Goal: Task Accomplishment & Management: Manage account settings

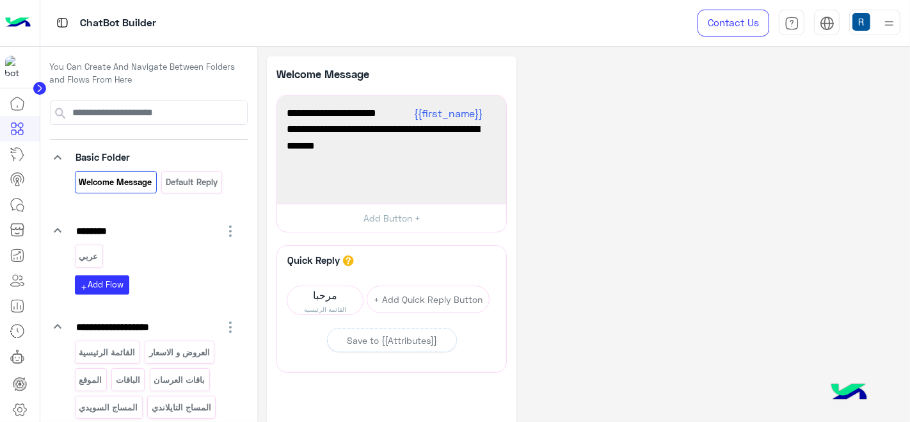
click at [39, 86] on icon at bounding box center [39, 88] width 3 height 6
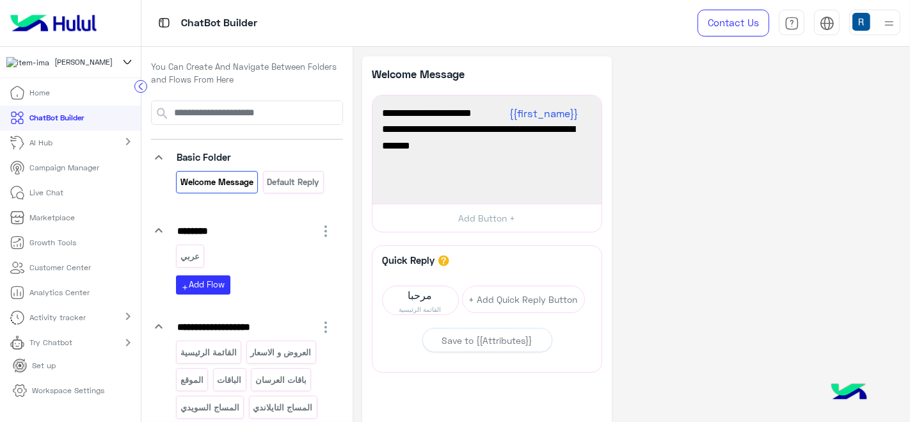
click at [124, 68] on icon at bounding box center [127, 61] width 14 height 15
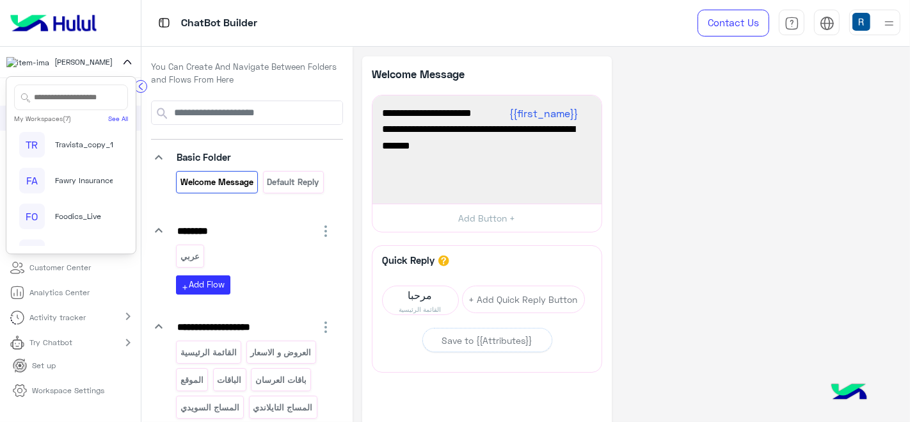
click at [86, 146] on span "Travista_copy_1" at bounding box center [84, 145] width 58 height 12
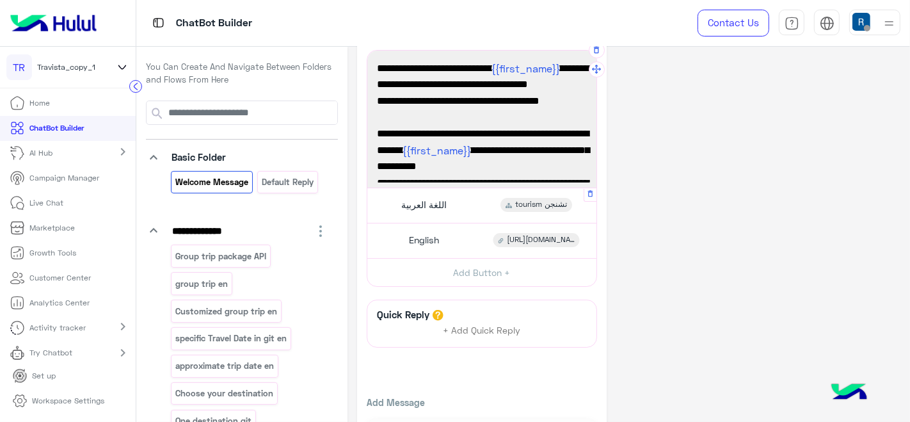
scroll to position [45, 0]
click at [504, 209] on div "tourism تشنجن" at bounding box center [537, 204] width 72 height 14
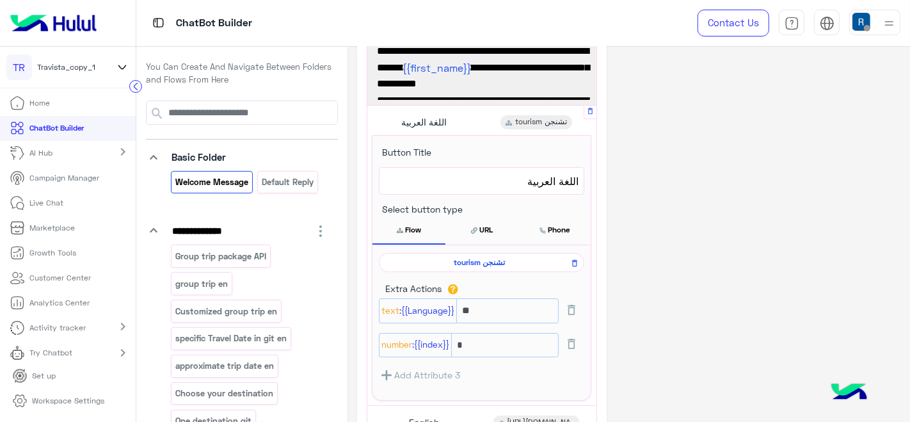
scroll to position [128, 0]
click at [472, 343] on input "*" at bounding box center [505, 344] width 108 height 25
click at [485, 313] on input "**" at bounding box center [507, 310] width 102 height 25
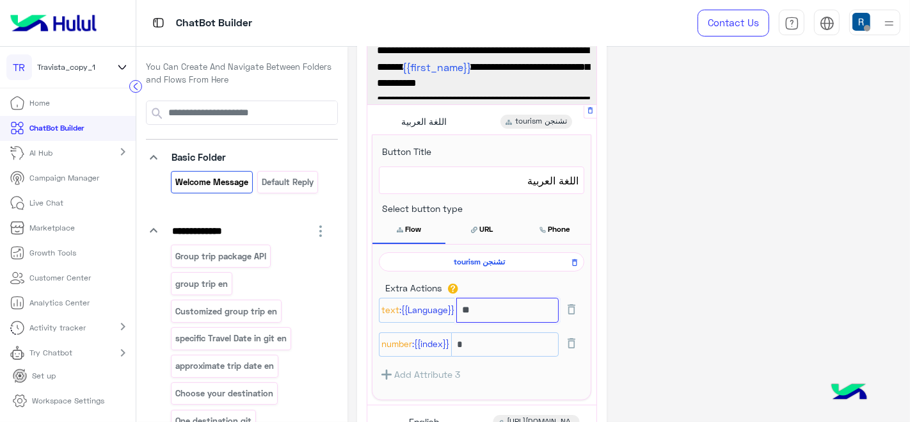
click at [485, 313] on input "**" at bounding box center [507, 310] width 102 height 25
paste input "*******"
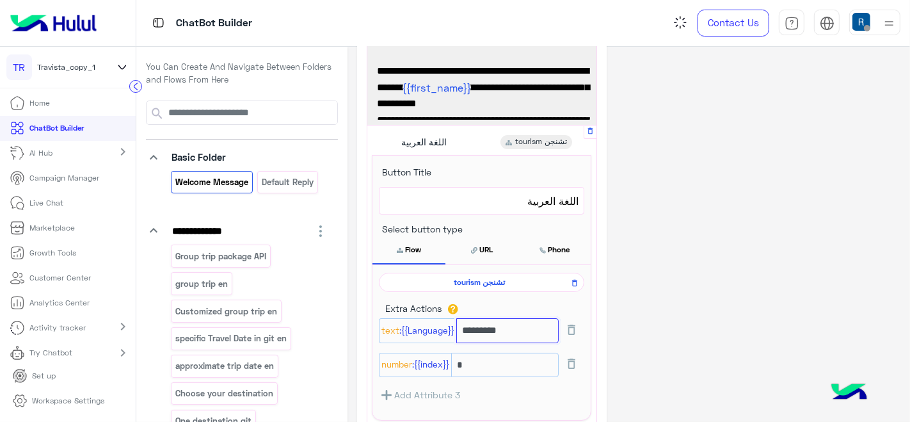
type input "*********"
click at [489, 281] on span "tourism تشنجن" at bounding box center [479, 283] width 187 height 12
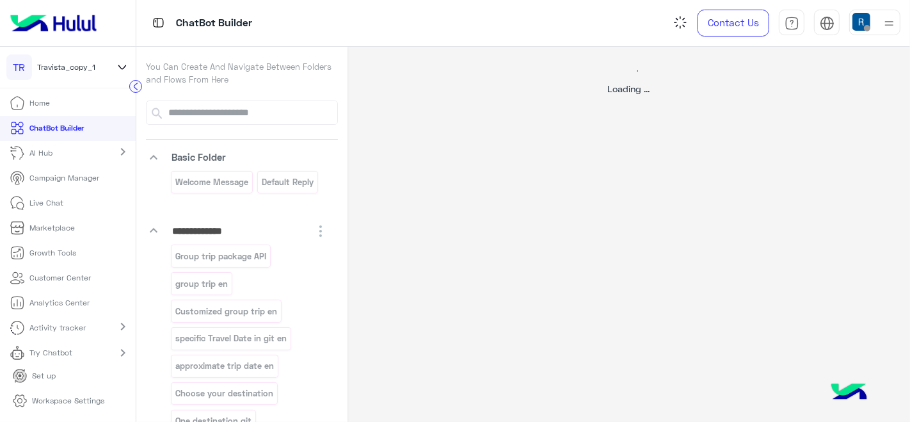
scroll to position [0, 0]
select select "****"
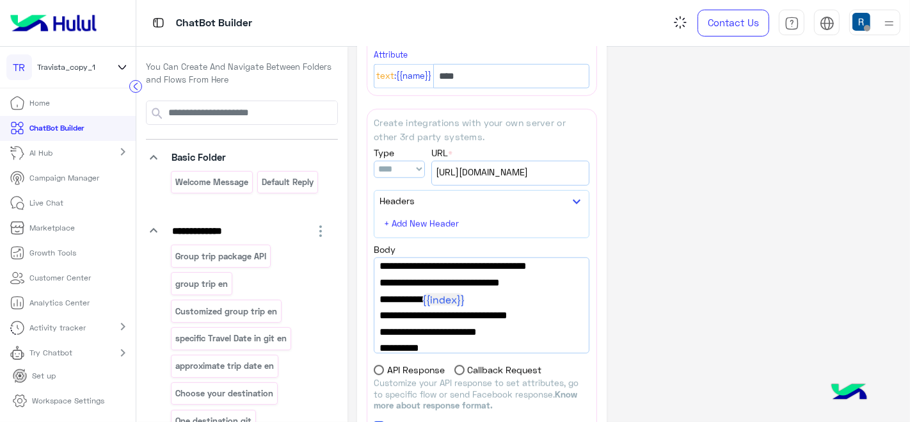
scroll to position [38, 0]
click at [486, 170] on div "https://integrations.widebot.net/api/JSONAPI" at bounding box center [510, 173] width 157 height 24
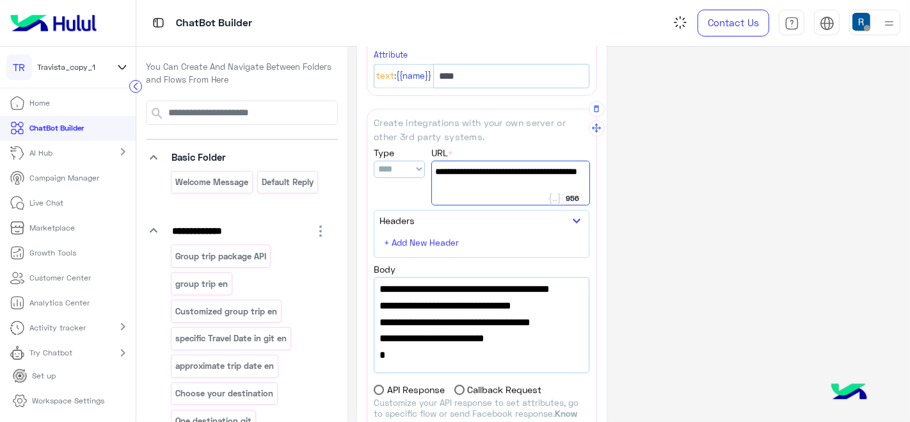
scroll to position [198, 0]
click at [428, 352] on span "}" at bounding box center [482, 355] width 204 height 17
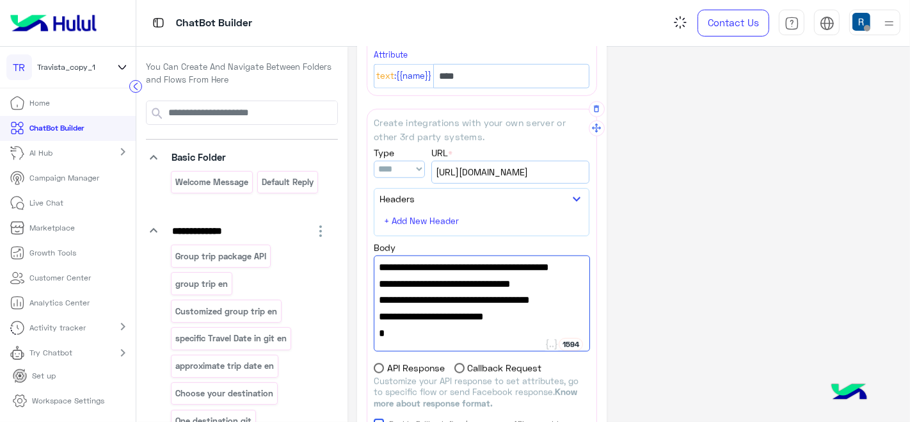
click at [433, 325] on span "}" at bounding box center [481, 333] width 205 height 17
paste textarea "**********"
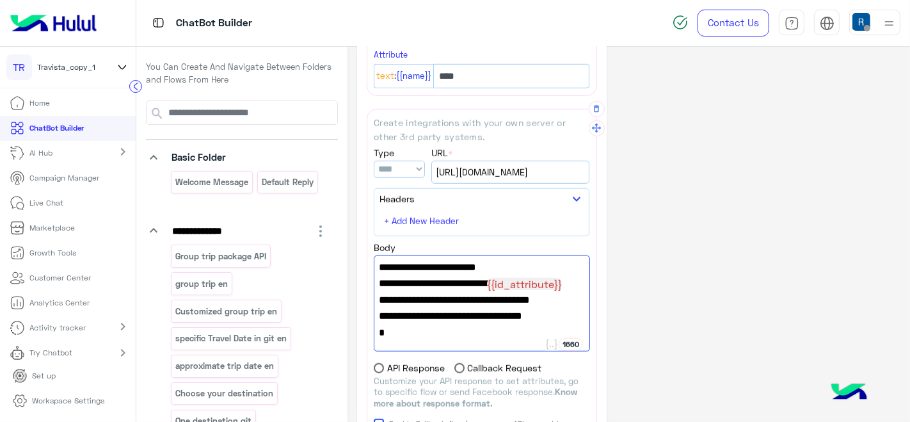
scroll to position [148, 0]
click at [533, 278] on span "{{id_attribute}}" at bounding box center [524, 284] width 75 height 12
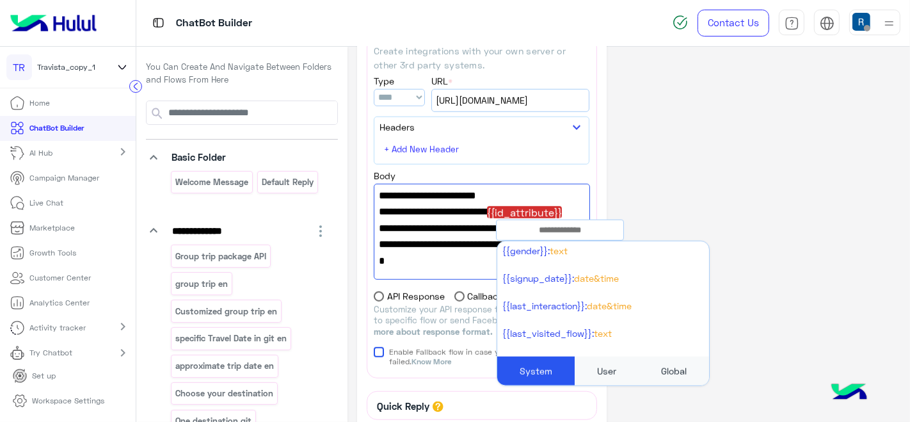
scroll to position [1071, 0]
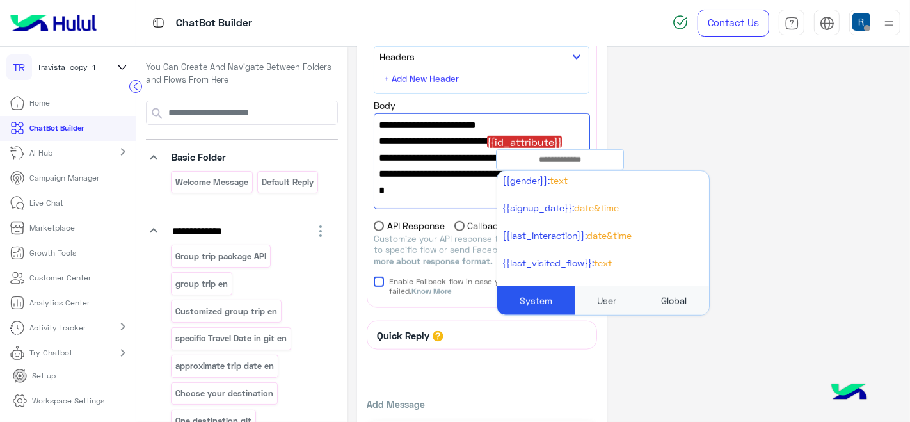
click at [586, 300] on div "User" at bounding box center [607, 300] width 64 height 29
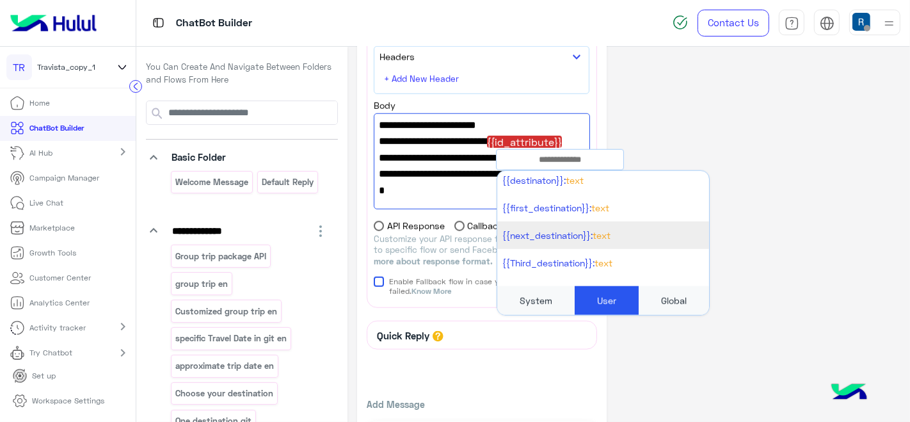
scroll to position [0, 0]
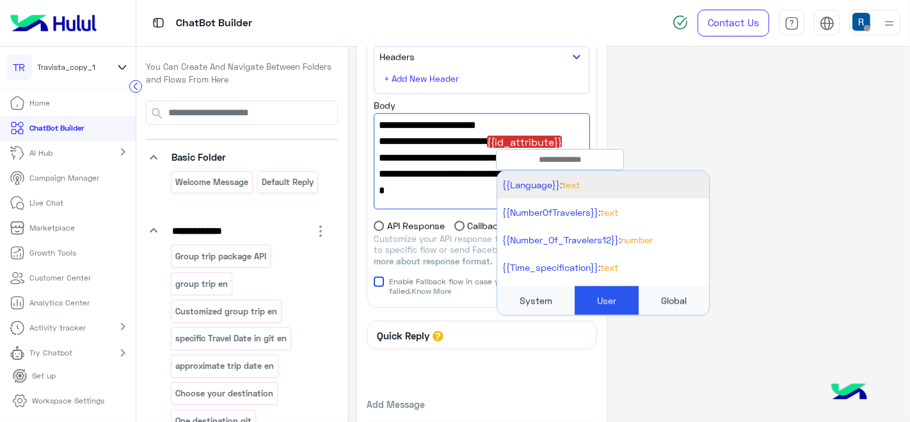
click at [638, 181] on li "{{Language}}: Text" at bounding box center [603, 185] width 212 height 28
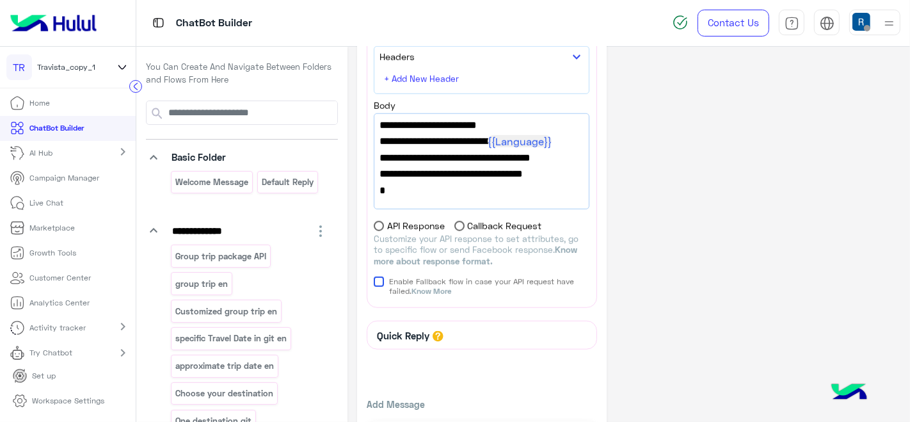
click at [527, 166] on span ""name_attribute":"name_attribute"" at bounding box center [482, 174] width 204 height 17
click at [527, 166] on span ""name_attribute":"name_attribute"" at bounding box center [481, 174] width 205 height 17
click at [567, 170] on span ""name_attribute":"name_attribute"" at bounding box center [481, 174] width 205 height 17
type textarea "**********"
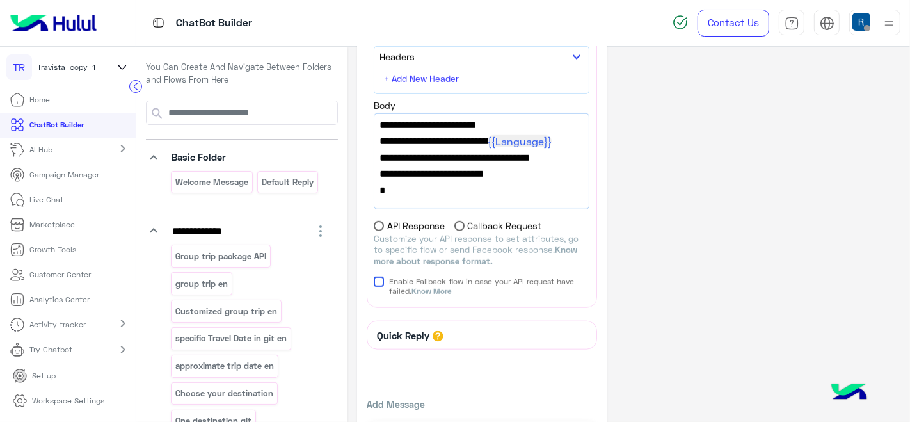
click at [89, 355] on div "Try Chatbot chevron_right" at bounding box center [68, 351] width 136 height 28
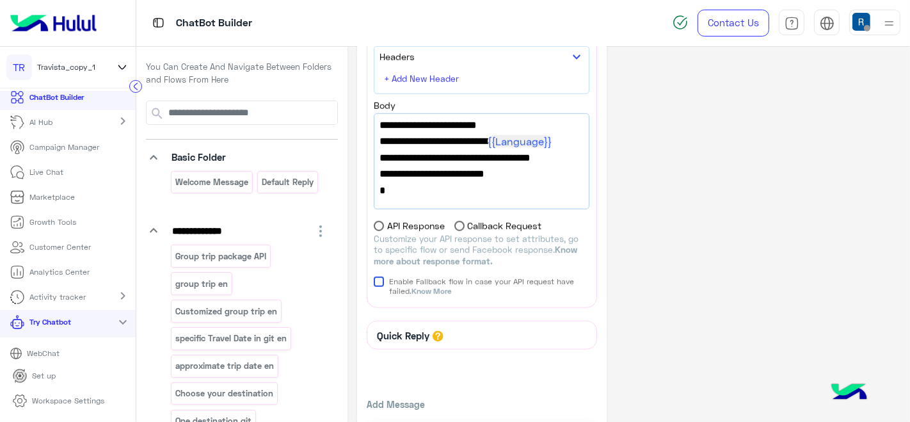
click at [74, 351] on link "WebChat" at bounding box center [68, 353] width 136 height 22
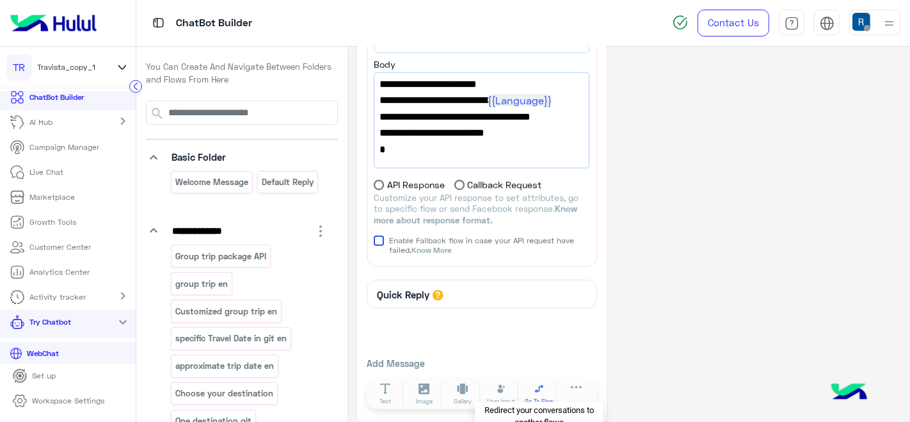
click at [538, 397] on span "Go To Flow" at bounding box center [539, 401] width 29 height 9
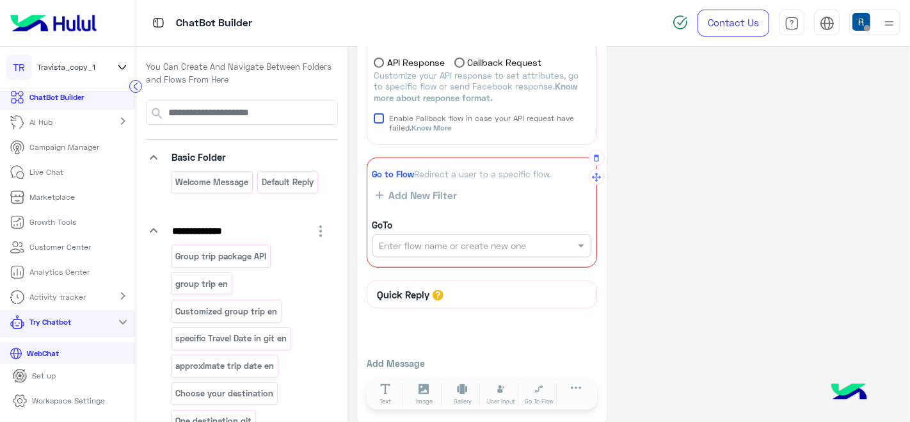
click at [486, 242] on div "Enter flow name or create new one" at bounding box center [482, 245] width 220 height 23
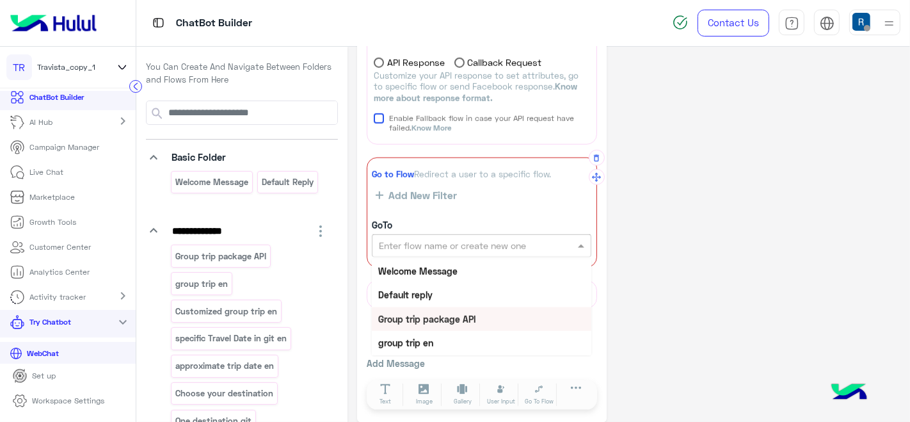
click at [504, 310] on div "Group trip package API" at bounding box center [482, 319] width 220 height 24
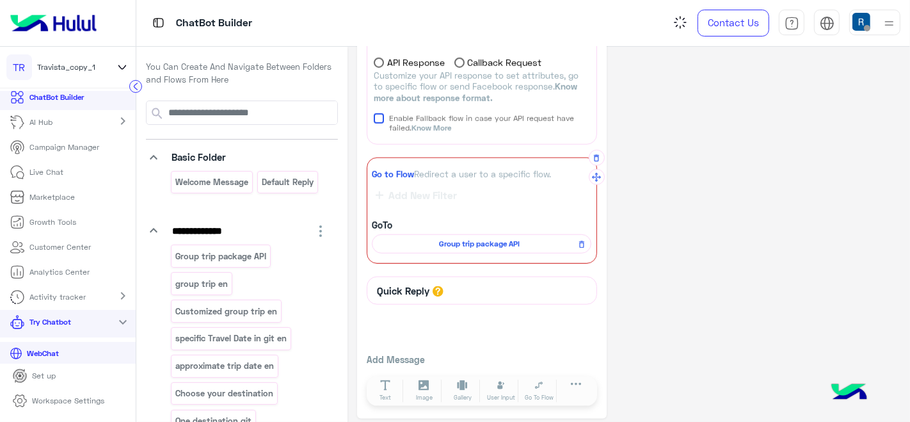
scroll to position [1230, 0]
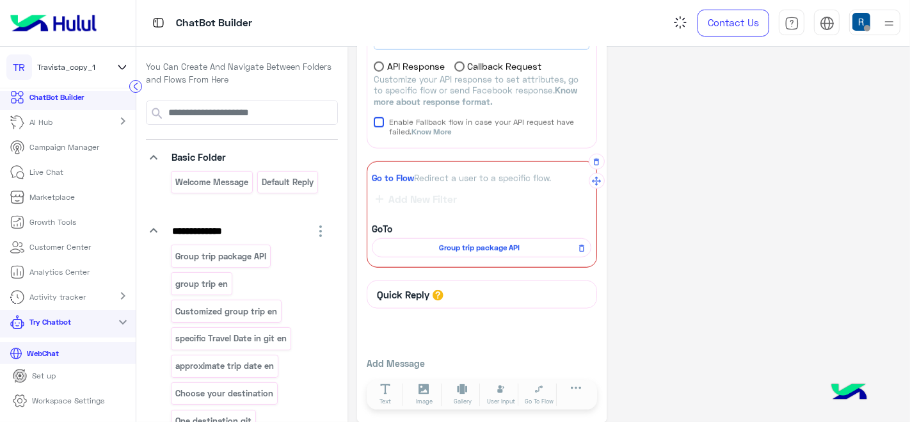
click at [476, 242] on span "Group trip package API" at bounding box center [479, 248] width 201 height 12
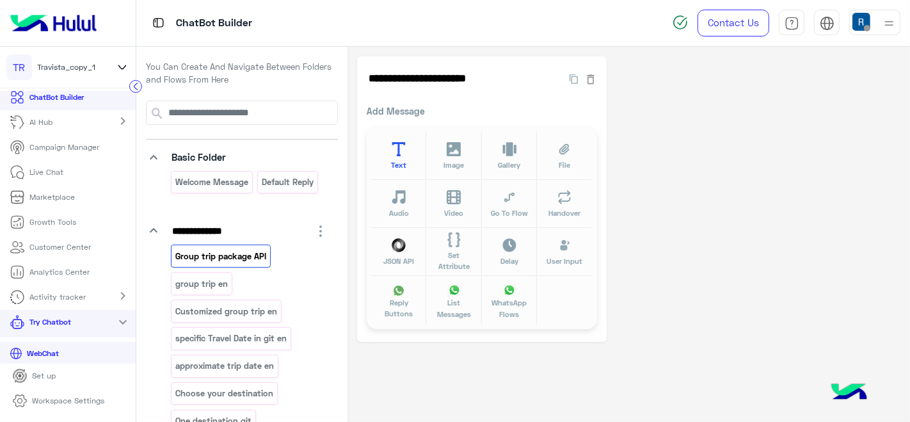
click at [406, 157] on button "Text" at bounding box center [398, 156] width 55 height 48
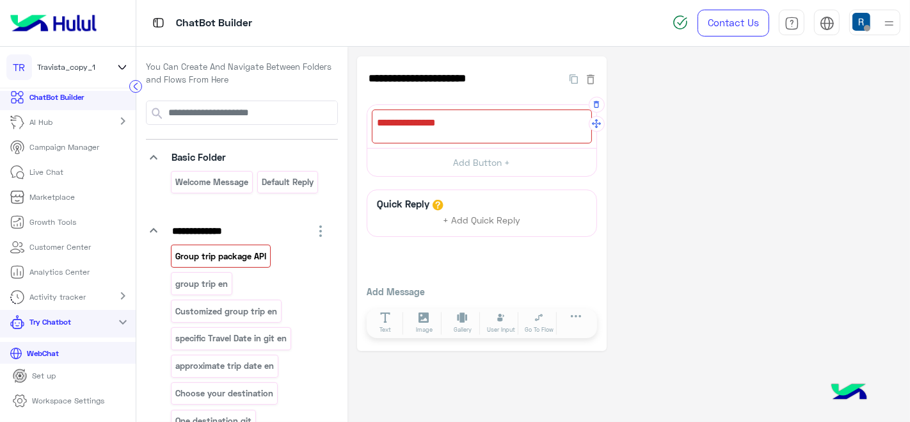
click at [449, 126] on div at bounding box center [482, 126] width 220 height 34
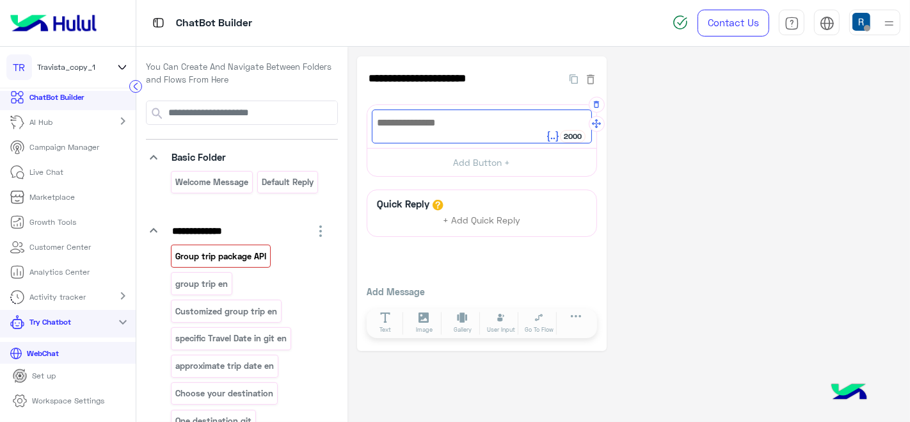
click at [551, 141] on button at bounding box center [553, 136] width 14 height 13
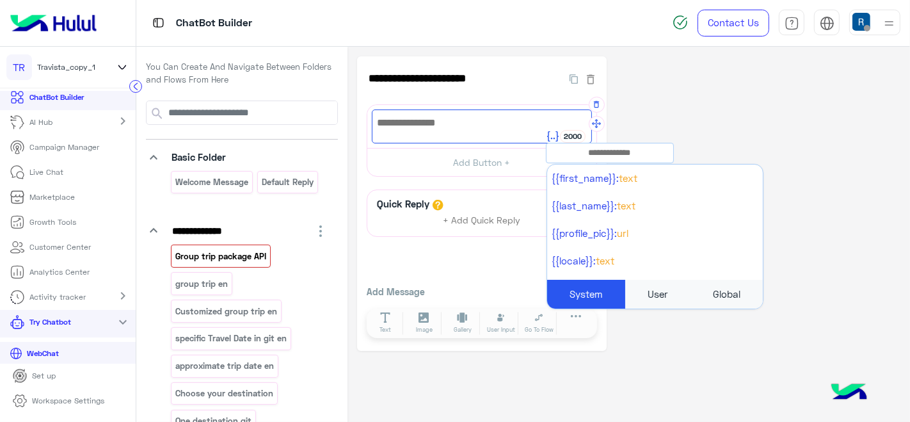
click at [668, 290] on div "User" at bounding box center [657, 294] width 65 height 29
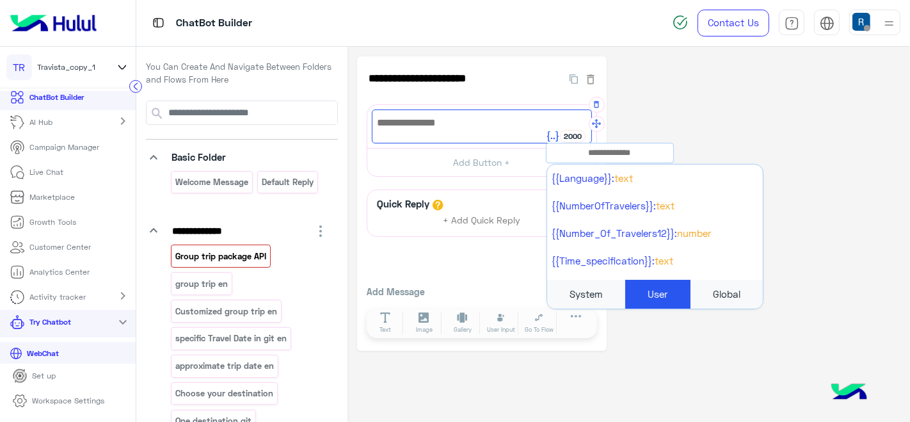
click at [623, 154] on input "text" at bounding box center [610, 153] width 127 height 14
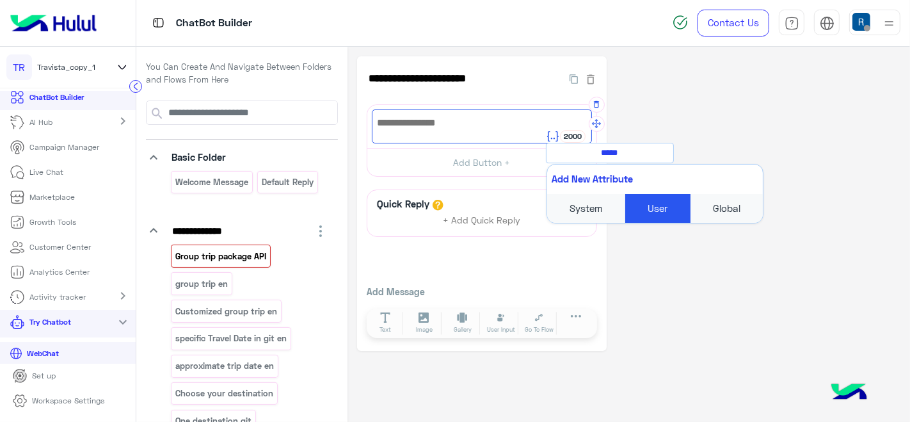
type input "****"
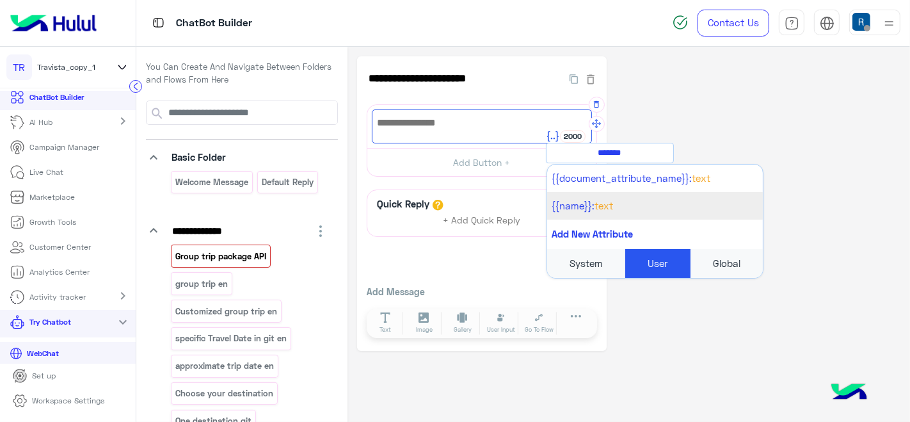
type input "*******"
click at [641, 212] on li "{{name}}: Text" at bounding box center [655, 206] width 216 height 28
type textarea "********"
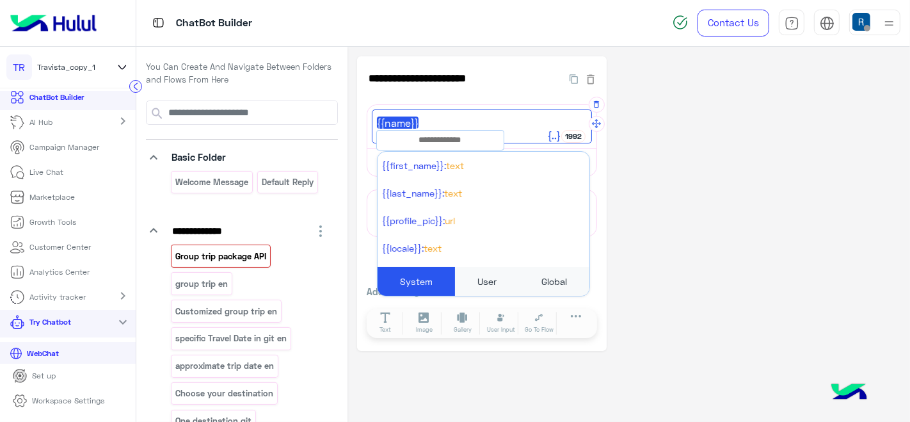
click at [711, 120] on div "**********" at bounding box center [628, 203] width 543 height 294
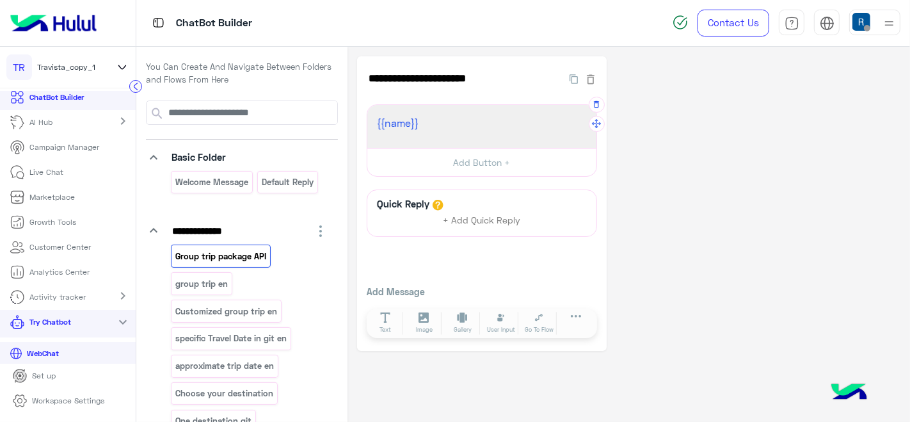
click at [707, 237] on div "**********" at bounding box center [628, 203] width 543 height 294
click at [115, 61] on icon at bounding box center [122, 67] width 14 height 15
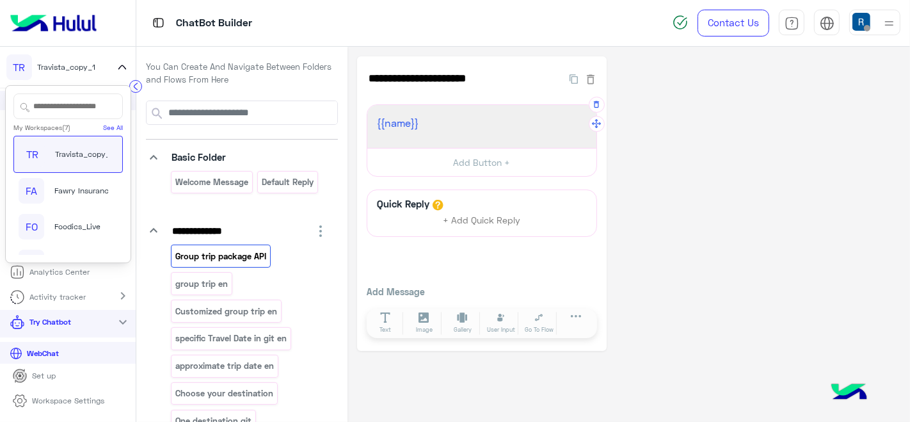
scroll to position [71, 0]
click at [72, 186] on span "Travista" at bounding box center [68, 192] width 28 height 12
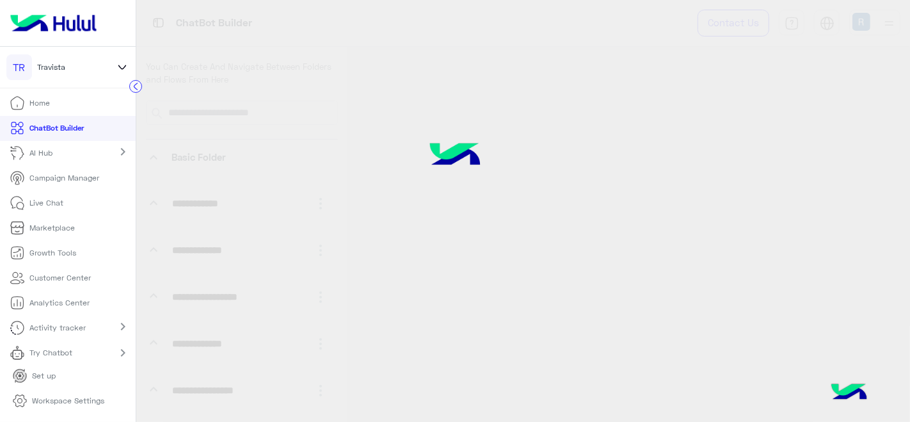
select select "*"
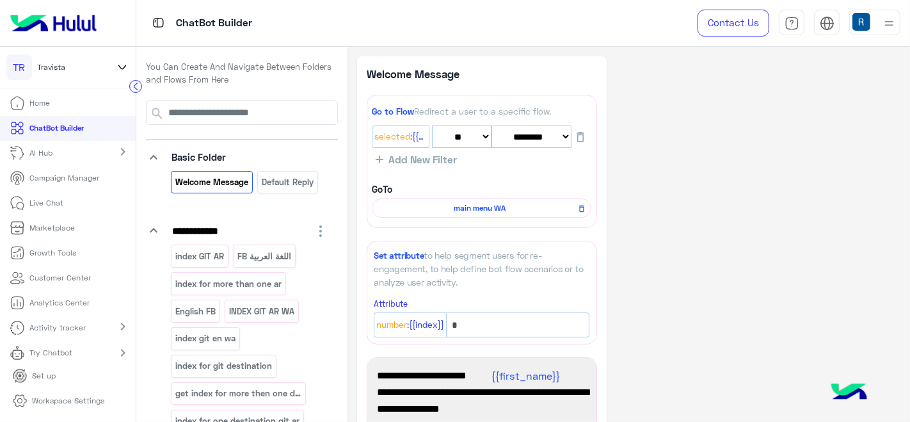
click at [65, 204] on link "Live Chat" at bounding box center [37, 203] width 74 height 25
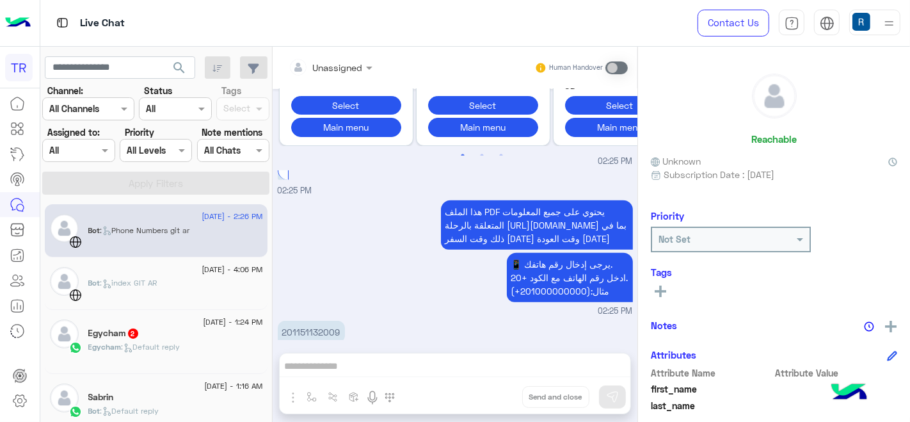
scroll to position [1110, 0]
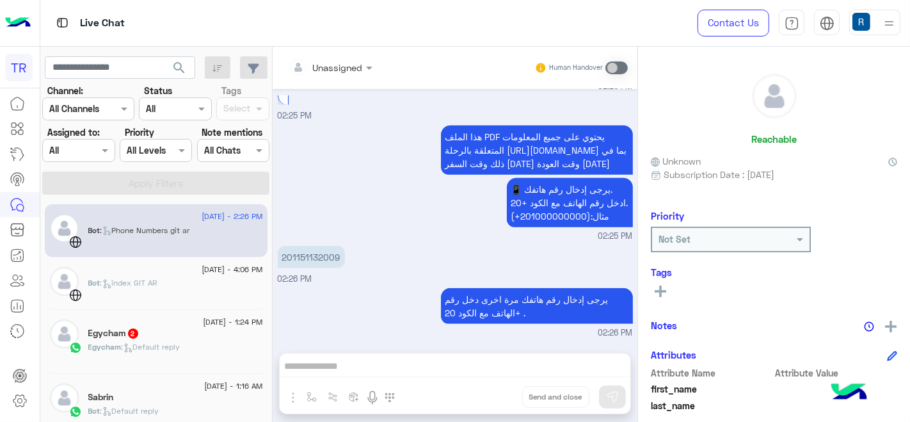
click at [850, 238] on div "Not Set" at bounding box center [774, 240] width 246 height 26
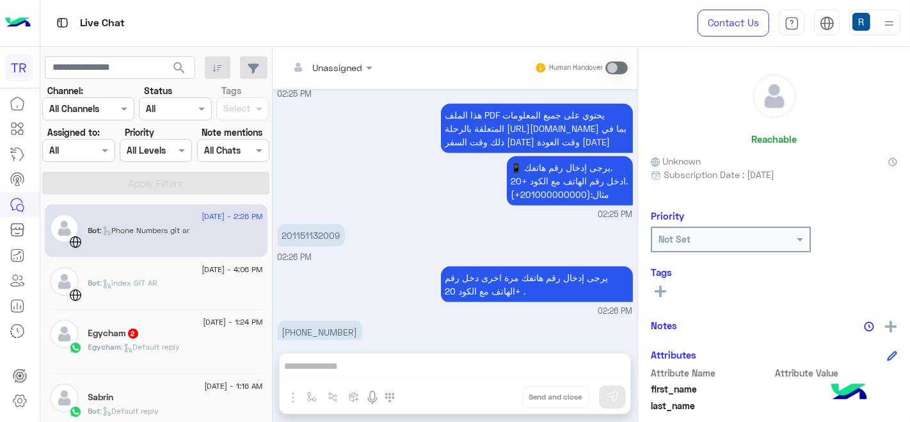
scroll to position [1257, 0]
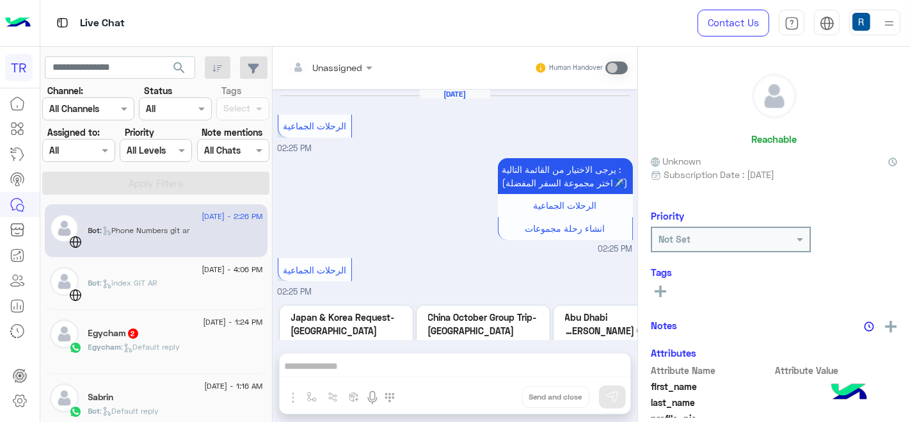
scroll to position [504, 0]
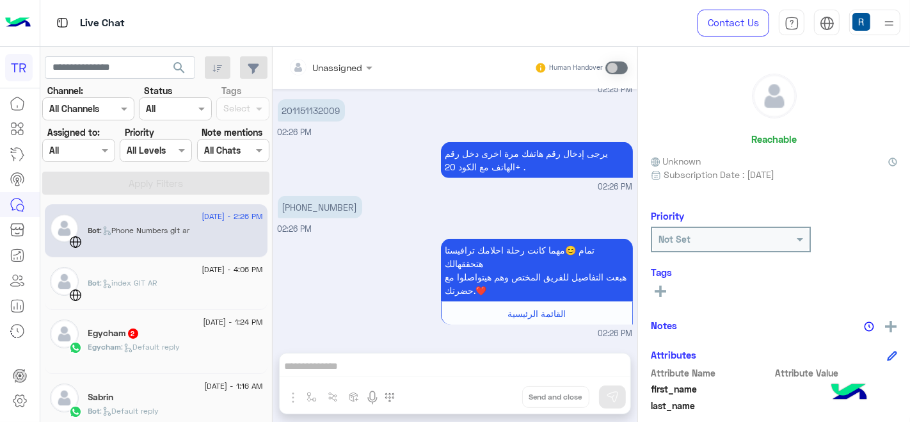
click at [349, 206] on div "+201151132009 02:26 PM" at bounding box center [455, 214] width 355 height 43
click at [336, 206] on p "+201151132009" at bounding box center [320, 207] width 84 height 22
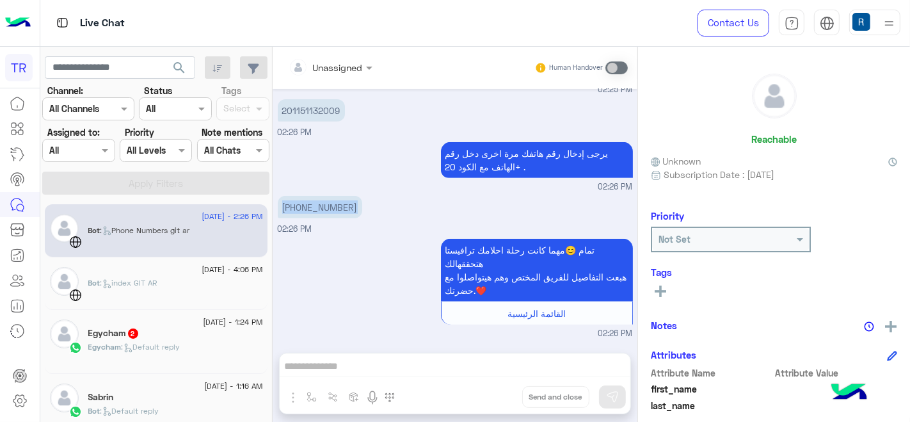
click at [336, 206] on p "+201151132009" at bounding box center [320, 207] width 84 height 22
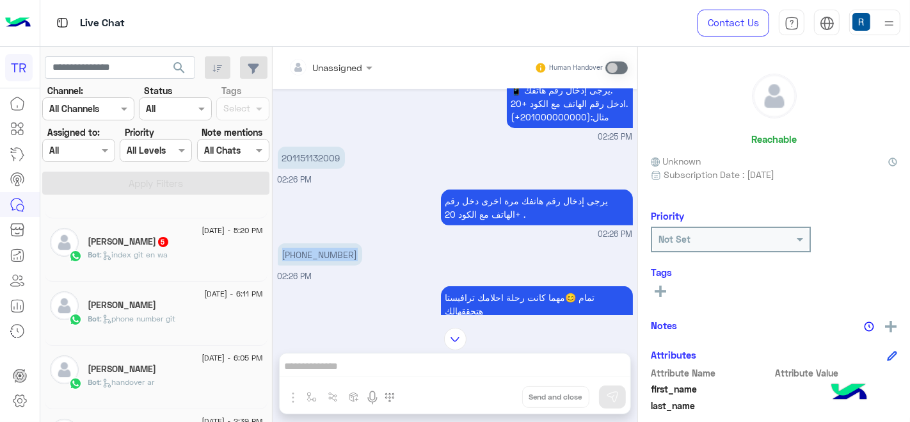
scroll to position [0, 0]
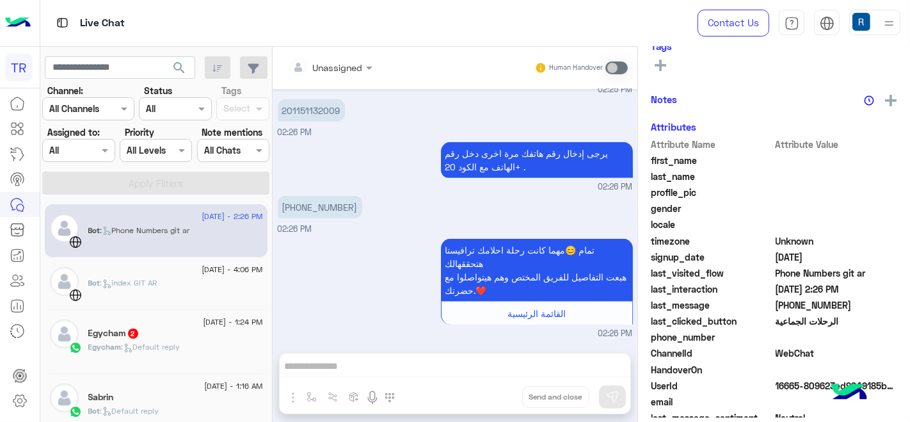
scroll to position [263, 0]
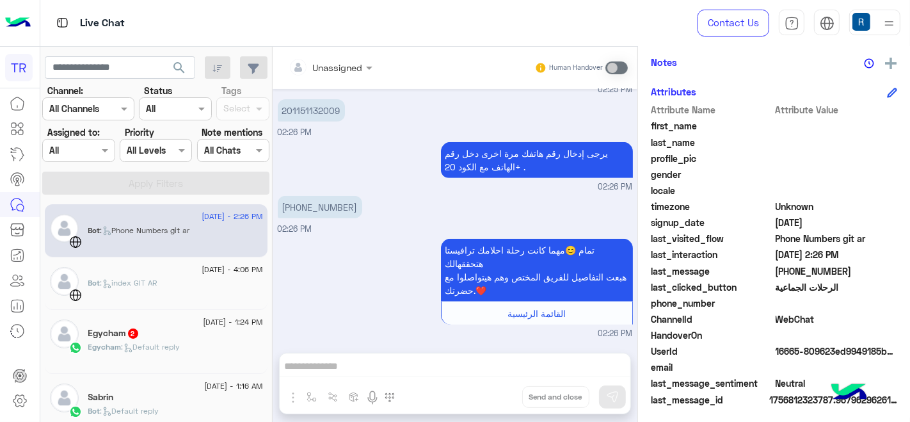
click at [887, 90] on icon at bounding box center [892, 93] width 10 height 10
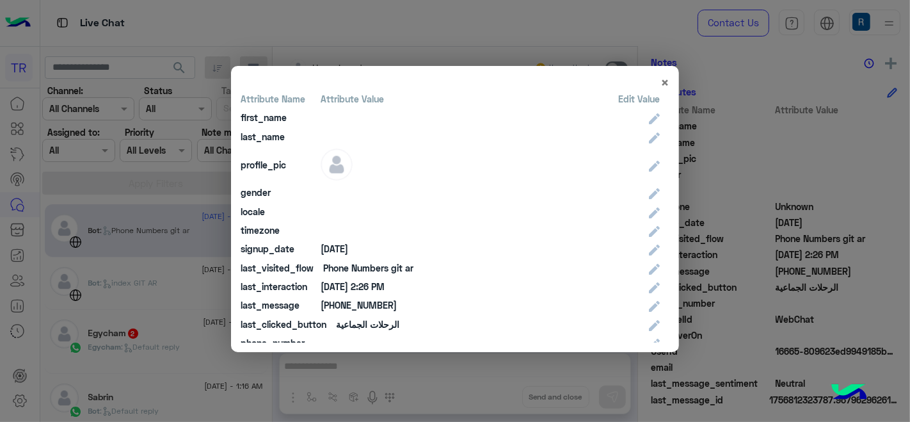
click at [506, 389] on modal-container "× Attribute Name Attribute Value Edit Value first_name last_name profile_pic ge…" at bounding box center [455, 211] width 910 height 422
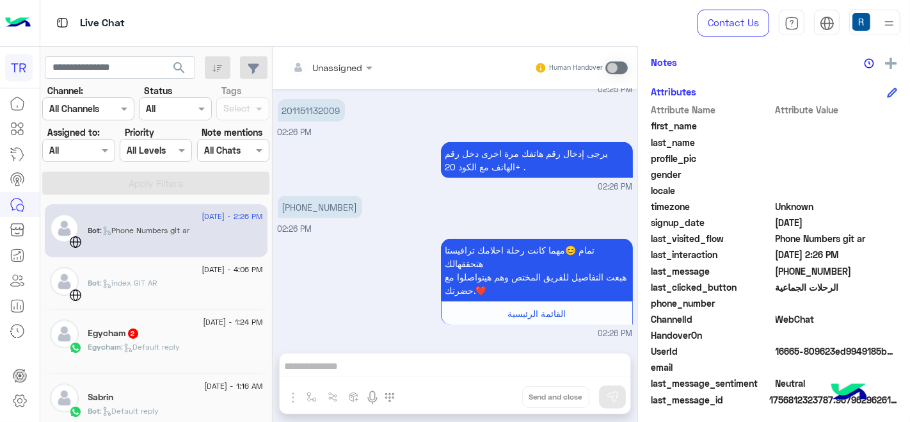
click at [891, 88] on icon at bounding box center [892, 92] width 8 height 8
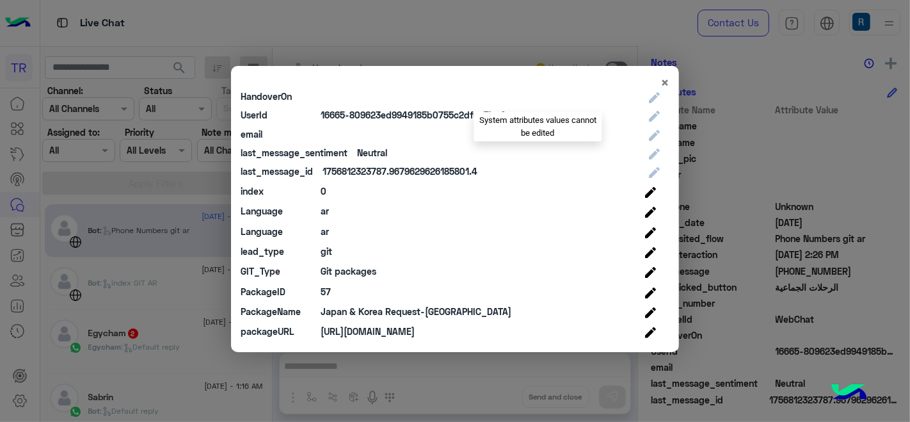
scroll to position [342, 0]
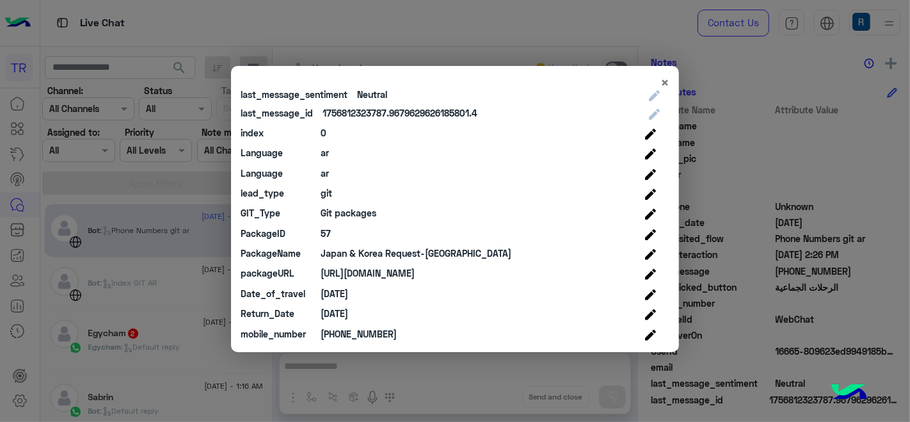
click at [503, 35] on modal-container "× Attribute Name Attribute Value Edit Value first_name last_name profile_pic ge…" at bounding box center [455, 211] width 910 height 422
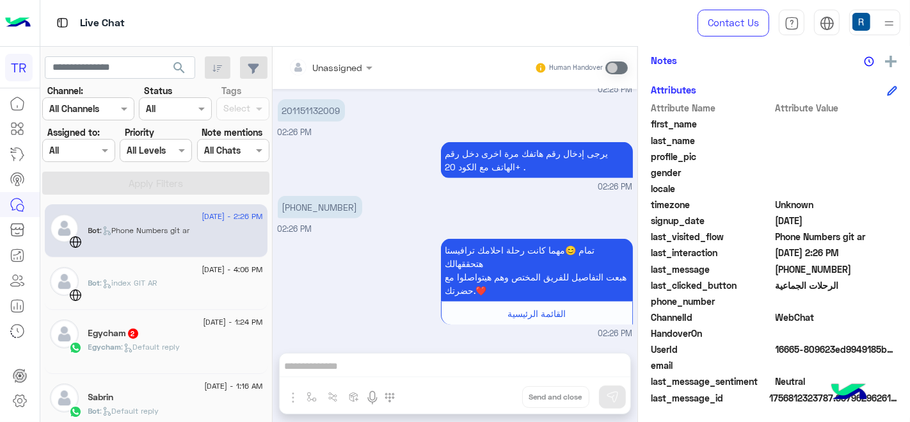
scroll to position [266, 0]
click at [890, 91] on icon at bounding box center [892, 90] width 10 height 10
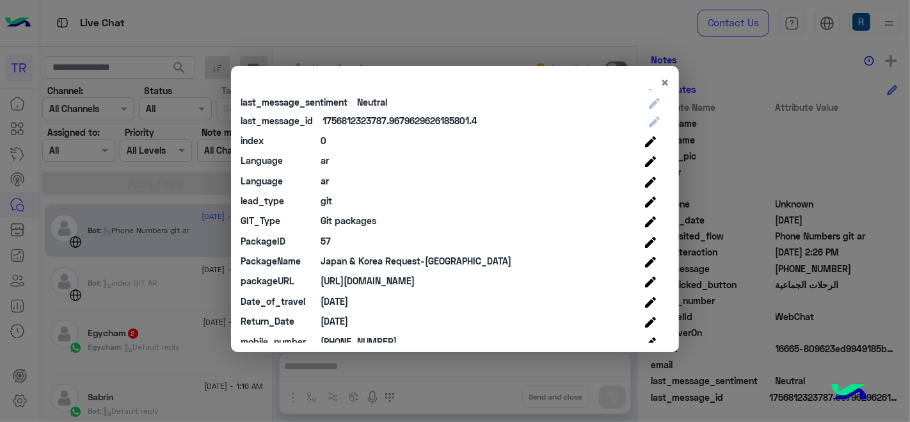
scroll to position [335, 0]
click at [325, 237] on div "57" at bounding box center [326, 240] width 10 height 13
click at [326, 237] on div "57" at bounding box center [326, 240] width 10 height 13
copy div "57"
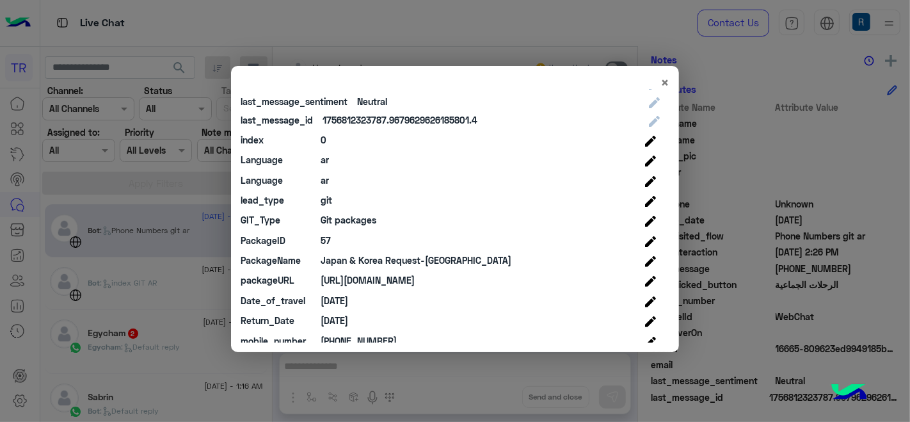
click at [410, 258] on div "Japan & Korea Request-SD" at bounding box center [416, 259] width 191 height 13
copy div "Japan & Korea Request-SD"
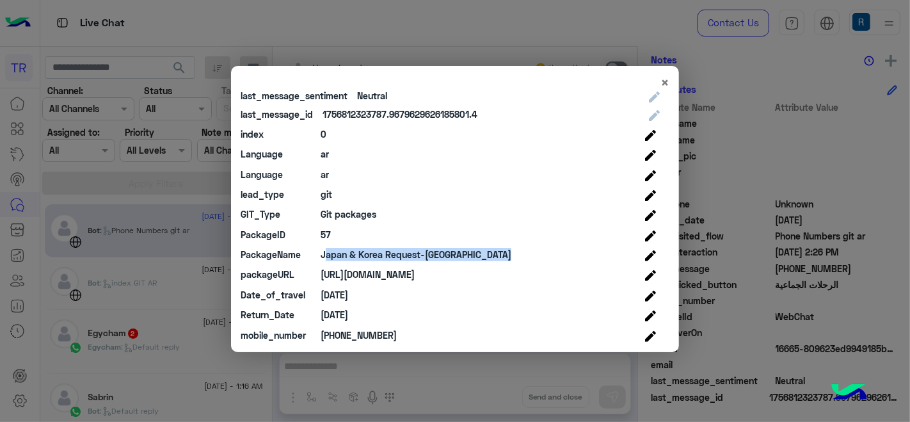
scroll to position [342, 0]
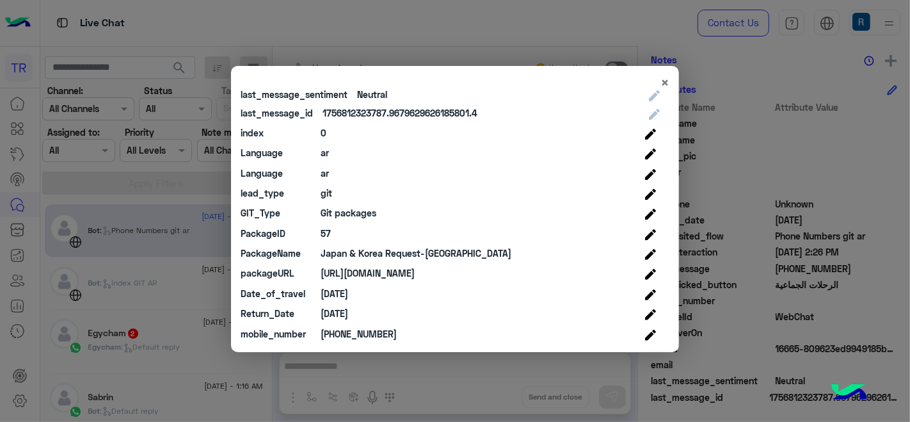
click at [316, 204] on div "GIT_Type Git packages" at bounding box center [450, 213] width 419 height 20
click at [332, 195] on div "lead_type git" at bounding box center [450, 193] width 419 height 20
copy div "git"
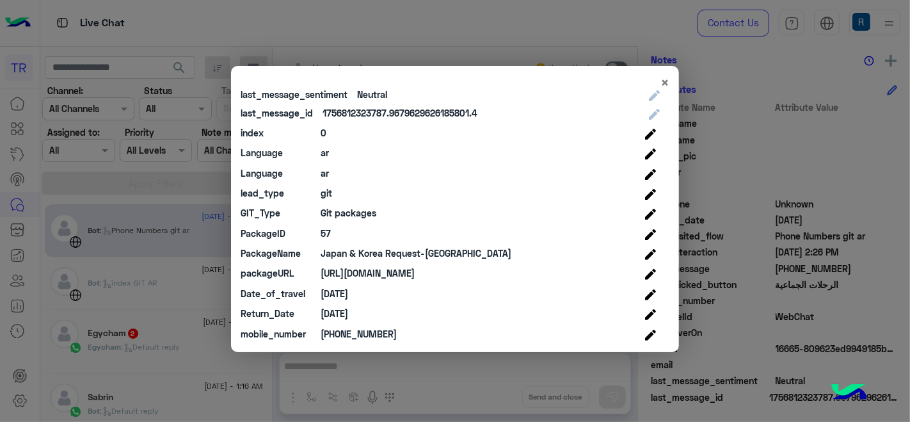
click at [415, 275] on div "https://travistaegypt.com/pdf/Korea_&_Japan_Daily_Program_25_Final.pdf" at bounding box center [368, 272] width 94 height 13
copy div "https://travistaegypt.com/pdf/Korea_&_Japan_Daily_Program_25_Final.pdf"
click at [360, 333] on div "+201151132009" at bounding box center [359, 333] width 76 height 13
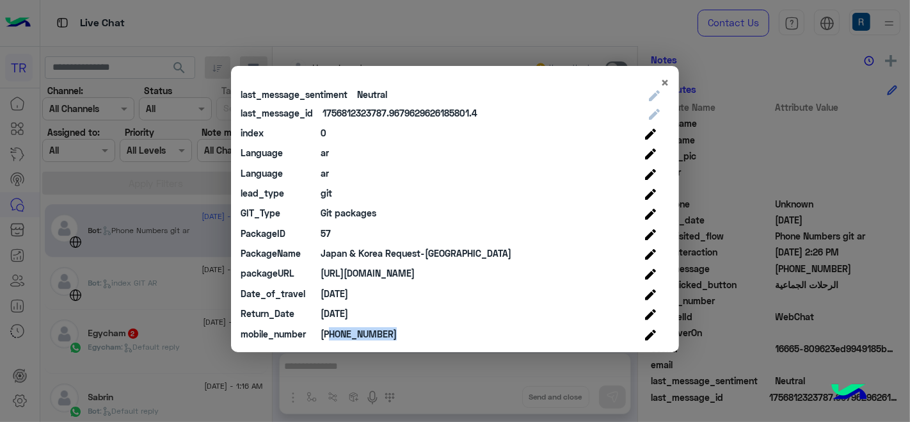
click at [360, 333] on div "+201151132009" at bounding box center [359, 333] width 76 height 13
click at [344, 307] on div "2025-10-17" at bounding box center [335, 313] width 28 height 13
click at [348, 308] on div "2025-10-17" at bounding box center [335, 313] width 28 height 13
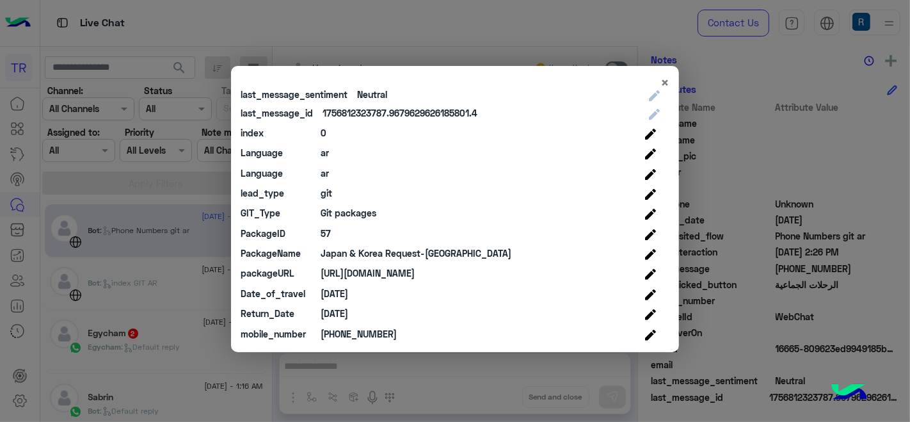
click at [348, 308] on div "2025-10-17" at bounding box center [335, 313] width 28 height 13
copy div "2025-10-17"
click at [336, 284] on div "Date_of_travel 2025-10-06" at bounding box center [450, 294] width 419 height 20
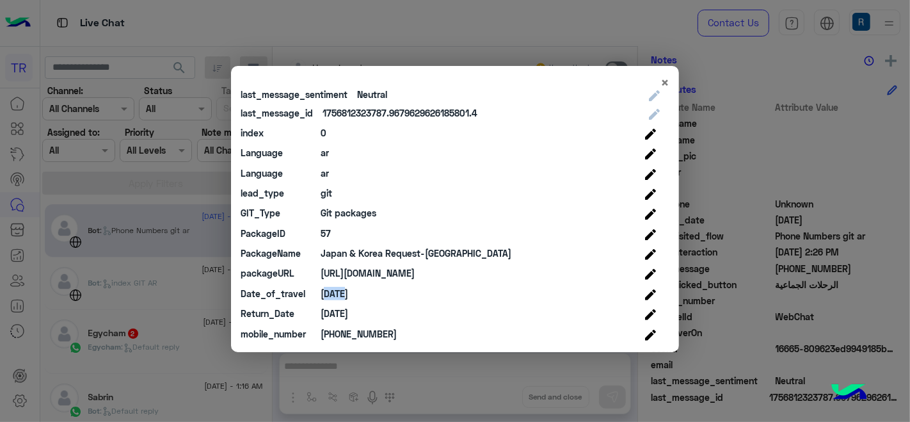
click at [336, 284] on div "Date_of_travel 2025-10-06" at bounding box center [450, 294] width 419 height 20
click at [348, 318] on div "2025-10-17" at bounding box center [335, 313] width 28 height 13
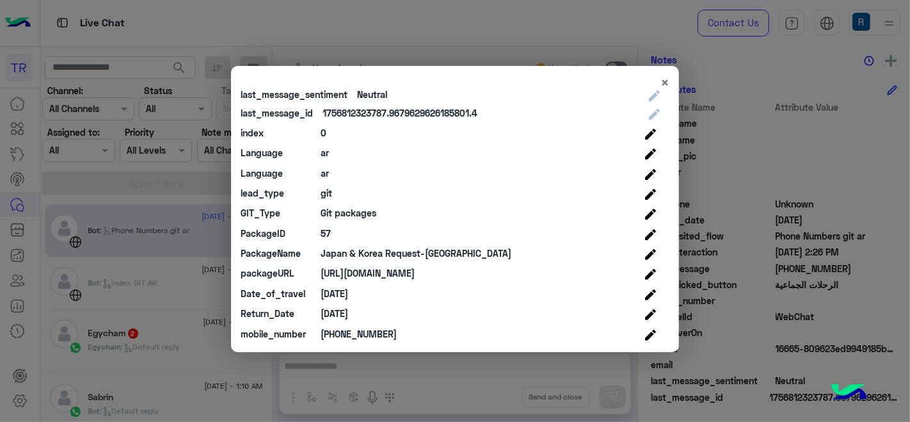
click at [348, 288] on div "2025-10-06" at bounding box center [335, 293] width 28 height 13
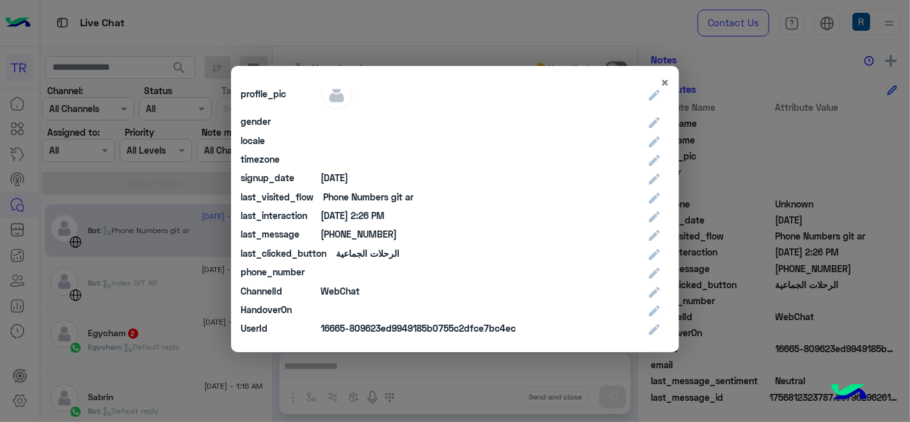
scroll to position [213, 0]
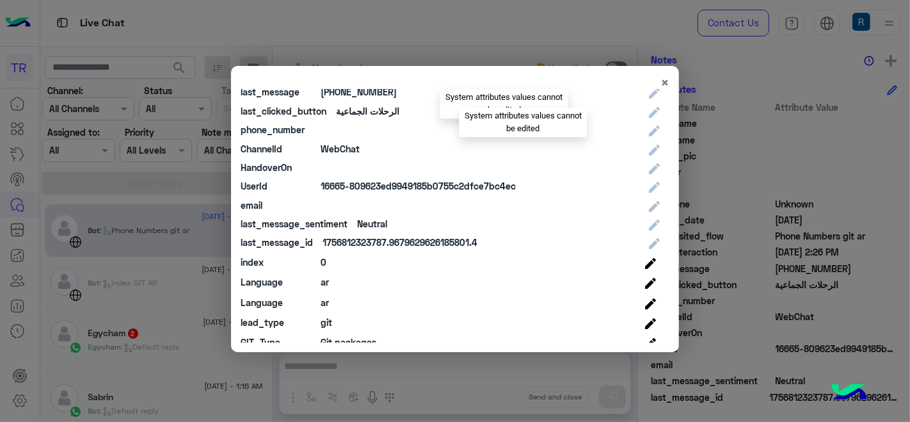
click at [346, 125] on div at bounding box center [495, 129] width 330 height 13
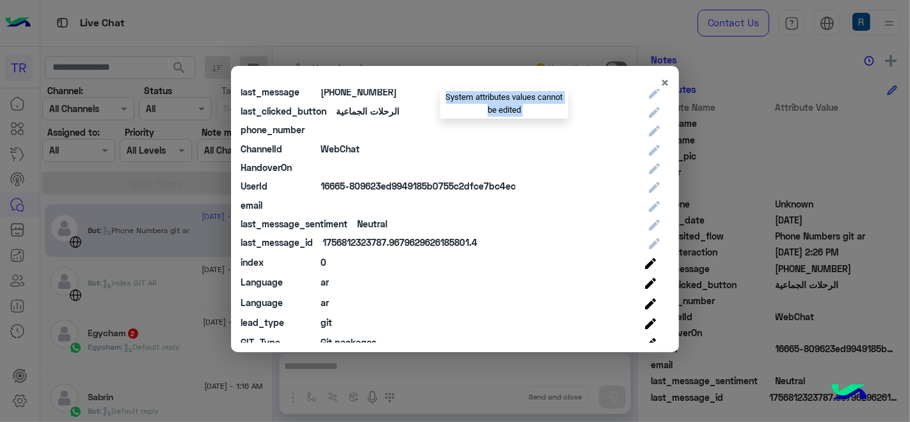
click at [346, 125] on div at bounding box center [495, 129] width 330 height 13
click at [371, 131] on div at bounding box center [495, 129] width 330 height 13
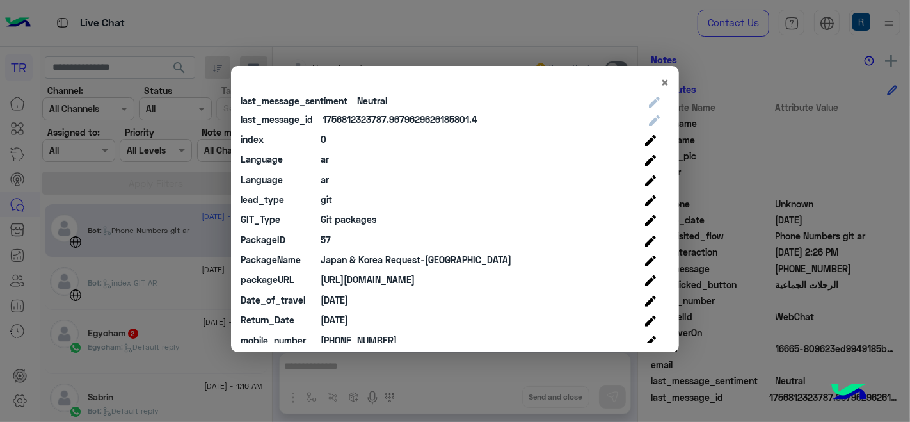
scroll to position [342, 0]
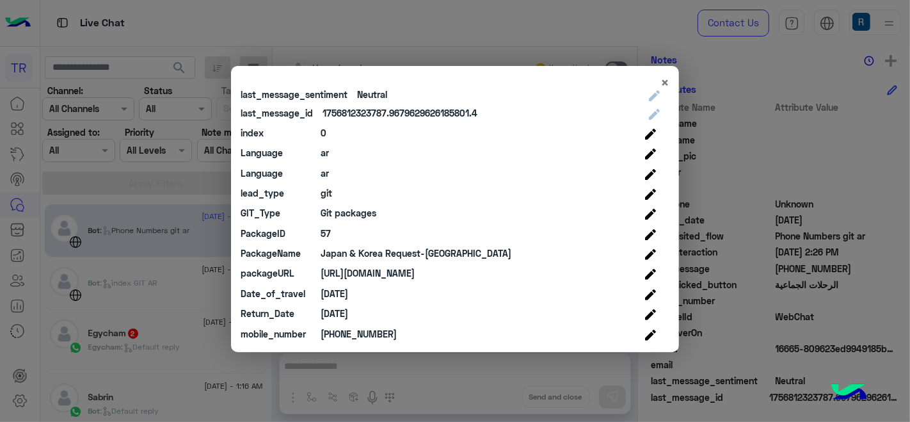
click at [366, 332] on div "+201151132009" at bounding box center [359, 333] width 76 height 13
click at [368, 332] on div "+201151132009" at bounding box center [359, 333] width 76 height 13
click at [368, 331] on div "+201151132009" at bounding box center [359, 333] width 76 height 13
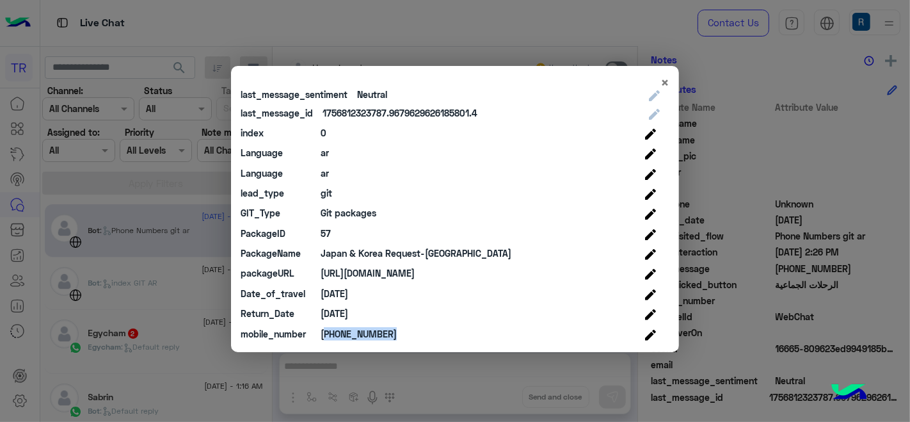
click at [368, 331] on div "+201151132009" at bounding box center [359, 333] width 76 height 13
click at [427, 390] on modal-container "× Attribute Name Attribute Value Edit Value first_name last_name profile_pic ge…" at bounding box center [455, 211] width 910 height 422
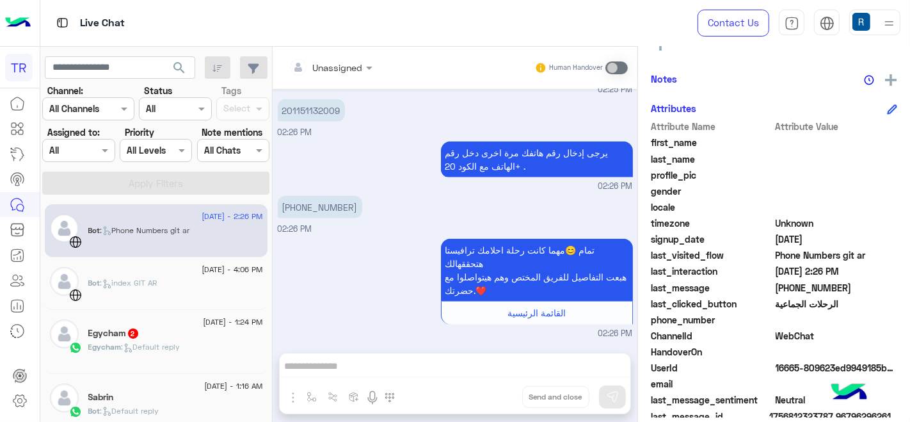
scroll to position [266, 0]
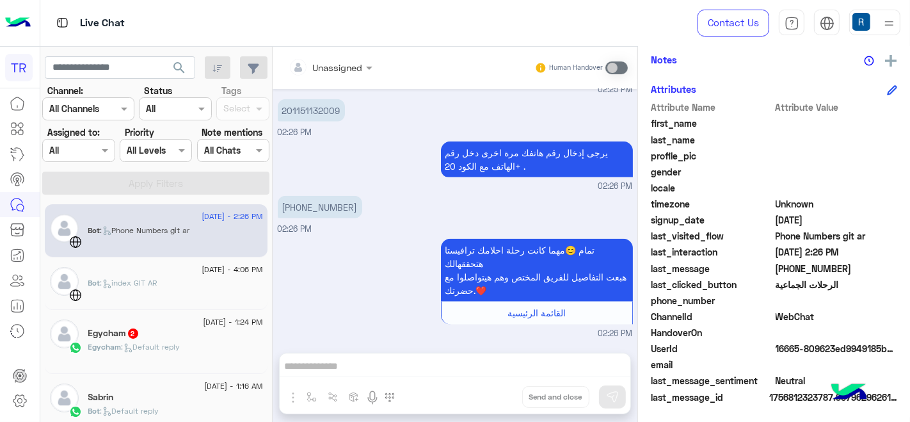
click at [887, 93] on icon at bounding box center [892, 90] width 10 height 10
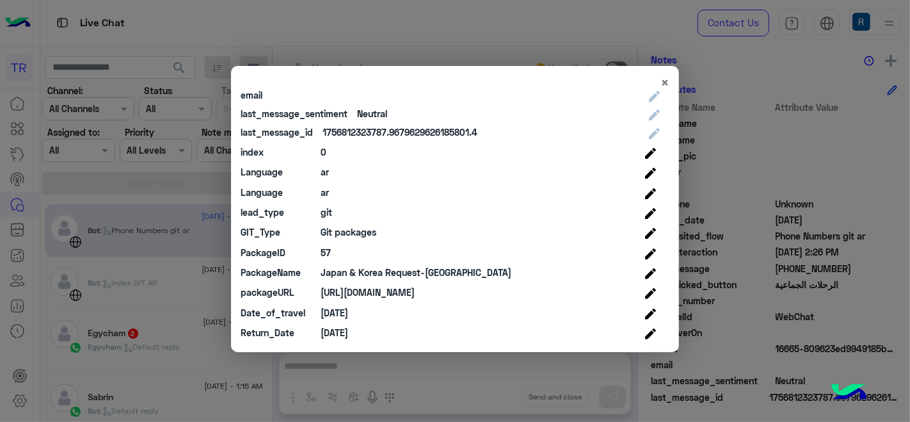
scroll to position [342, 0]
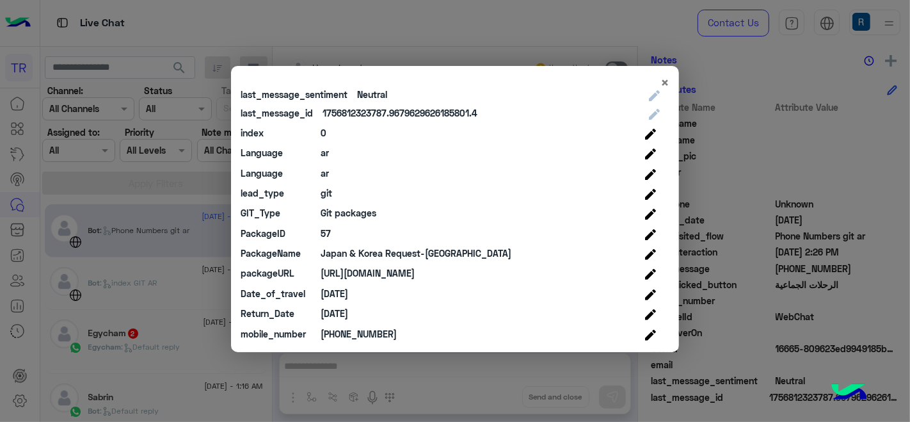
click at [867, 129] on modal-container "× Attribute Name Attribute Value Edit Value first_name last_name profile_pic ge…" at bounding box center [455, 211] width 910 height 422
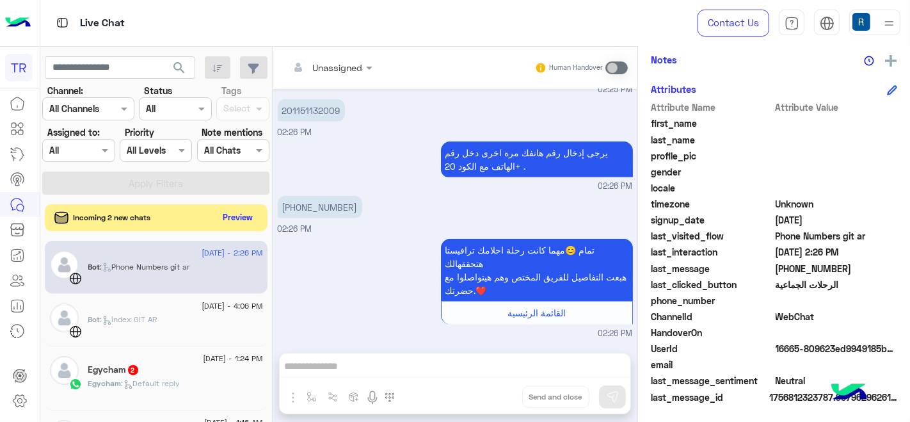
click at [239, 218] on button "Preview" at bounding box center [238, 217] width 40 height 17
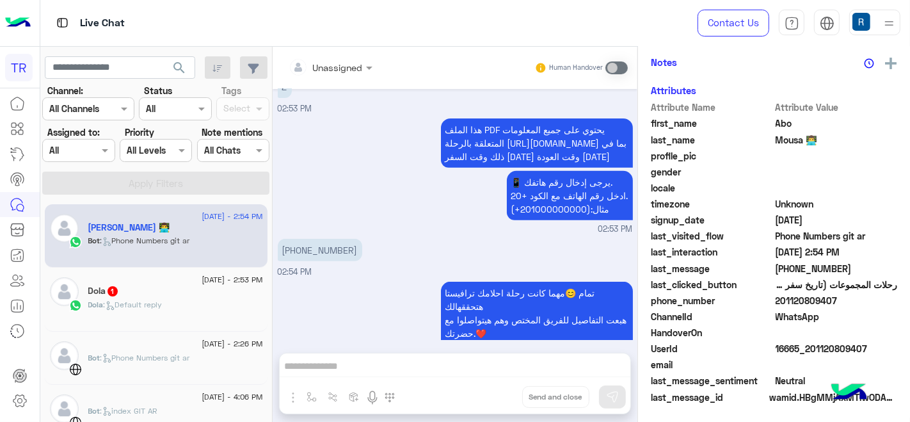
scroll to position [280, 0]
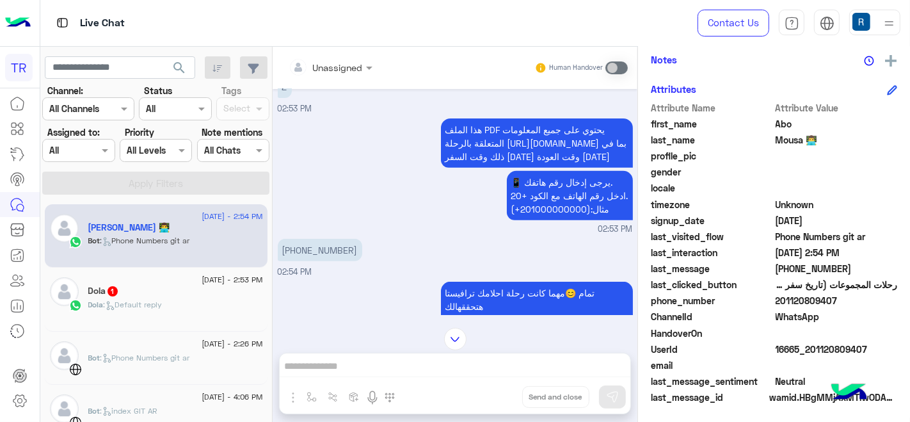
click at [891, 85] on icon at bounding box center [892, 90] width 10 height 10
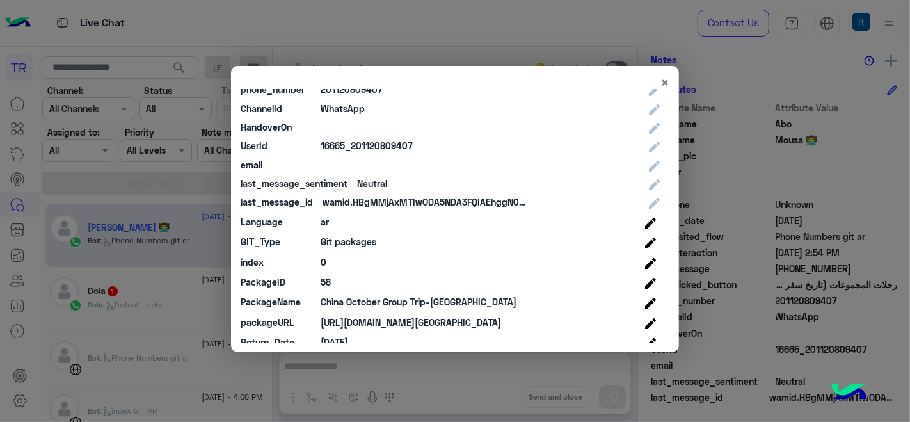
scroll to position [302, 0]
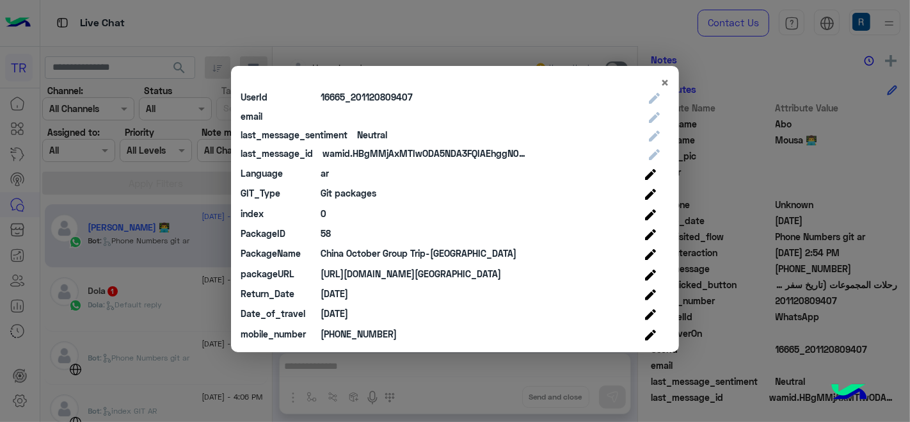
click at [329, 231] on div "58" at bounding box center [326, 233] width 10 height 13
copy div "58"
click at [408, 256] on div "China October Group Trip-SD" at bounding box center [419, 252] width 196 height 13
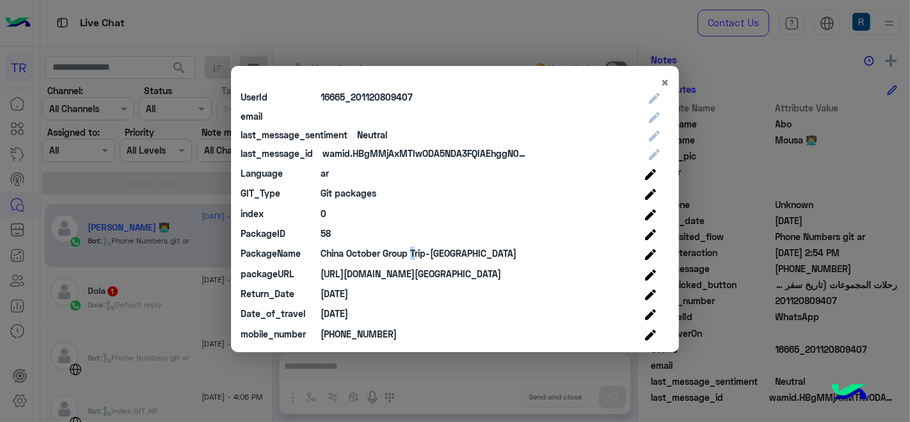
click at [408, 256] on div "China October Group Trip-SD" at bounding box center [419, 252] width 196 height 13
copy div "China October Group Trip-SD"
click at [426, 267] on div "https://travistaegypt.com/pdf/China-October-Group-Trip.pdf" at bounding box center [411, 273] width 181 height 13
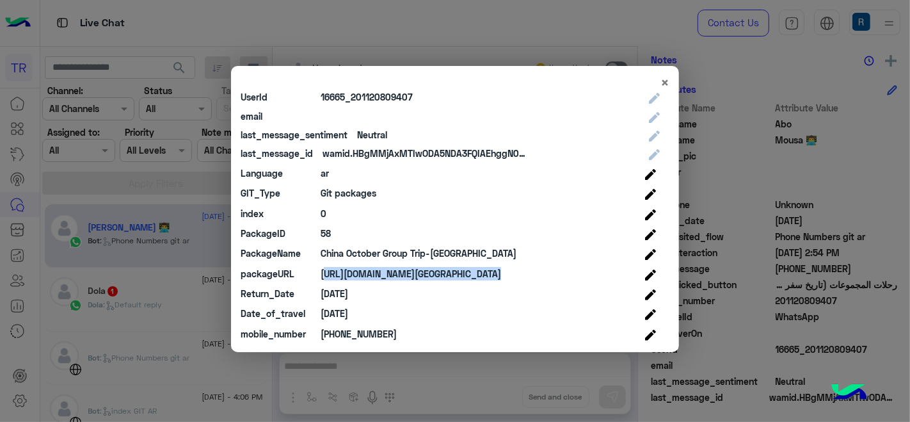
click at [426, 267] on div "https://travistaegypt.com/pdf/China-October-Group-Trip.pdf" at bounding box center [411, 273] width 181 height 13
copy div "https://travistaegypt.com/pdf/China-October-Group-Trip.pdf"
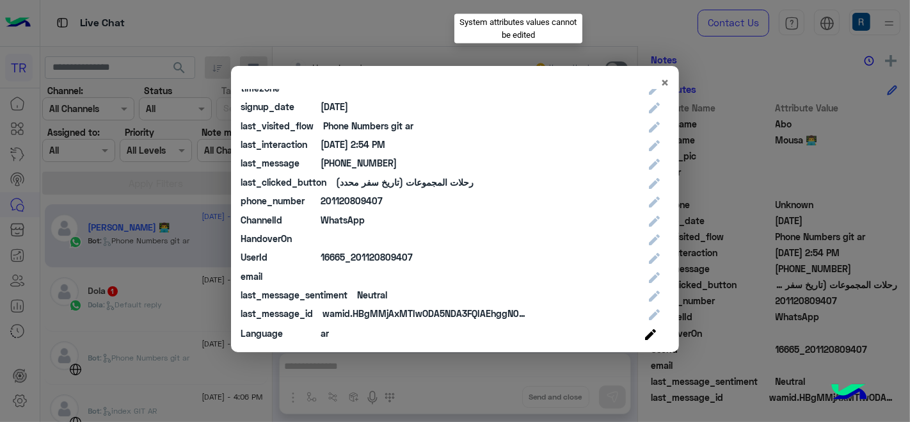
scroll to position [284, 0]
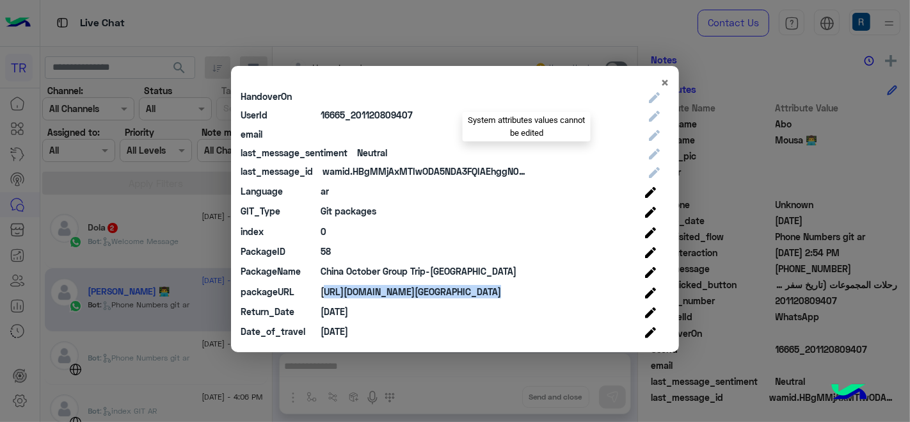
copy div "https://travistaegypt.com/pdf/China-October-Group-Trip.pdf"
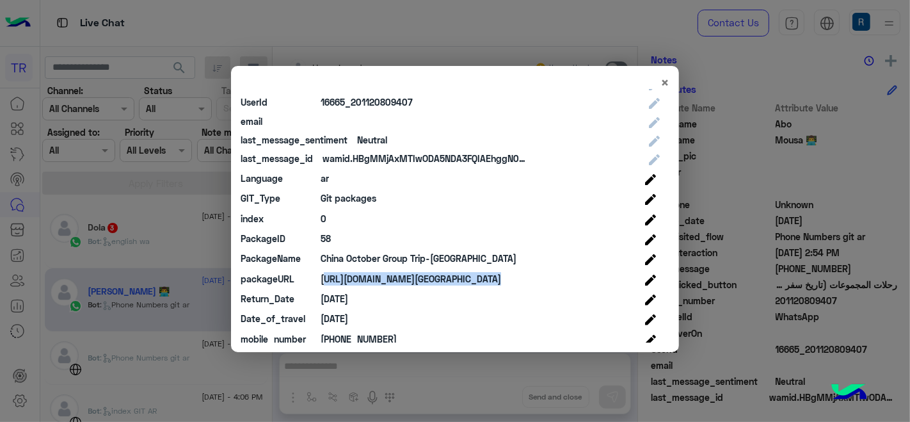
scroll to position [302, 0]
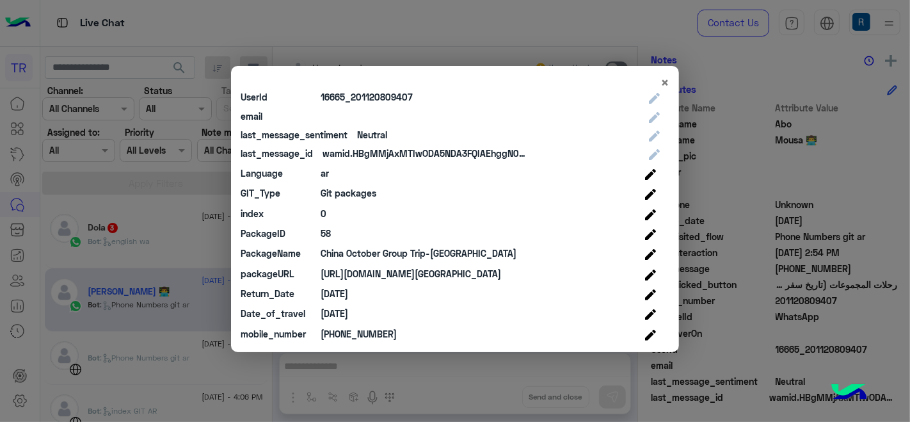
click at [346, 335] on div "+201120809407" at bounding box center [359, 333] width 76 height 13
copy div "+201120809407"
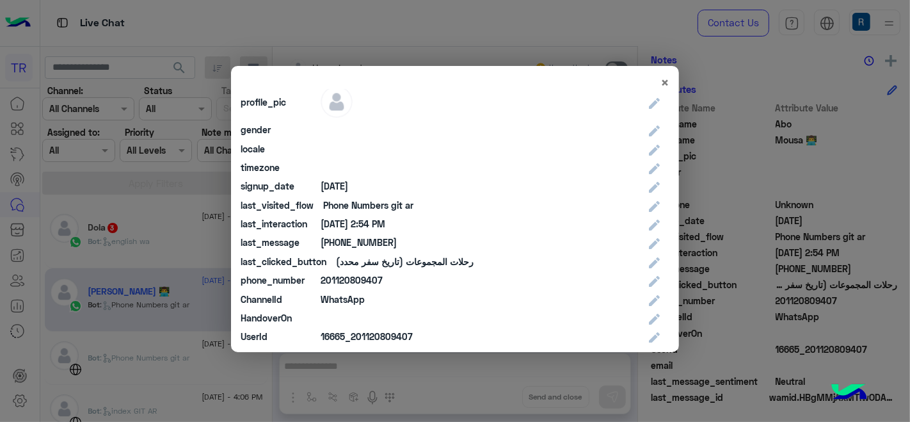
scroll to position [0, 0]
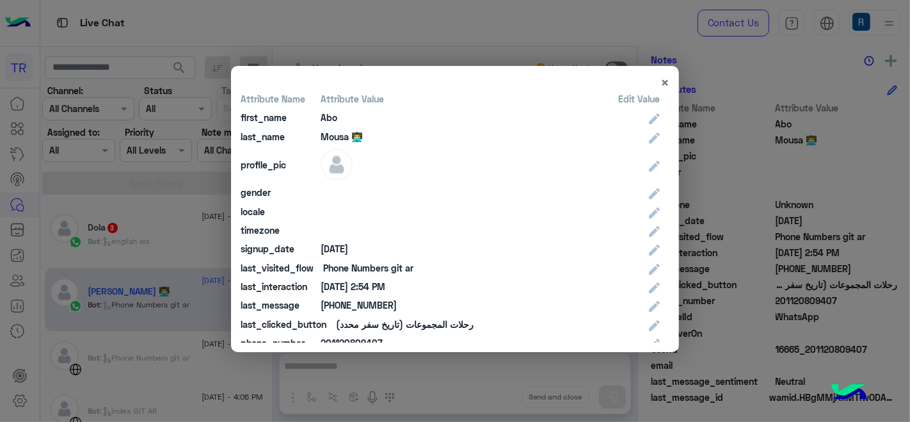
click at [323, 119] on div "Abo" at bounding box center [329, 117] width 17 height 13
click at [323, 118] on div "Abo" at bounding box center [329, 117] width 17 height 13
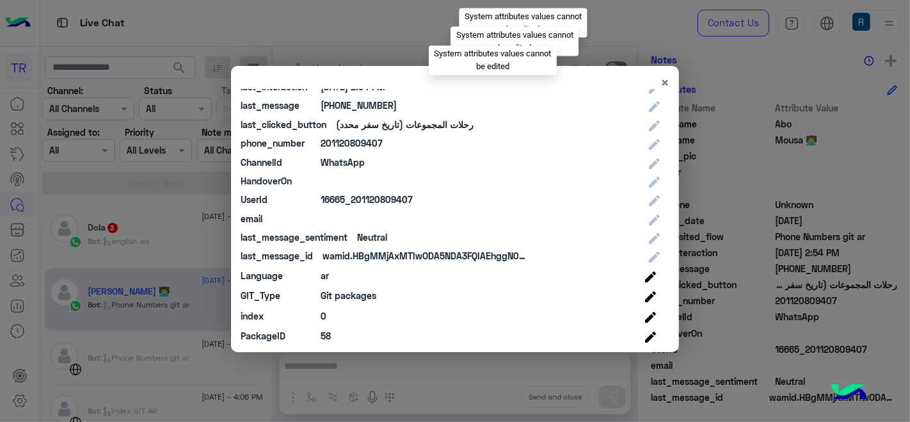
scroll to position [302, 0]
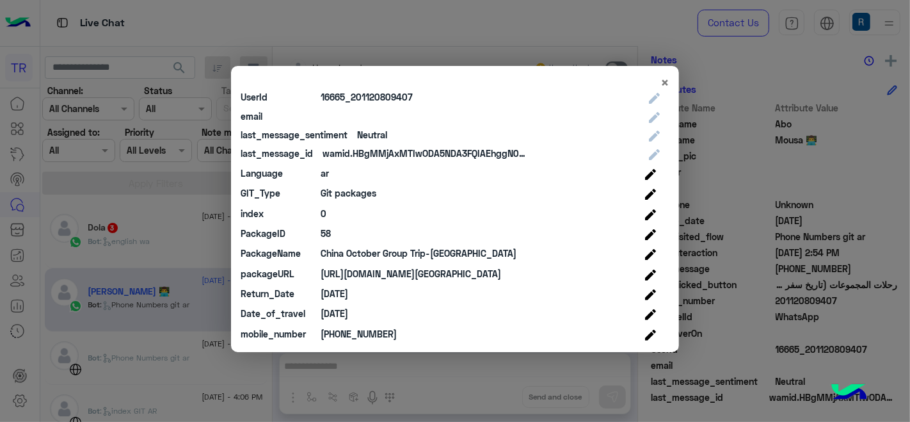
click at [348, 314] on div "2025-10-01" at bounding box center [335, 313] width 28 height 13
click at [464, 390] on modal-container "× Attribute Name Attribute Value Edit Value first_name Abo last_name Mousa 👨‍💻 …" at bounding box center [455, 211] width 910 height 422
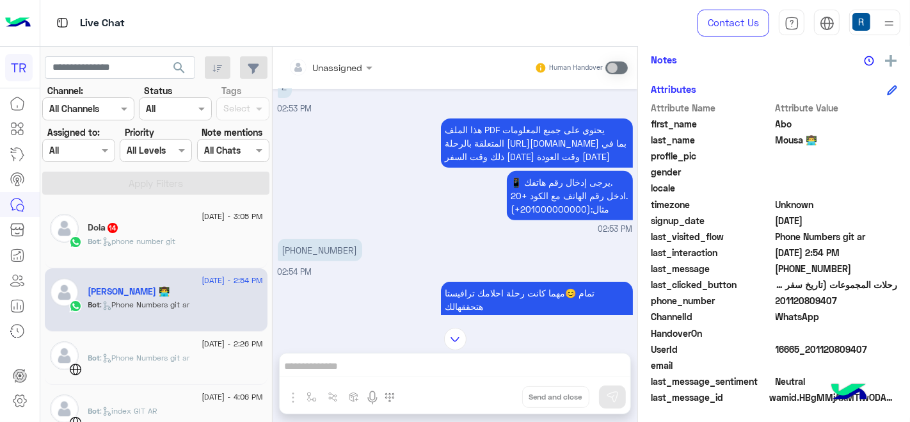
click at [181, 229] on div "Dola 14" at bounding box center [175, 228] width 175 height 13
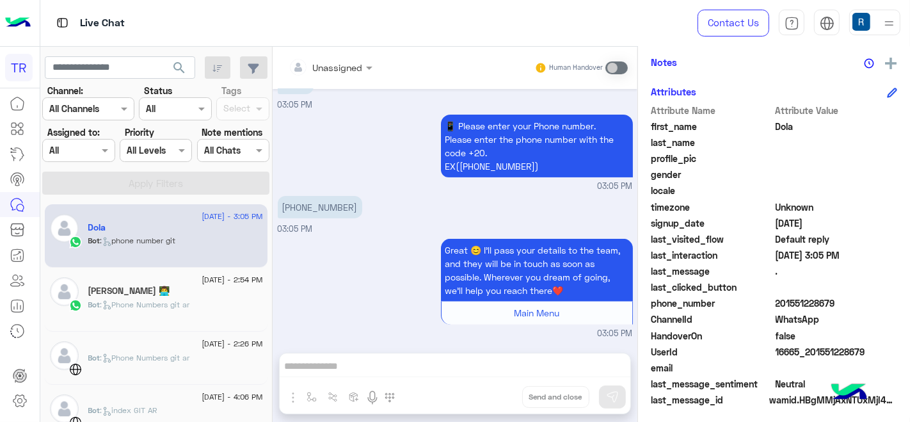
scroll to position [280, 0]
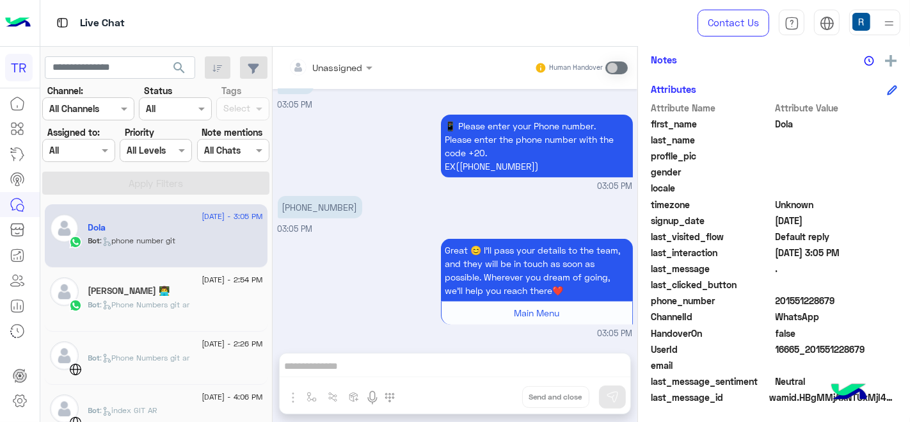
click at [888, 83] on app-edit-icon at bounding box center [892, 89] width 10 height 12
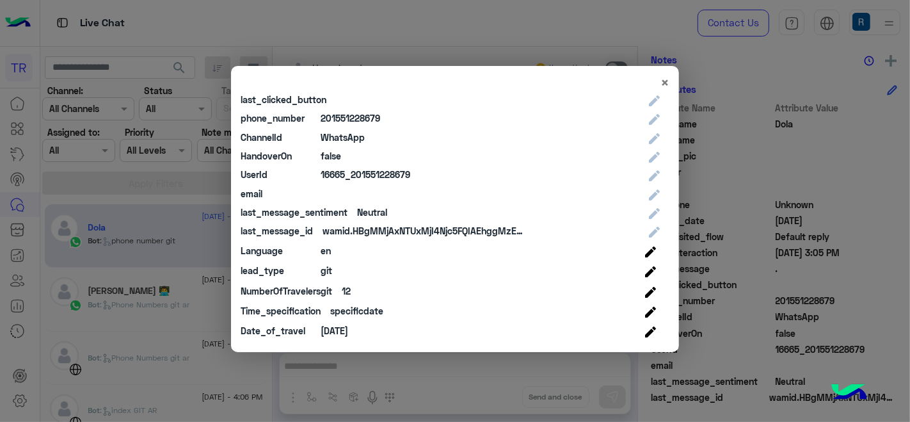
scroll to position [362, 0]
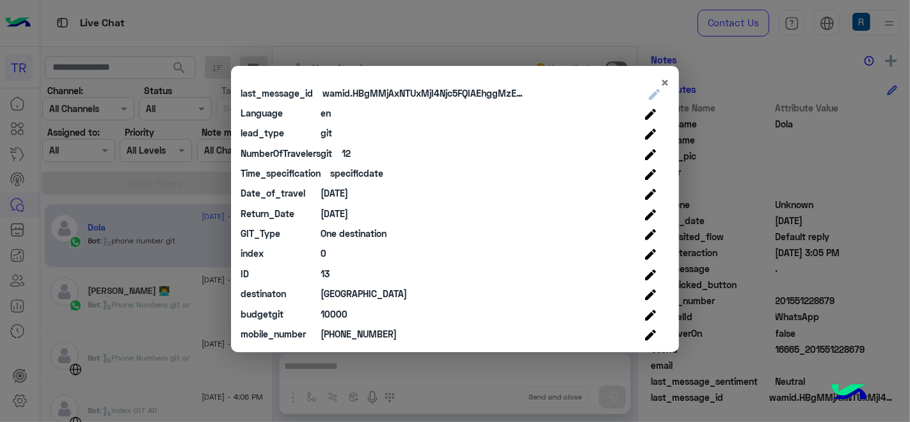
click at [322, 131] on div "git" at bounding box center [327, 132] width 12 height 13
click at [344, 152] on div "12" at bounding box center [346, 153] width 9 height 13
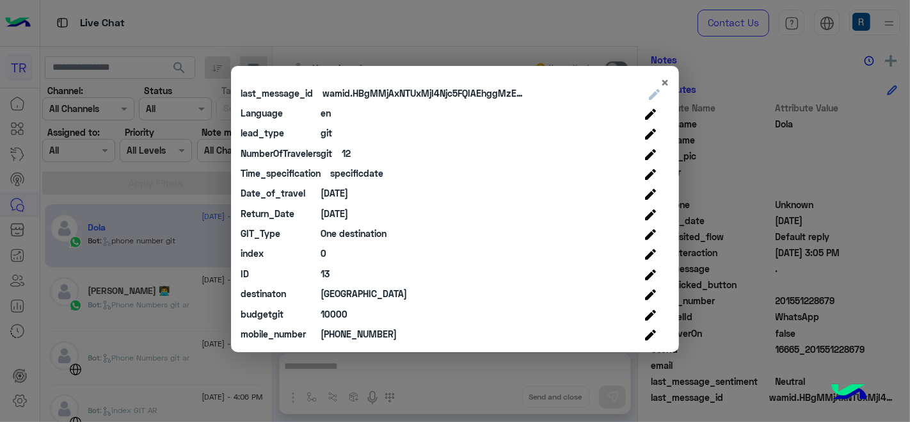
click at [356, 173] on div "specificdate" at bounding box center [356, 172] width 53 height 13
click at [322, 271] on div "13" at bounding box center [325, 273] width 9 height 13
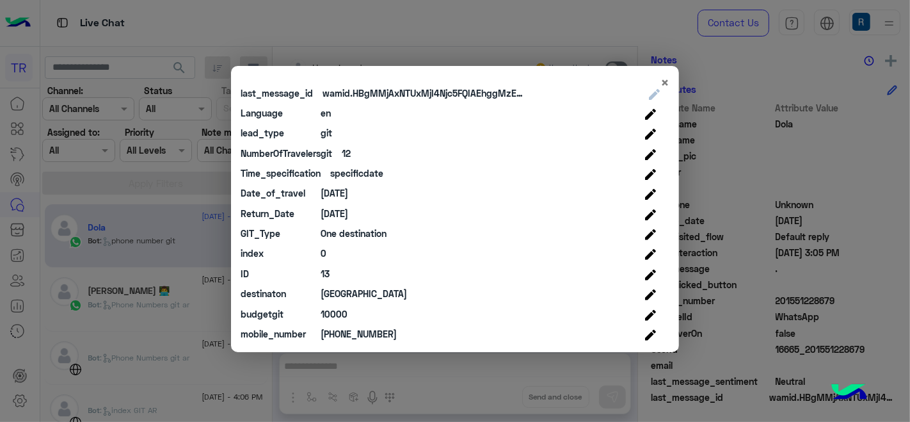
click at [351, 295] on div "[GEOGRAPHIC_DATA]" at bounding box center [364, 293] width 86 height 13
click at [338, 304] on div "budgetgit 10000" at bounding box center [450, 314] width 419 height 20
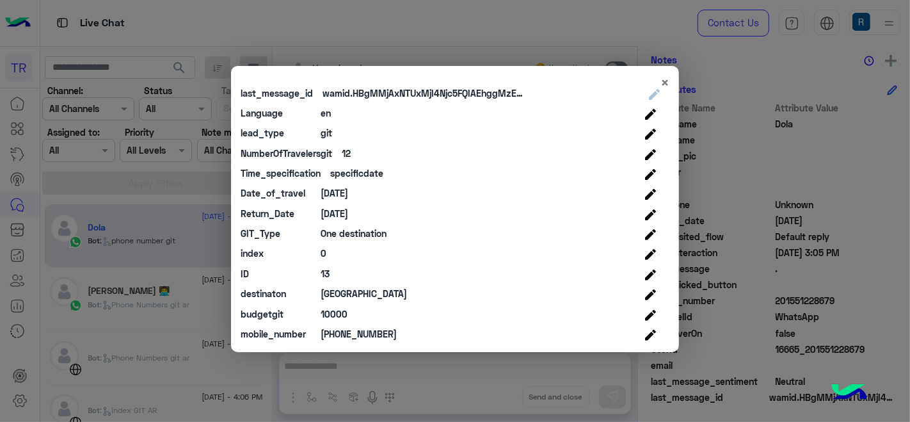
click at [353, 338] on div "+201000000000" at bounding box center [359, 333] width 76 height 13
click at [350, 336] on div "+201000000000" at bounding box center [359, 333] width 76 height 13
click at [351, 336] on div "+201000000000" at bounding box center [359, 333] width 76 height 13
click at [351, 337] on div "+201000000000" at bounding box center [359, 333] width 76 height 13
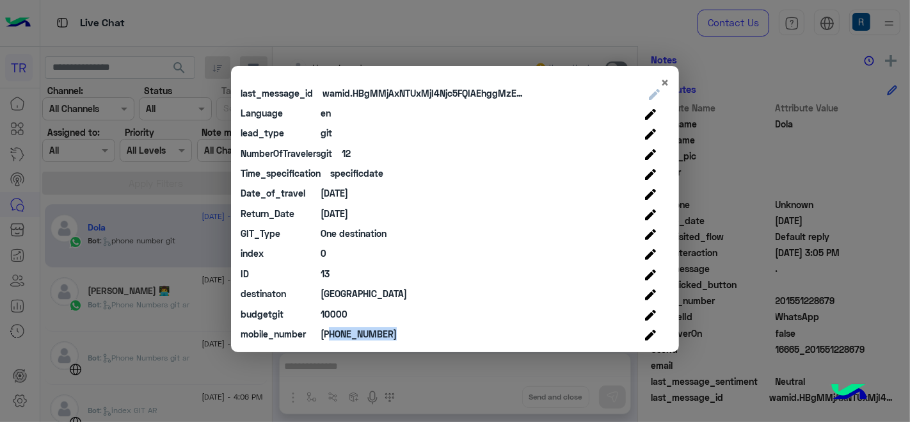
click at [351, 337] on div "+201000000000" at bounding box center [359, 333] width 76 height 13
click at [369, 237] on div "One destination" at bounding box center [354, 233] width 66 height 13
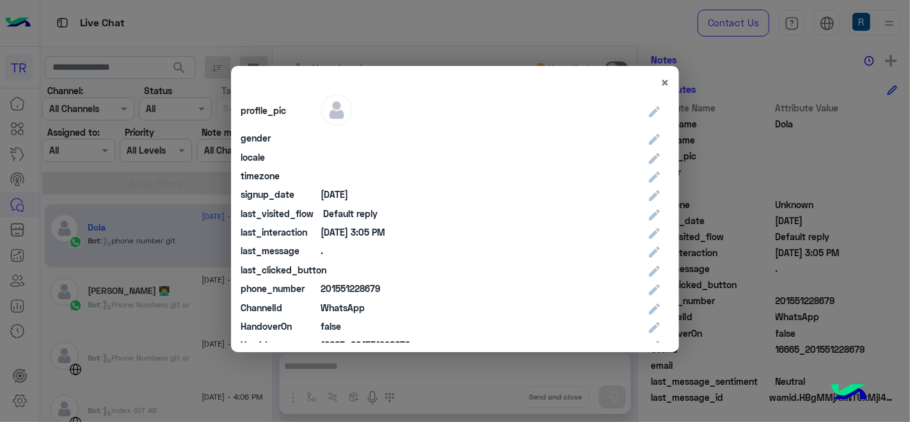
scroll to position [0, 0]
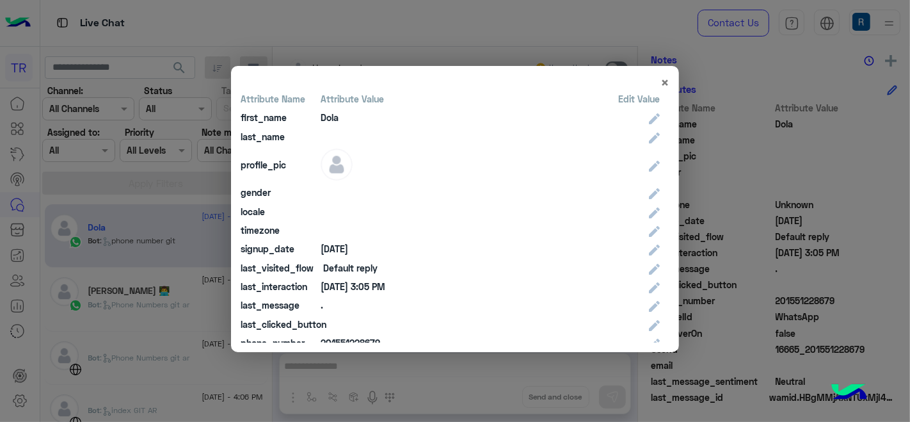
click at [332, 122] on div "Dola" at bounding box center [330, 117] width 18 height 13
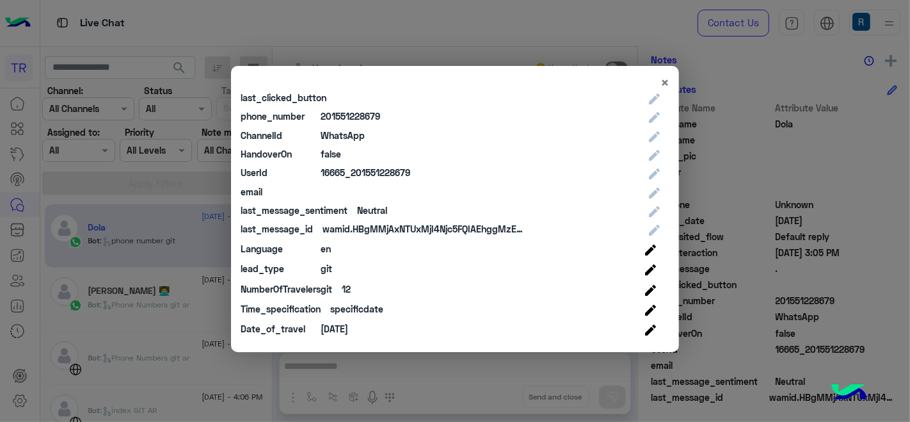
scroll to position [362, 0]
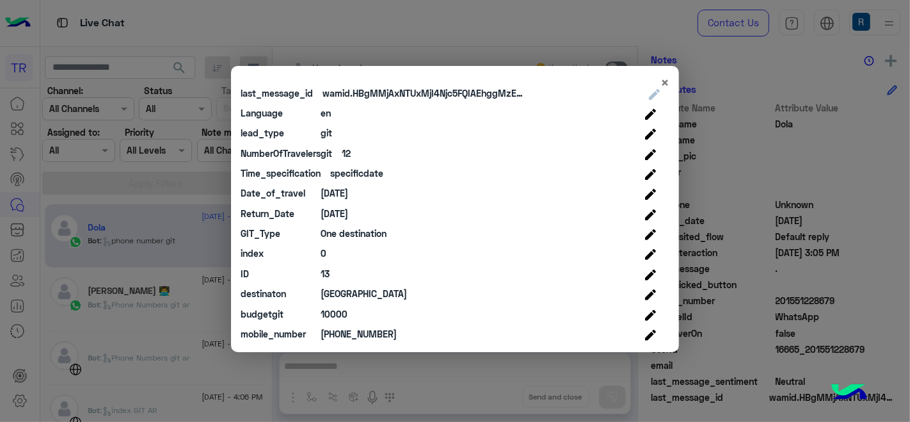
click at [348, 191] on div "2025-9-1" at bounding box center [335, 192] width 28 height 13
click at [346, 221] on div "Return_Date 2025-9-1" at bounding box center [450, 214] width 419 height 20
click at [338, 207] on div "2025-9-1" at bounding box center [335, 213] width 28 height 13
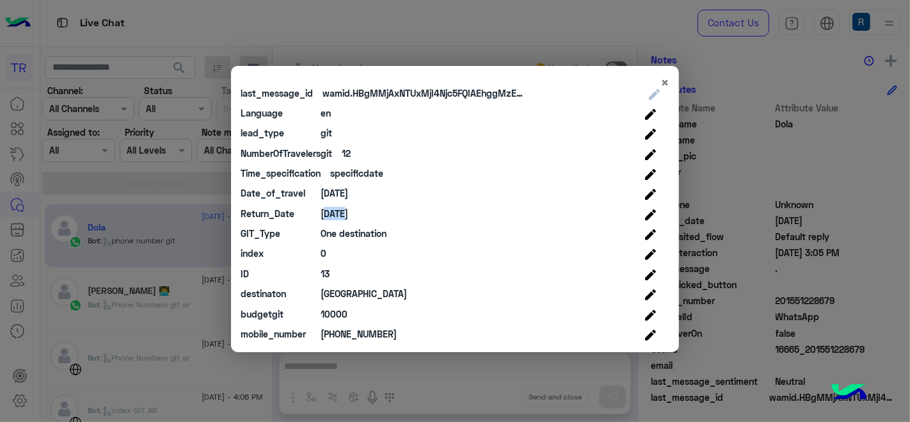
click at [338, 207] on div "2025-9-1" at bounding box center [335, 213] width 28 height 13
click at [346, 197] on div "2025-9-1" at bounding box center [335, 192] width 28 height 13
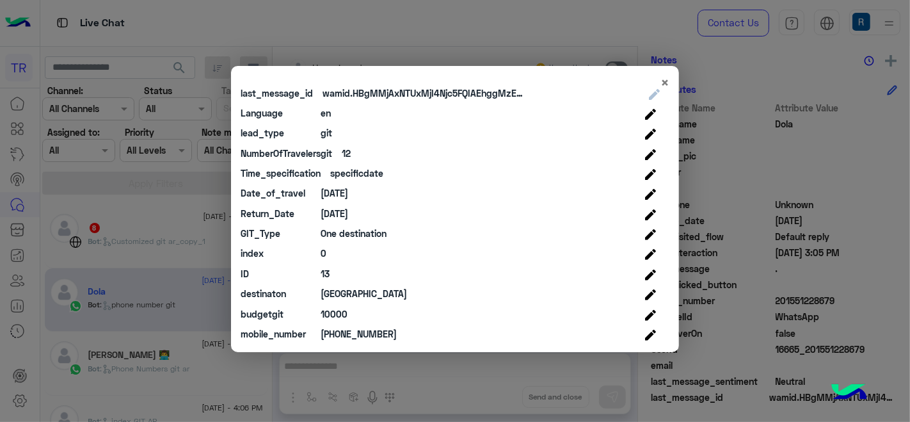
click at [140, 248] on modal-container "× Attribute Name Attribute Value Edit Value first_name Dola last_name profile_p…" at bounding box center [455, 211] width 910 height 422
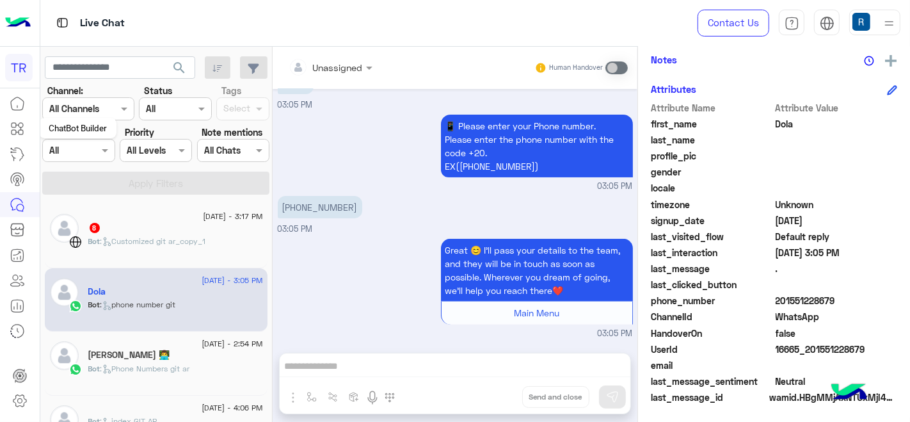
click at [15, 130] on icon at bounding box center [14, 132] width 4 height 4
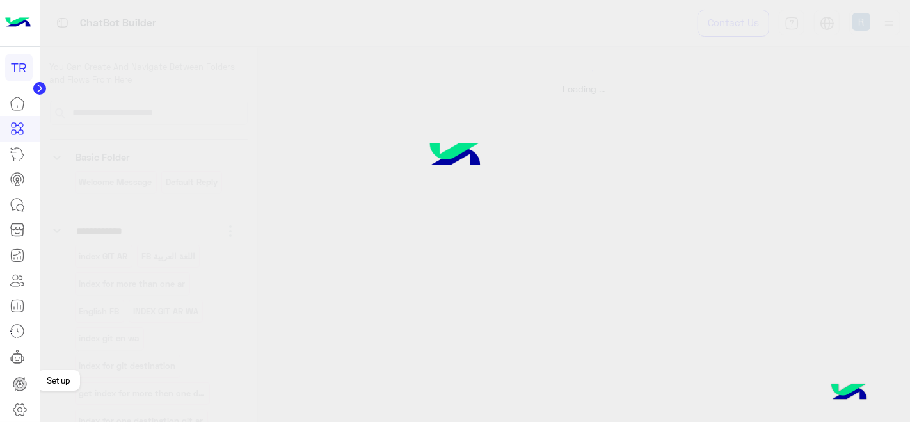
select select "****"
select select "*"
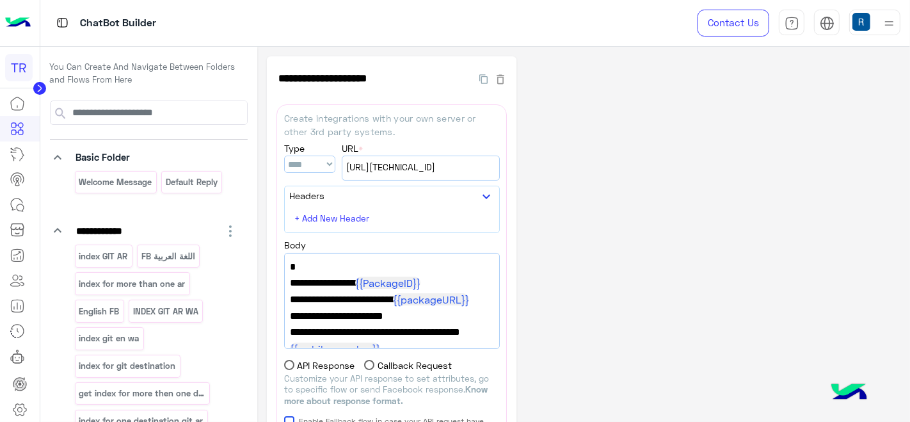
click at [38, 86] on icon at bounding box center [39, 88] width 3 height 6
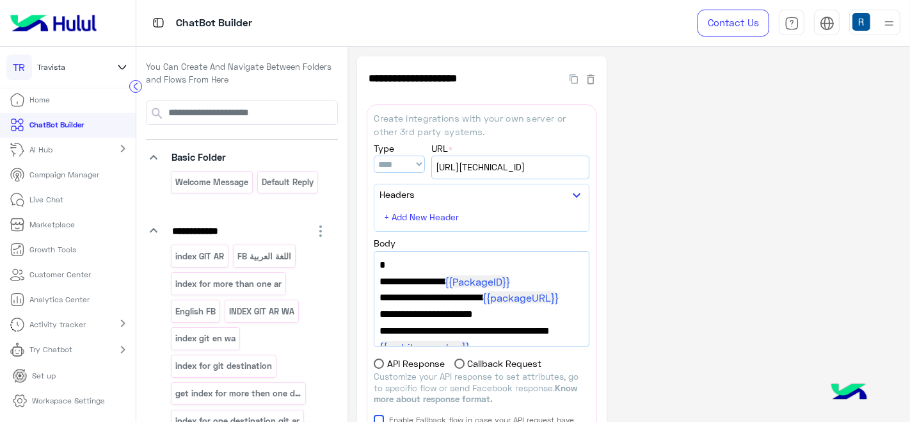
scroll to position [3, 0]
click at [36, 202] on p "Live Chat" at bounding box center [47, 200] width 34 height 12
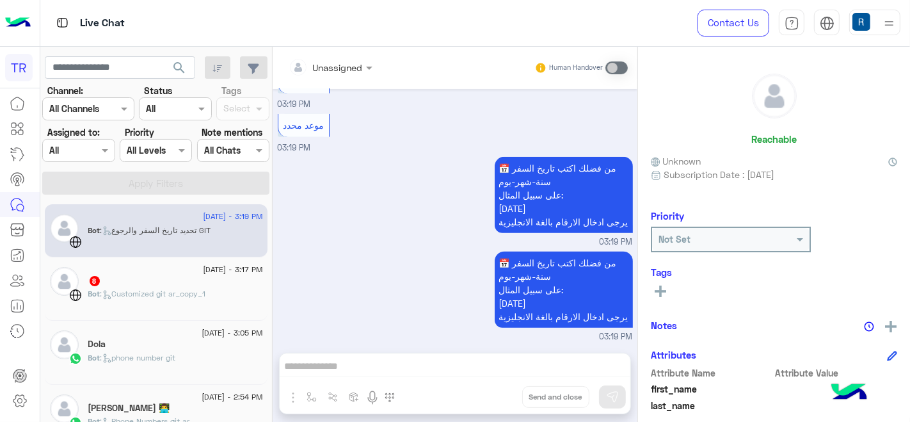
click at [533, 206] on p "📅 من فضلك اكتب تاريخ السفر سنة-شهر-يوم على سبيل المثال: 2025-6-1 يرجى ادخال الا…" at bounding box center [564, 195] width 138 height 76
click at [522, 299] on p "📅 من فضلك اكتب تاريخ السفر سنة-شهر-يوم على سبيل المثال: 2025-6-1 يرجى ادخال الا…" at bounding box center [564, 290] width 138 height 76
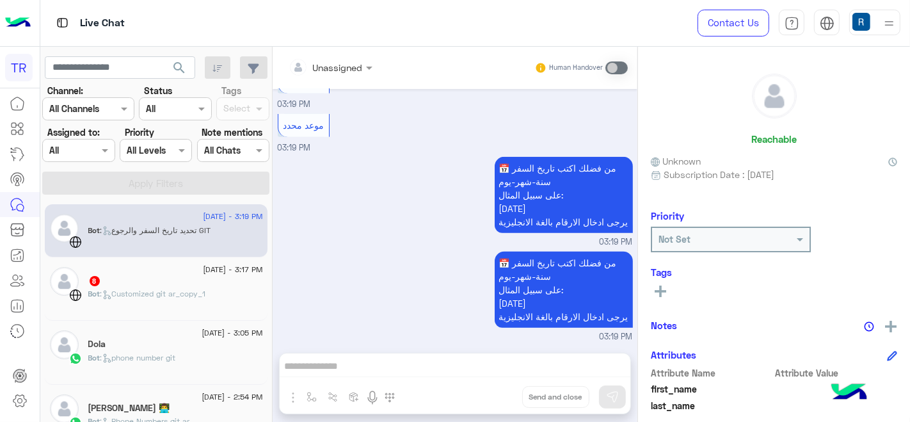
click at [522, 299] on p "📅 من فضلك اكتب تاريخ السفر سنة-شهر-يوم على سبيل المثال: 2025-6-1 يرجى ادخال الا…" at bounding box center [564, 290] width 138 height 76
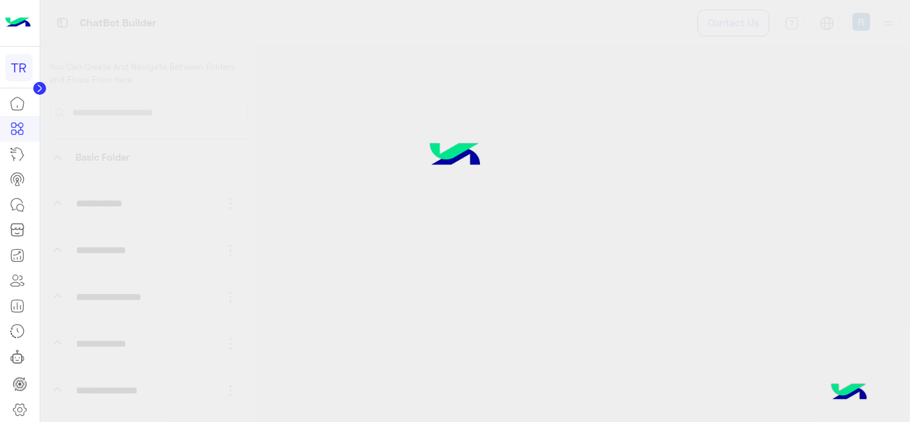
select select "*"
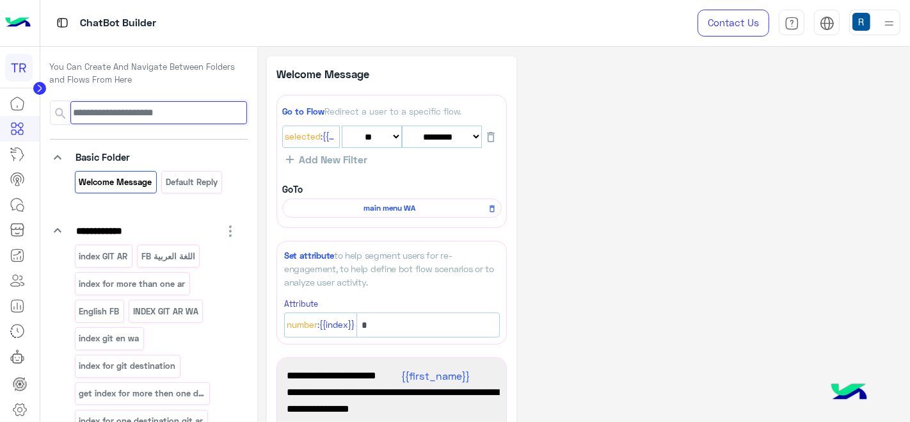
click at [150, 122] on input at bounding box center [158, 112] width 177 height 23
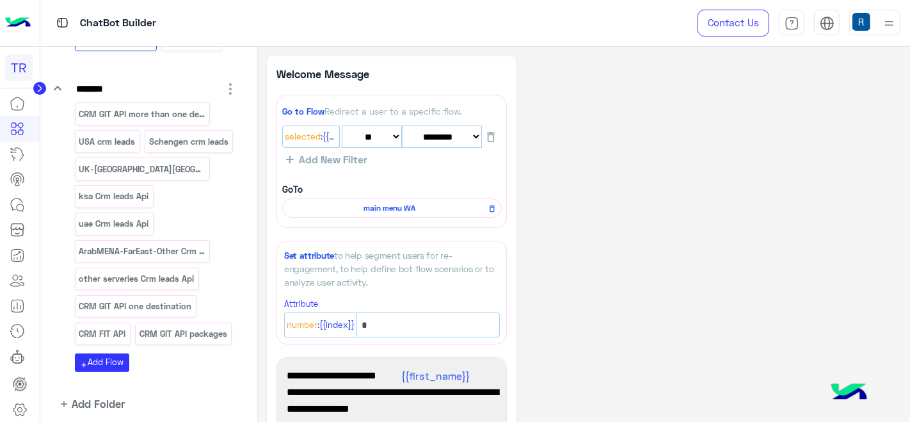
scroll to position [213, 0]
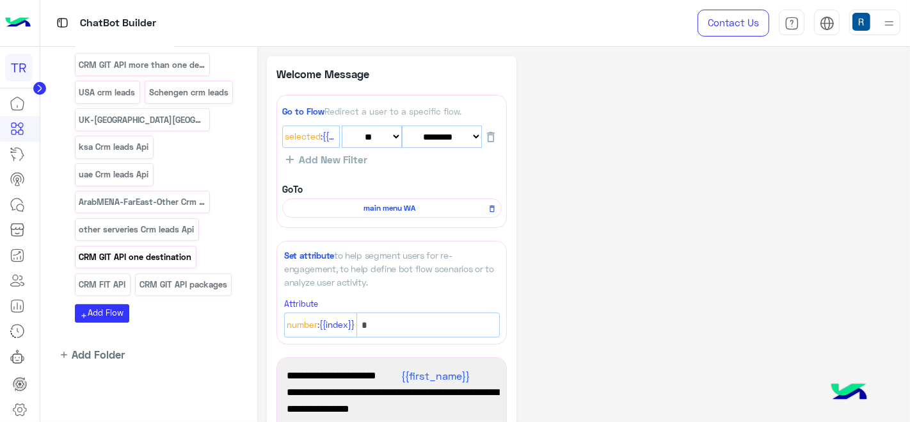
type input "***"
click at [162, 262] on p "CRM GIT API one destination" at bounding box center [135, 257] width 115 height 15
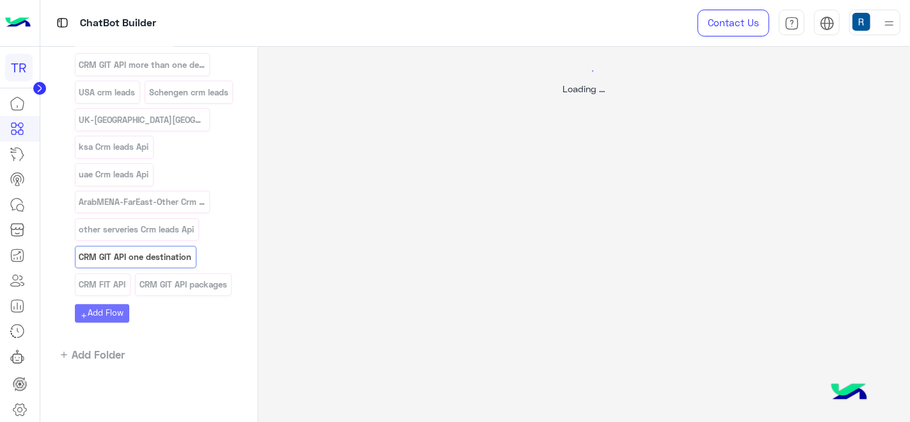
select select "****"
select select "*"
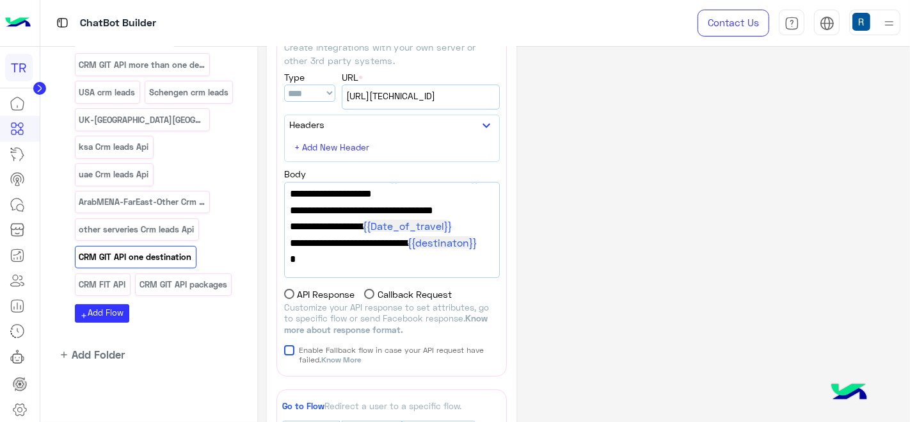
scroll to position [0, 0]
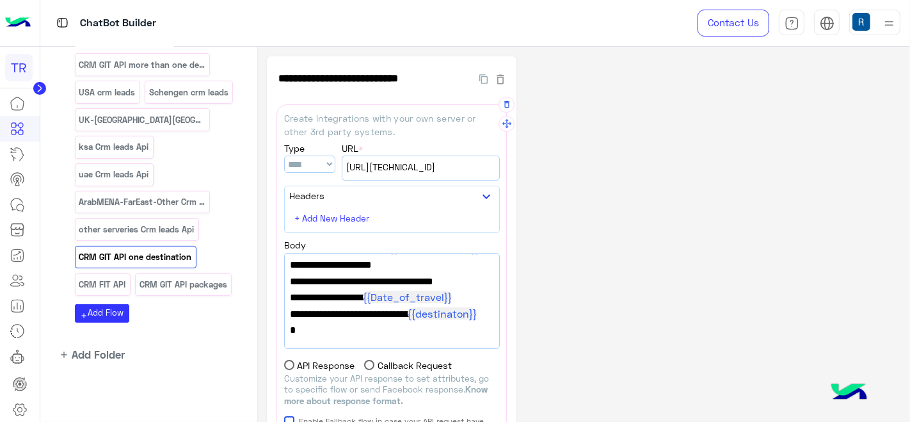
click at [444, 172] on span "[URL][TECHNICAL_ID]" at bounding box center [420, 167] width 149 height 14
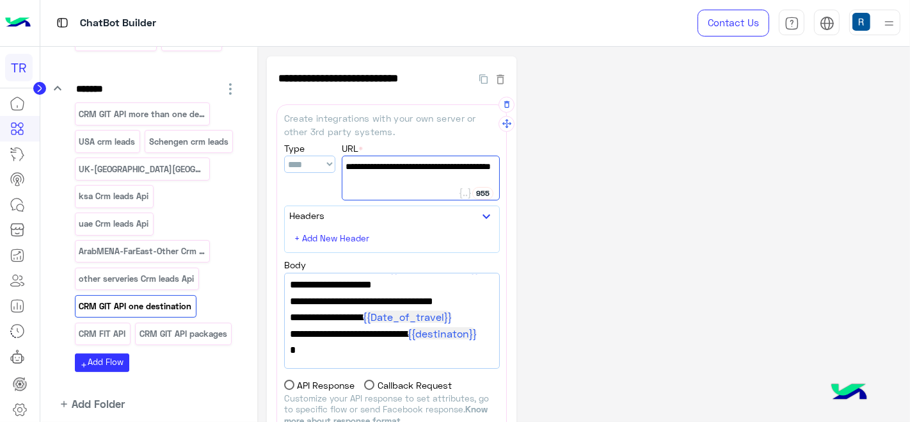
scroll to position [296, 0]
click at [389, 351] on span "}" at bounding box center [392, 349] width 204 height 17
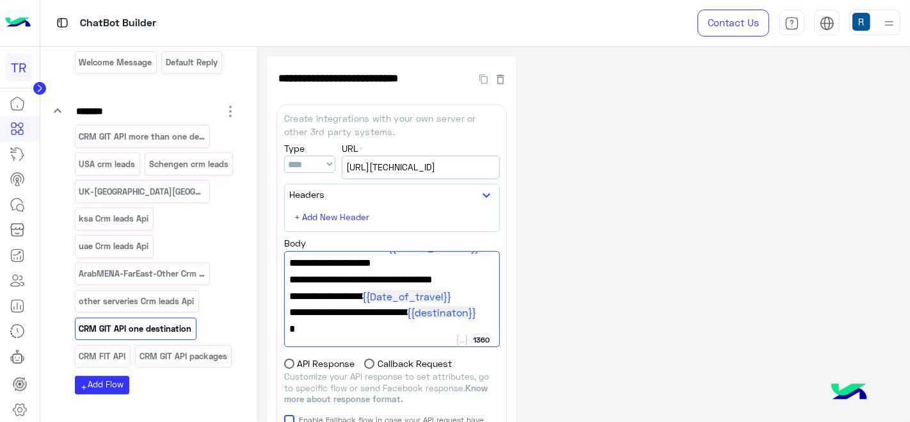
scroll to position [142, 0]
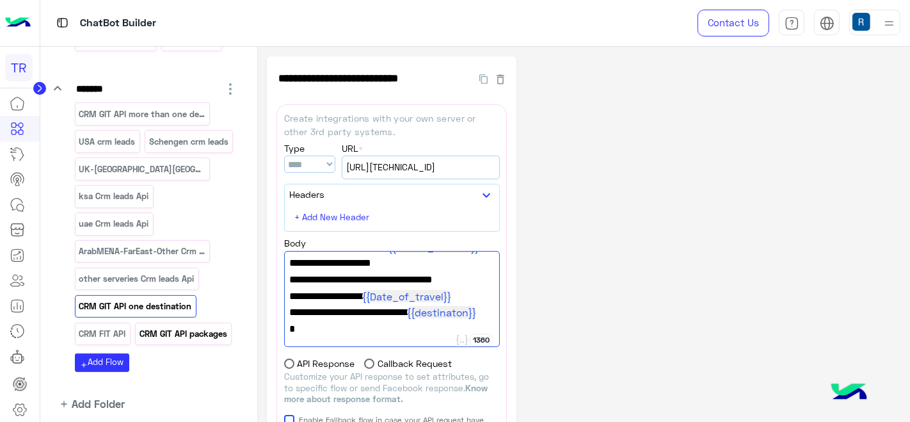
click at [162, 345] on div "CRM GIT API packages" at bounding box center [183, 334] width 97 height 22
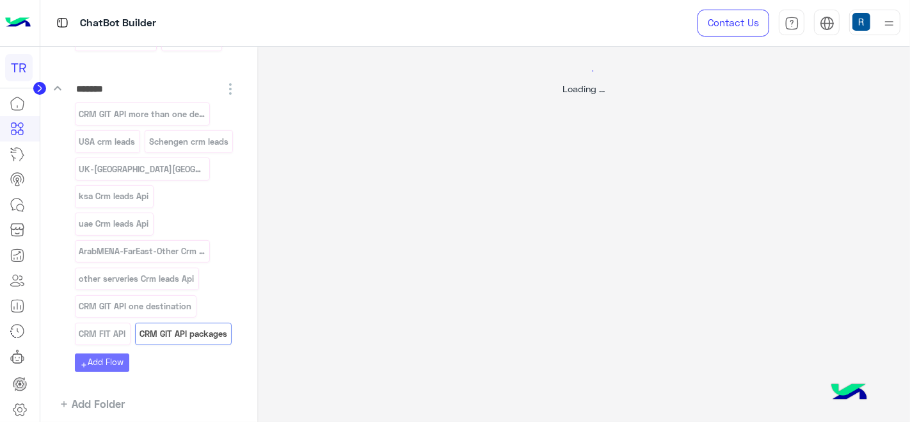
select select "****"
select select "*"
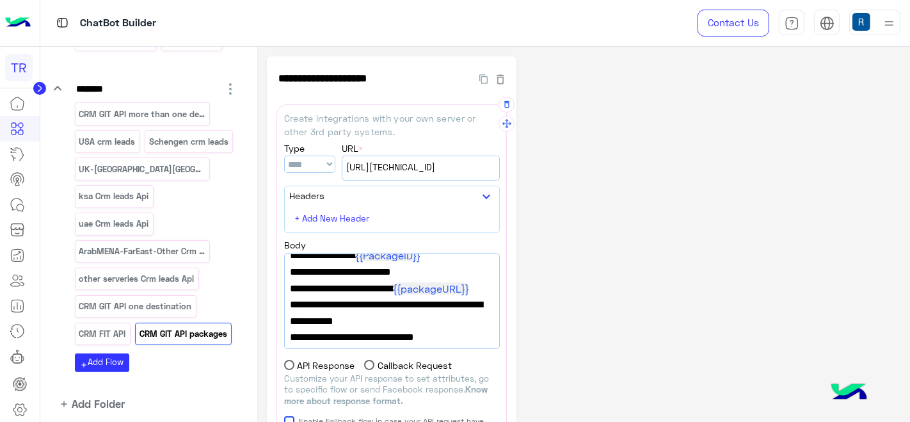
scroll to position [71, 0]
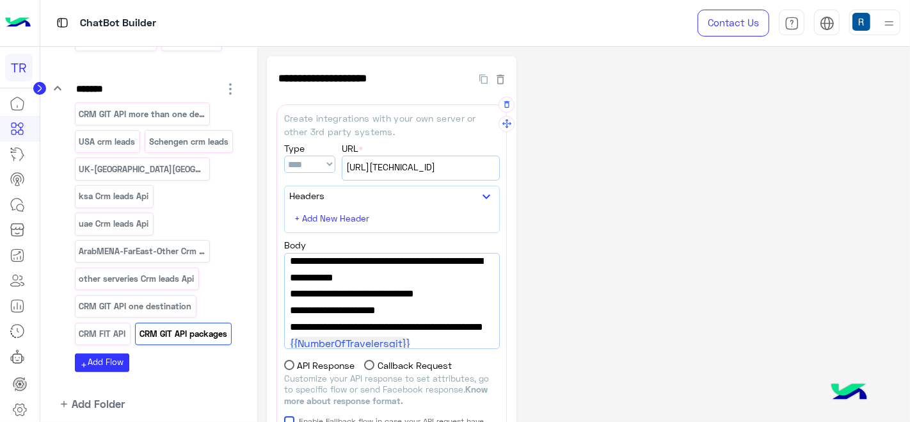
click at [458, 314] on span ""git_budget":"0" ," at bounding box center [392, 310] width 204 height 17
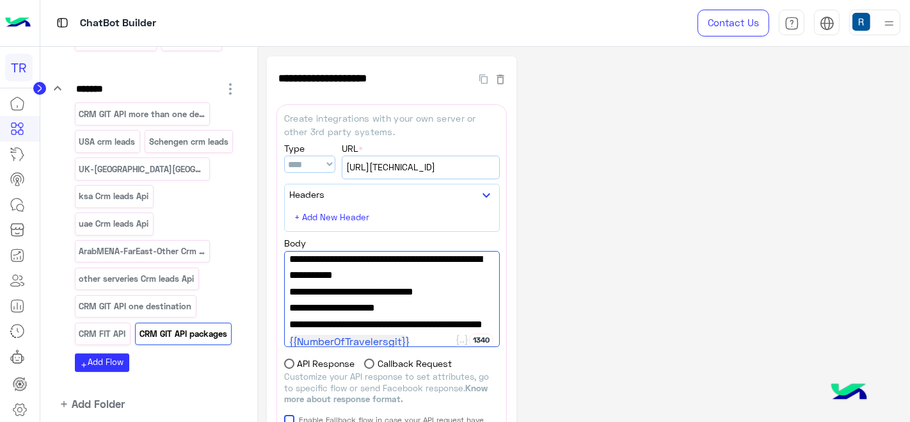
click at [42, 82] on icon at bounding box center [39, 88] width 13 height 13
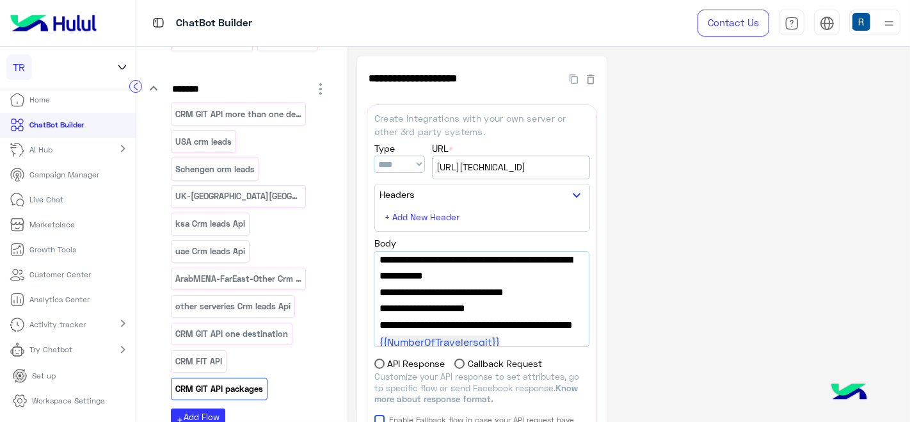
scroll to position [3, 0]
click at [111, 342] on div "chevron_right" at bounding box center [123, 351] width 25 height 19
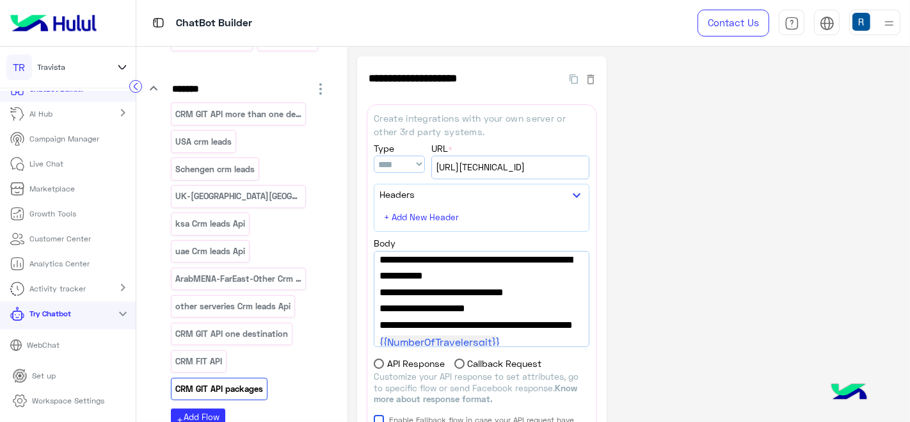
scroll to position [58, 0]
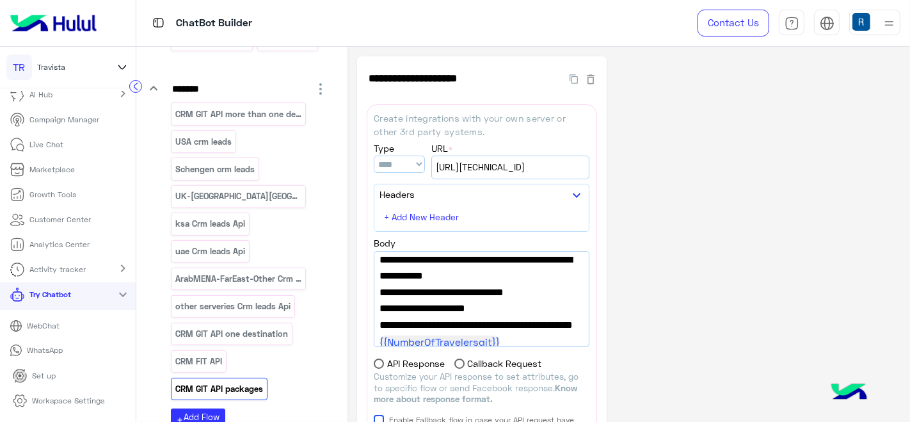
click at [58, 343] on link "WhatsApp" at bounding box center [68, 350] width 136 height 22
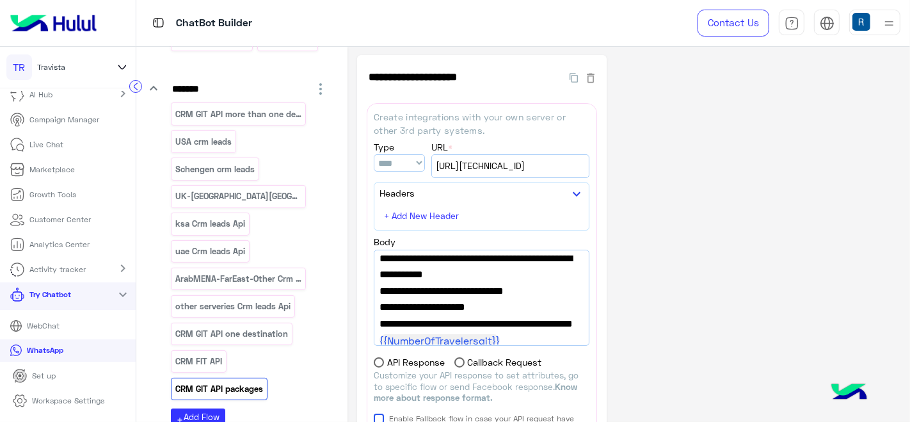
scroll to position [0, 0]
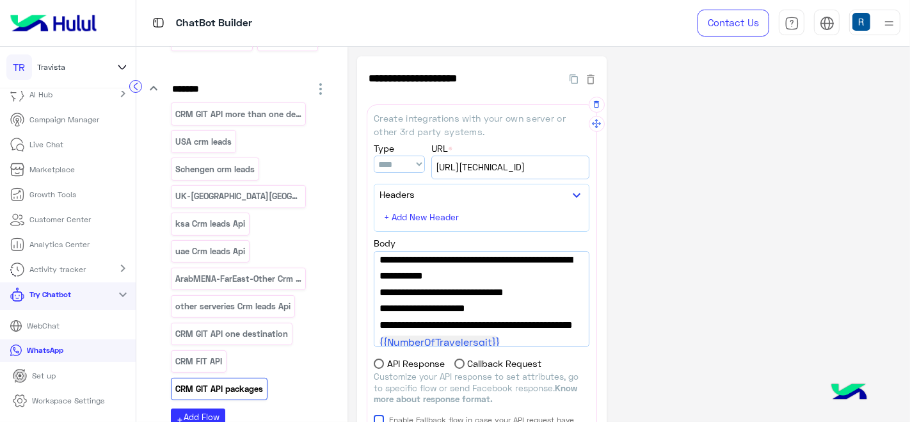
click at [520, 308] on span ""git_budget":"0" ," at bounding box center [482, 308] width 204 height 17
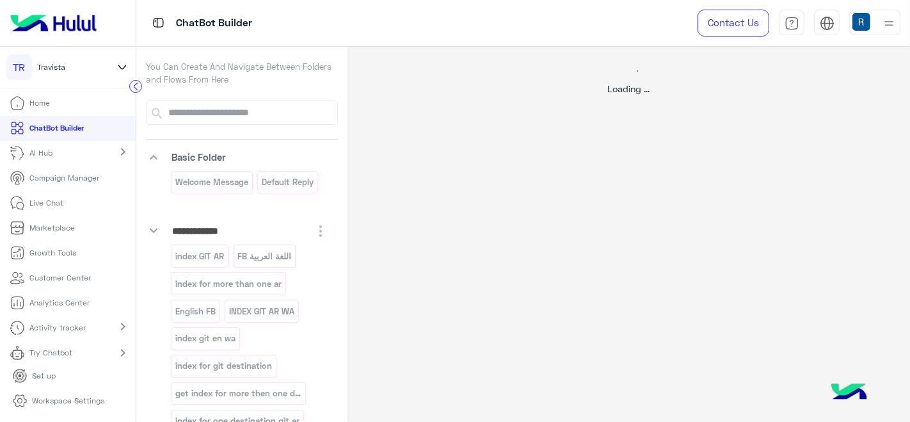
select select "****"
select select "*"
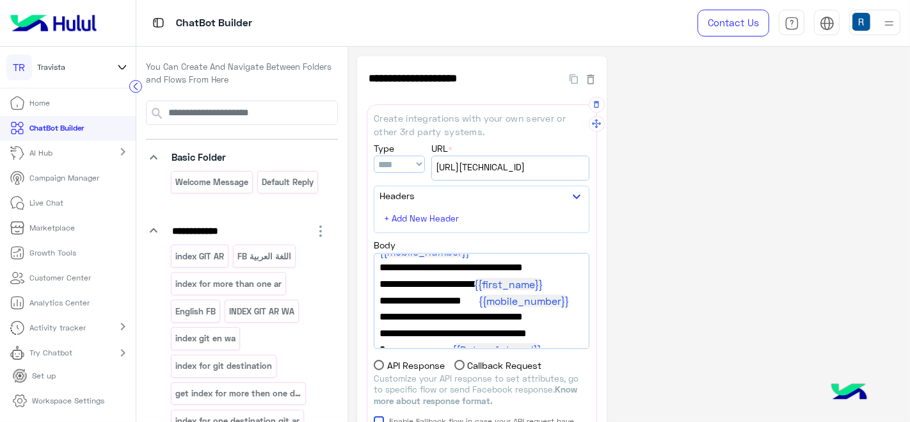
scroll to position [149, 0]
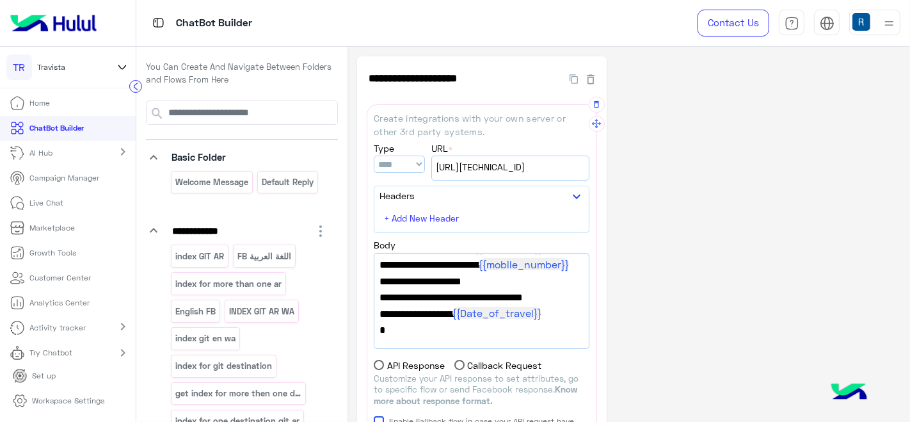
click at [492, 323] on span "}" at bounding box center [482, 329] width 204 height 17
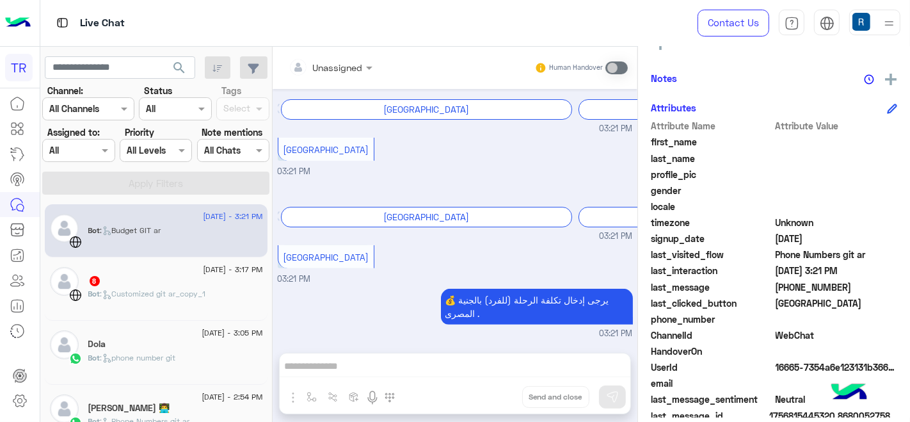
scroll to position [266, 0]
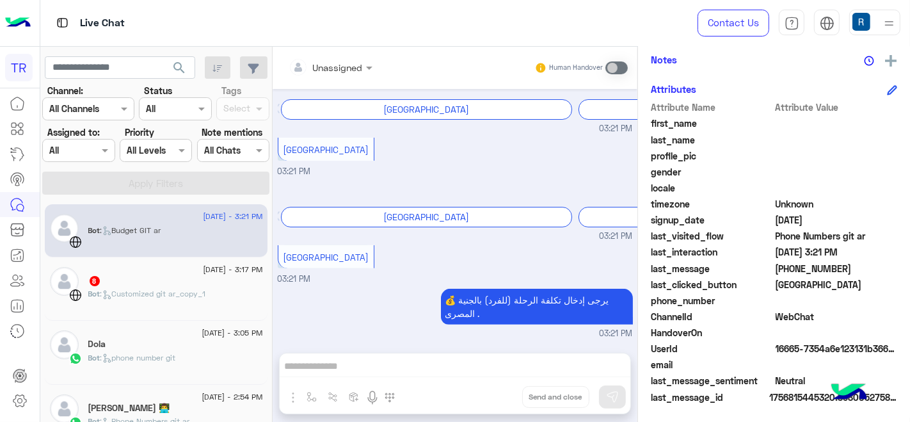
click at [891, 93] on button at bounding box center [892, 88] width 10 height 15
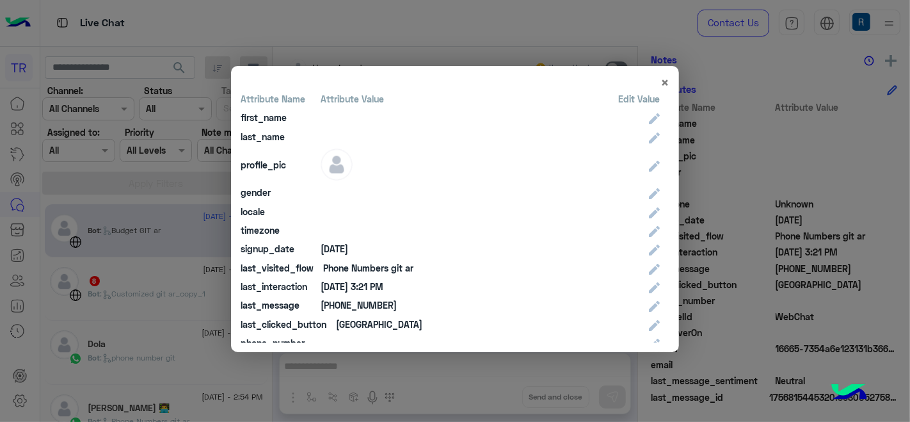
click at [533, 383] on modal-container "× Attribute Name Attribute Value Edit Value first_name last_name profile_pic ge…" at bounding box center [455, 211] width 910 height 422
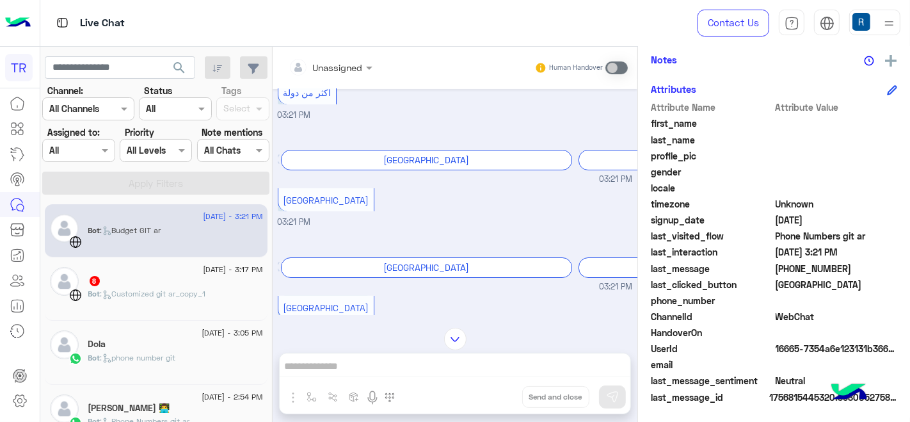
scroll to position [374, 0]
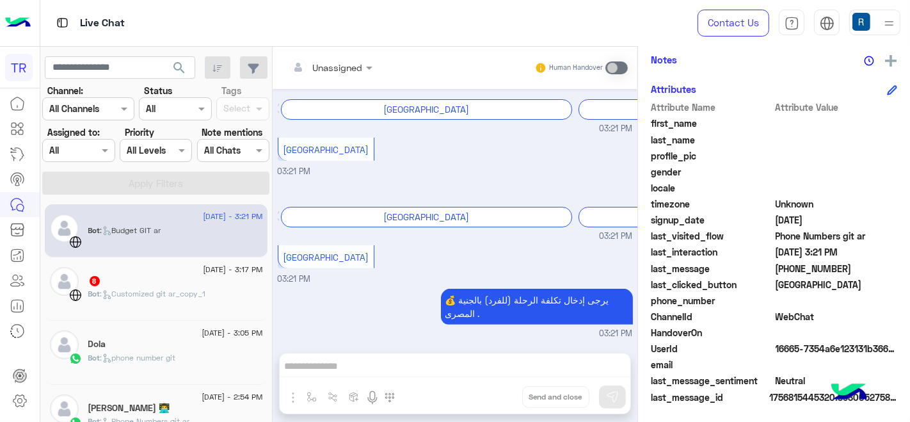
click at [152, 293] on span ": Customized git ar_copy_1" at bounding box center [153, 294] width 106 height 10
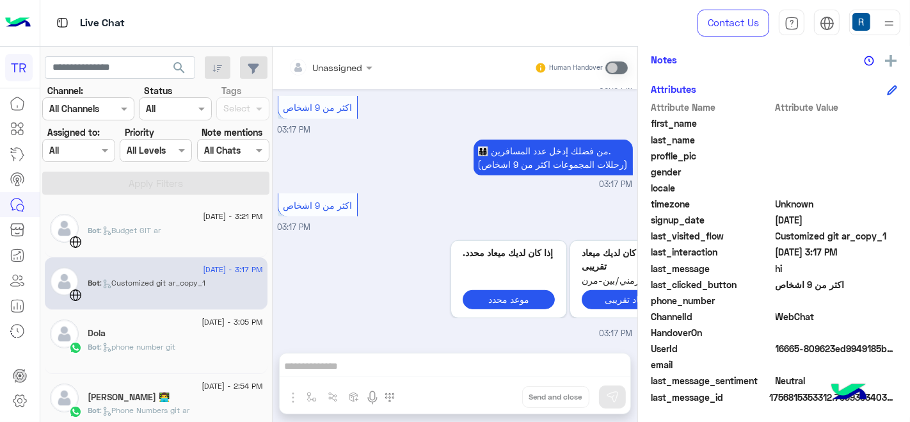
scroll to position [545, 0]
click at [137, 225] on span ": Budget GIT ar" at bounding box center [130, 230] width 61 height 10
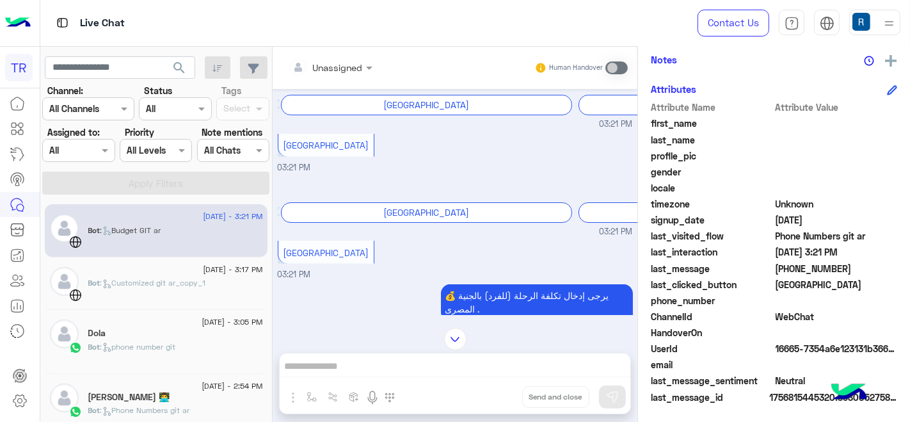
scroll to position [617, 0]
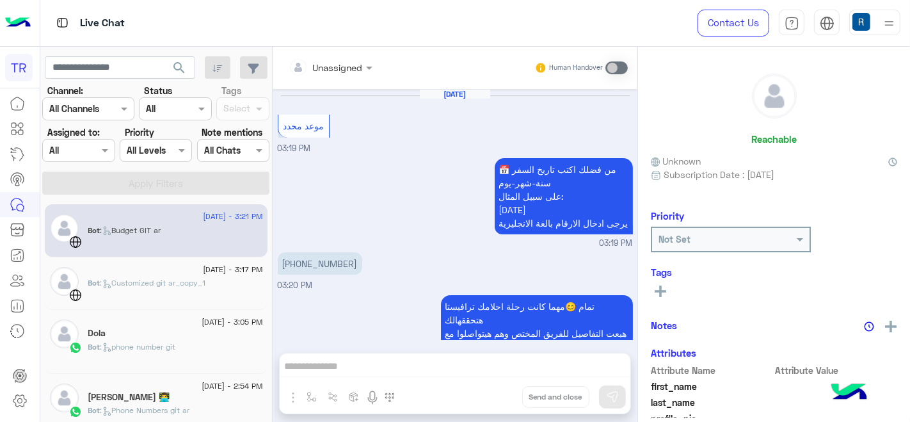
scroll to position [374, 0]
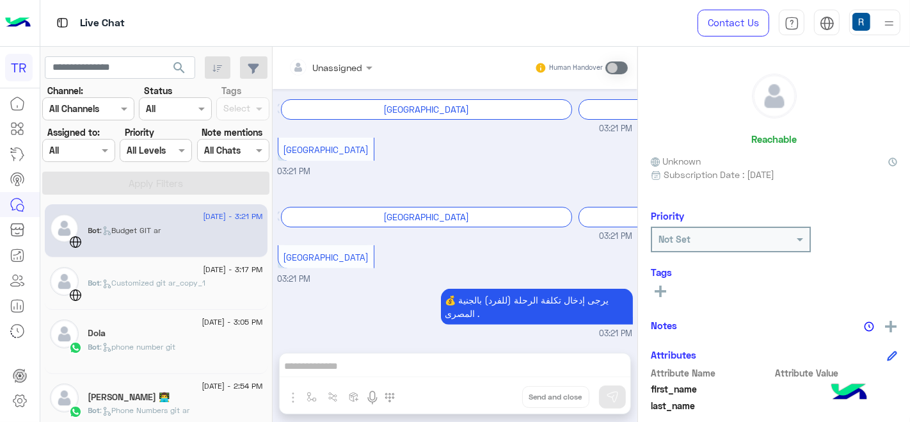
click at [888, 358] on icon at bounding box center [892, 356] width 10 height 10
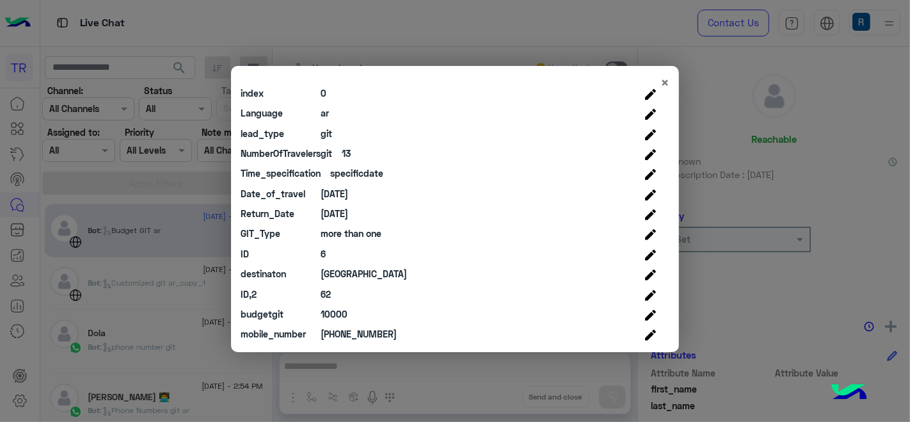
scroll to position [383, 0]
click at [840, 262] on modal-container "× Attribute Name Attribute Value Edit Value first_name last_name profile_pic ge…" at bounding box center [455, 211] width 910 height 422
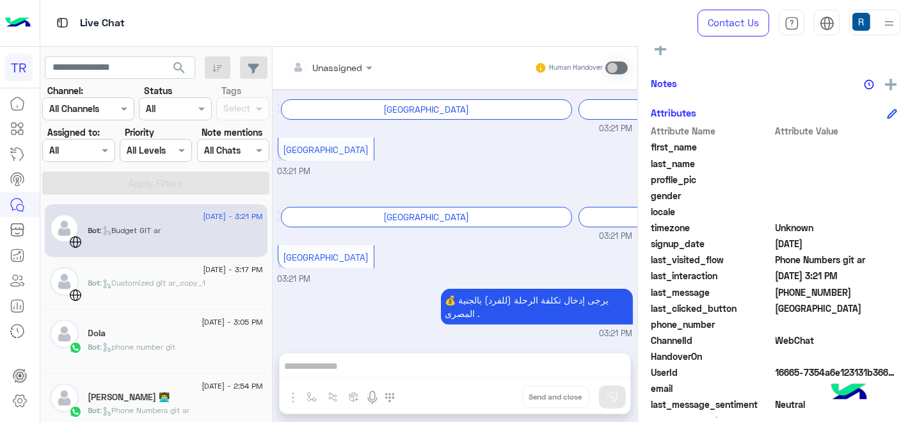
scroll to position [266, 0]
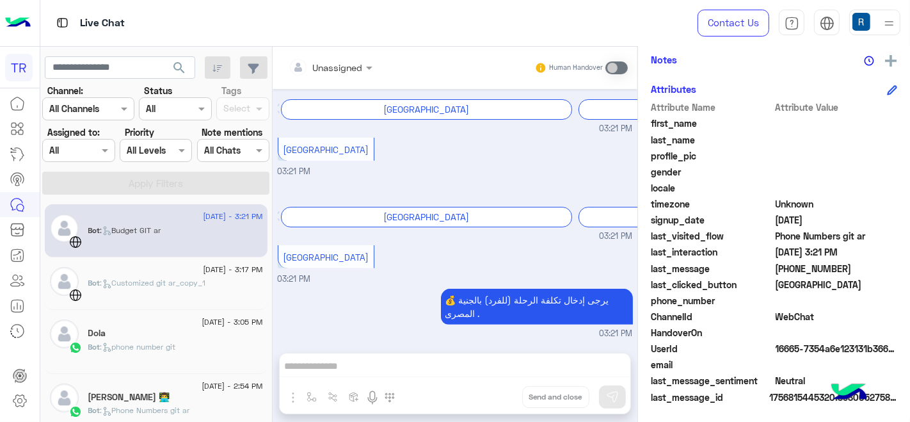
click at [890, 87] on icon at bounding box center [892, 90] width 8 height 8
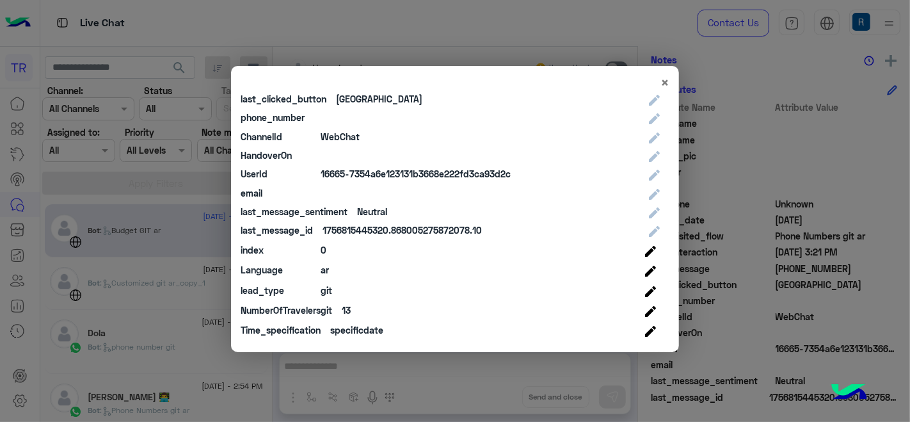
scroll to position [383, 0]
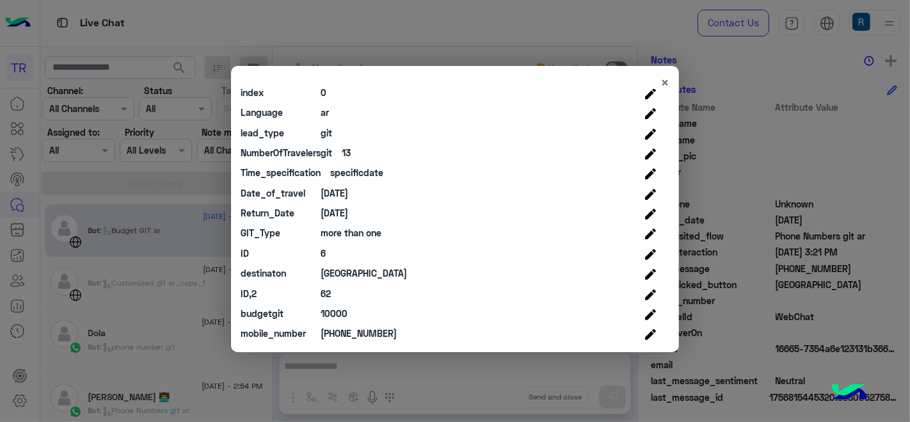
click at [325, 251] on div "6" at bounding box center [323, 252] width 5 height 13
copy div "6"
click at [332, 296] on div "ID,2 62" at bounding box center [450, 294] width 419 height 20
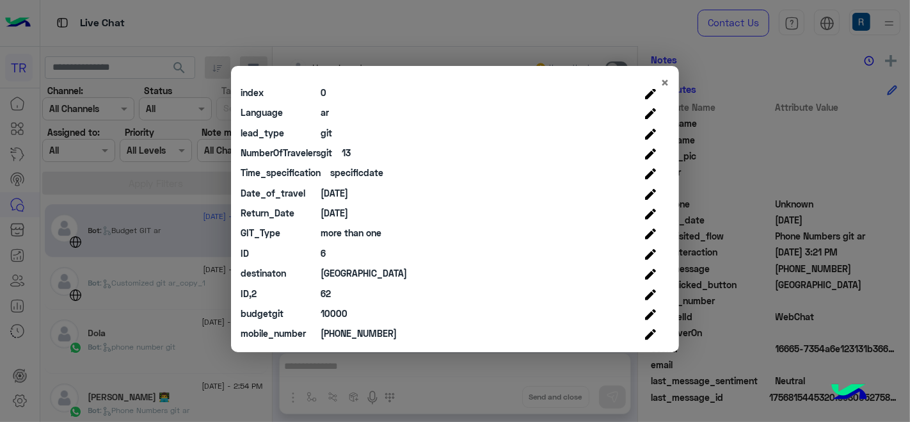
click at [332, 296] on div "ID,2 62" at bounding box center [450, 294] width 419 height 20
copy div "62"
click at [314, 131] on div "lead_type git" at bounding box center [450, 133] width 419 height 20
click at [328, 131] on div "git" at bounding box center [327, 132] width 12 height 13
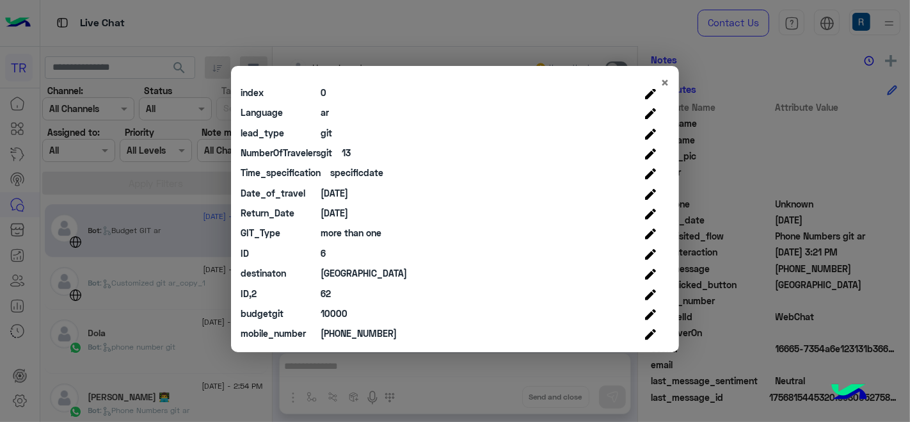
click at [328, 131] on div "git" at bounding box center [327, 132] width 12 height 13
copy div "git"
click at [360, 170] on div "specificdate" at bounding box center [356, 172] width 53 height 13
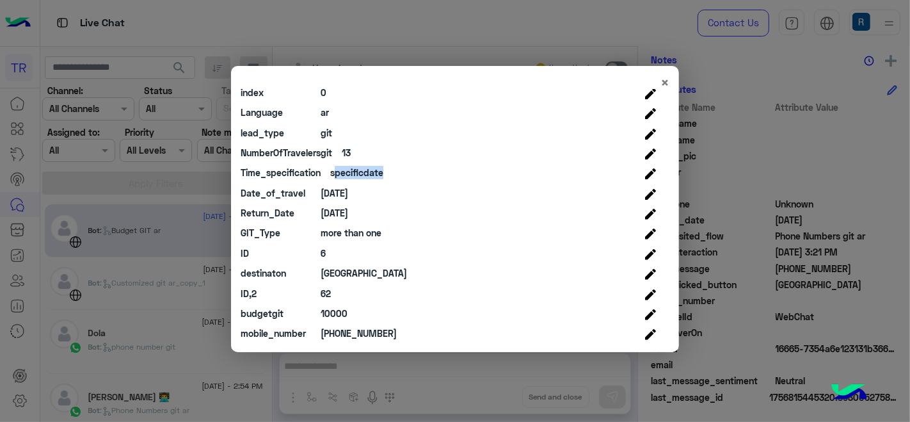
click at [360, 170] on div "specificdate" at bounding box center [356, 172] width 53 height 13
copy div "specificdate"
click at [342, 310] on div "10000" at bounding box center [334, 313] width 27 height 13
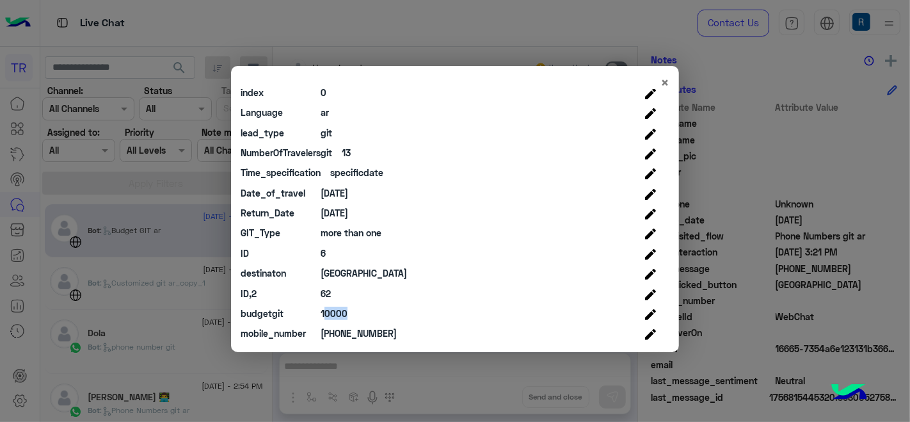
copy div "10000"
click at [356, 331] on div "+201122793695" at bounding box center [359, 332] width 76 height 13
copy div "+201122793695"
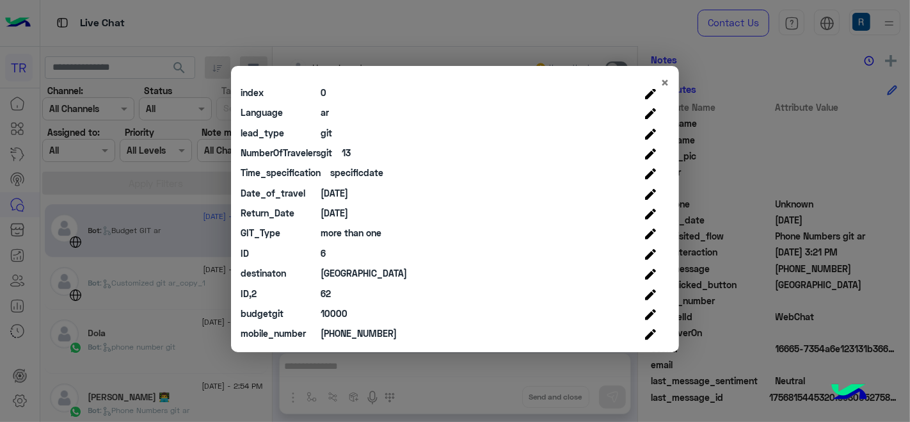
click at [335, 207] on div "2025-10-10" at bounding box center [335, 212] width 28 height 13
click at [336, 191] on div "2025-10-2" at bounding box center [335, 192] width 28 height 13
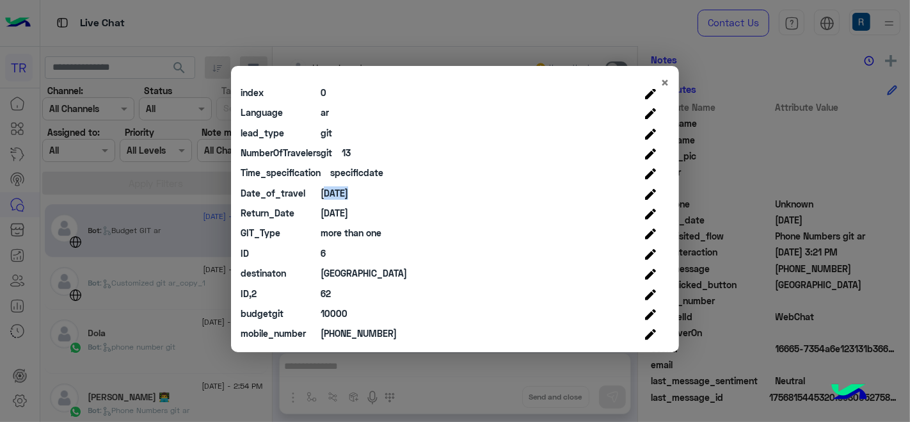
click at [336, 191] on div "2025-10-2" at bounding box center [335, 192] width 28 height 13
copy div "2025-10-2"
click at [333, 278] on div "[GEOGRAPHIC_DATA]" at bounding box center [364, 272] width 86 height 13
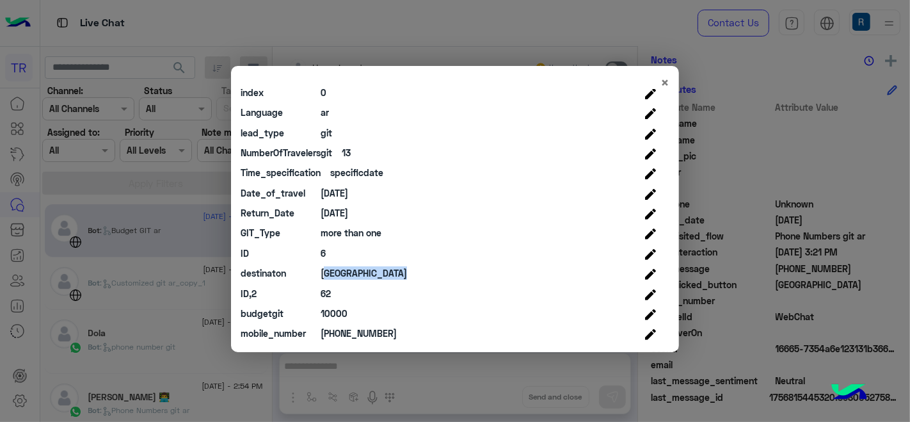
copy div "[GEOGRAPHIC_DATA]"
click at [340, 206] on div "2025-10-10" at bounding box center [335, 212] width 28 height 13
copy div "2025-10-10"
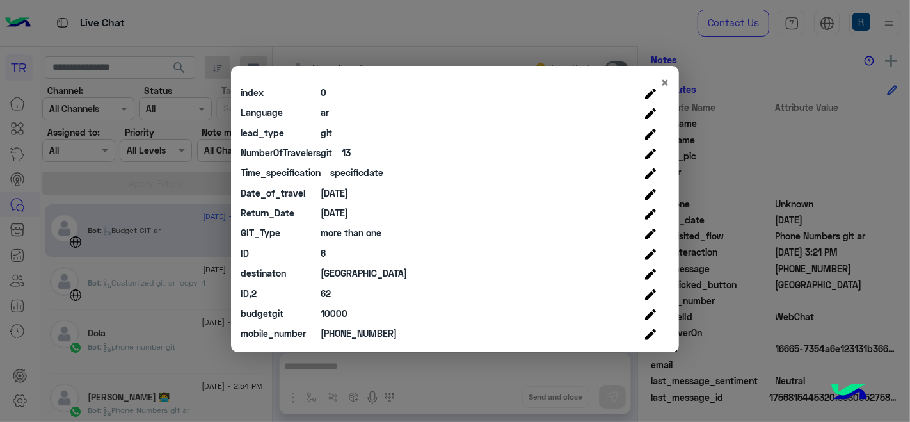
click at [334, 188] on div "2025-10-2" at bounding box center [335, 192] width 28 height 13
copy div "2025-10-2"
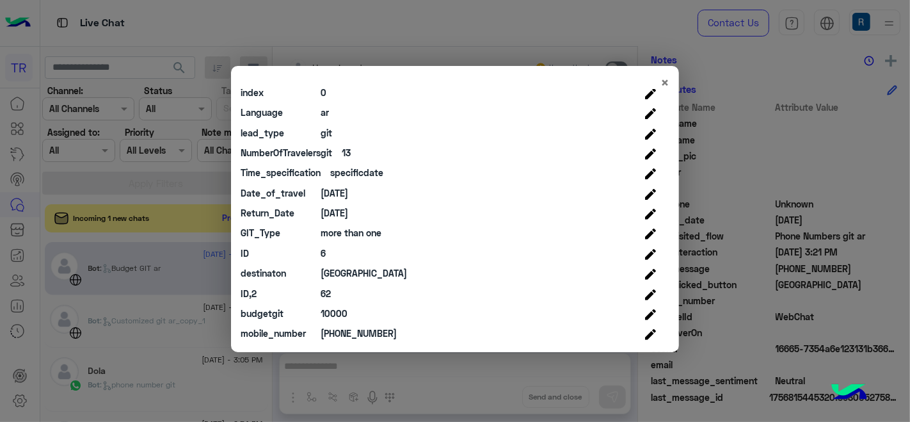
click at [378, 403] on modal-container "× Attribute Name Attribute Value Edit Value first_name last_name profile_pic ge…" at bounding box center [455, 211] width 910 height 422
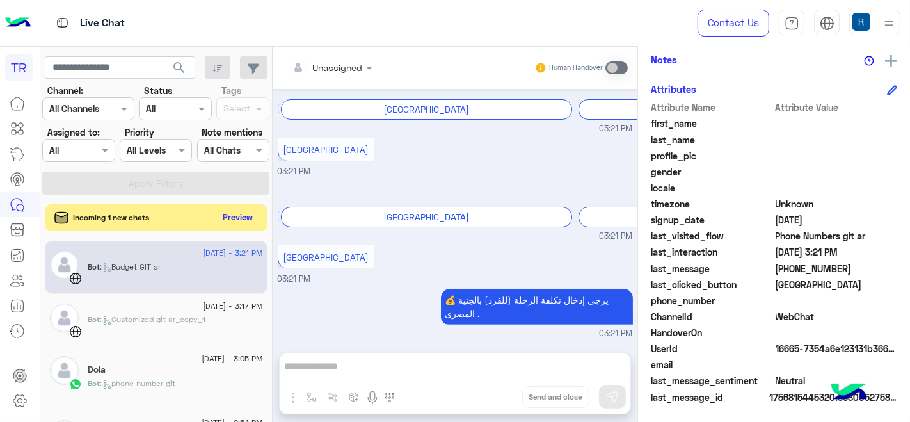
click at [235, 215] on button "Preview" at bounding box center [238, 217] width 40 height 17
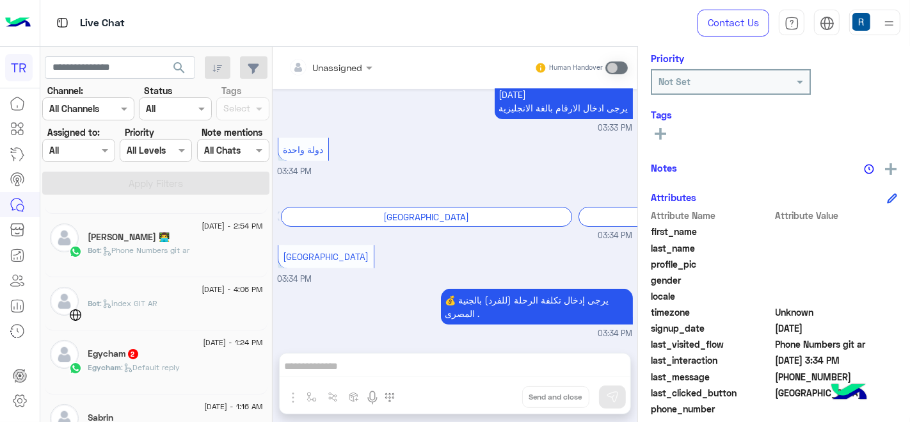
scroll to position [266, 0]
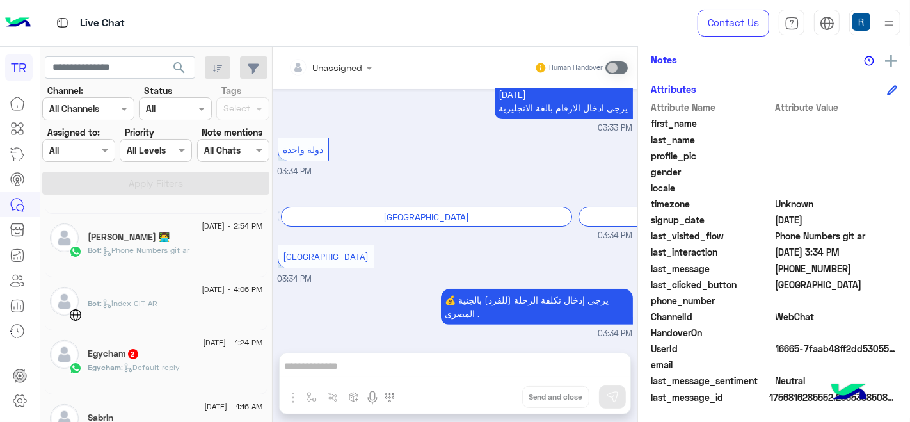
click at [882, 90] on div "Attributes" at bounding box center [774, 88] width 246 height 15
click at [883, 95] on div "Attributes Attribute Name Attribute Value first_name last_name profile_pic gend…" at bounding box center [774, 243] width 246 height 325
click at [887, 85] on icon at bounding box center [892, 90] width 10 height 10
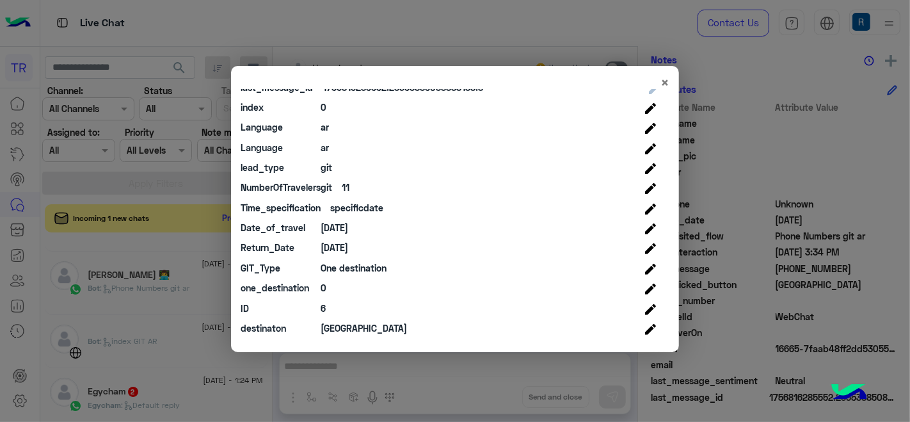
scroll to position [403, 0]
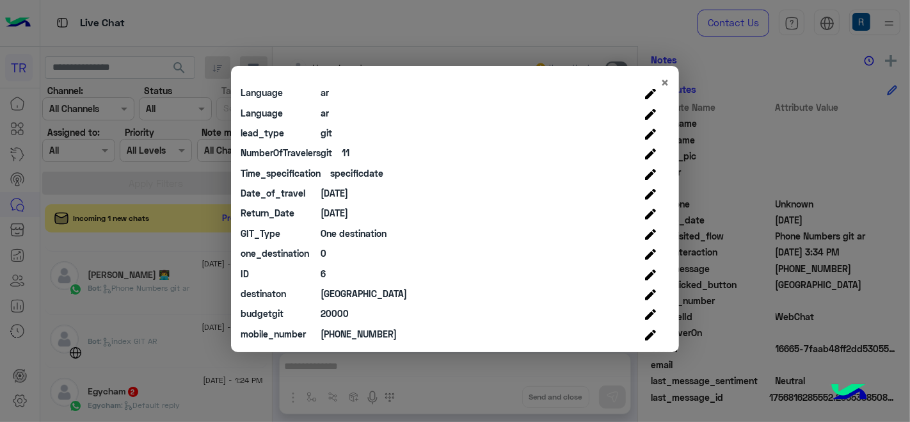
click at [323, 277] on div "6" at bounding box center [323, 273] width 5 height 13
click at [333, 262] on div "one_destination 0" at bounding box center [450, 253] width 419 height 20
click at [325, 278] on div "6" at bounding box center [323, 273] width 5 height 13
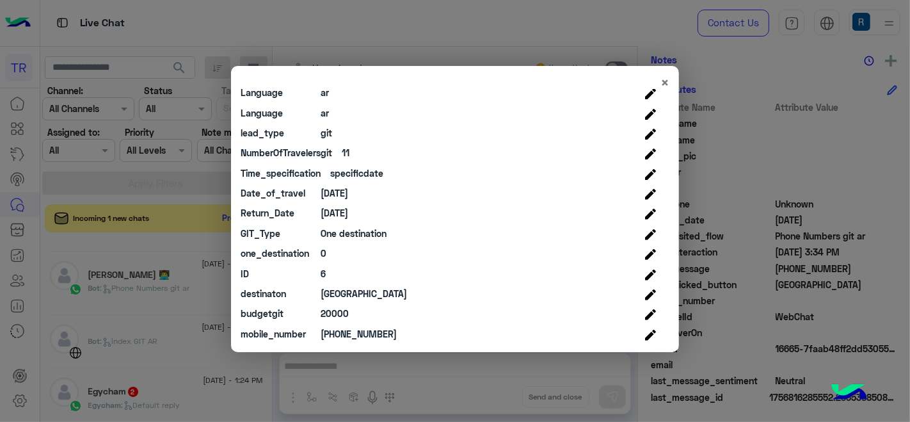
click at [325, 127] on div "git" at bounding box center [327, 132] width 12 height 13
click at [351, 177] on div "specificdate" at bounding box center [356, 172] width 53 height 13
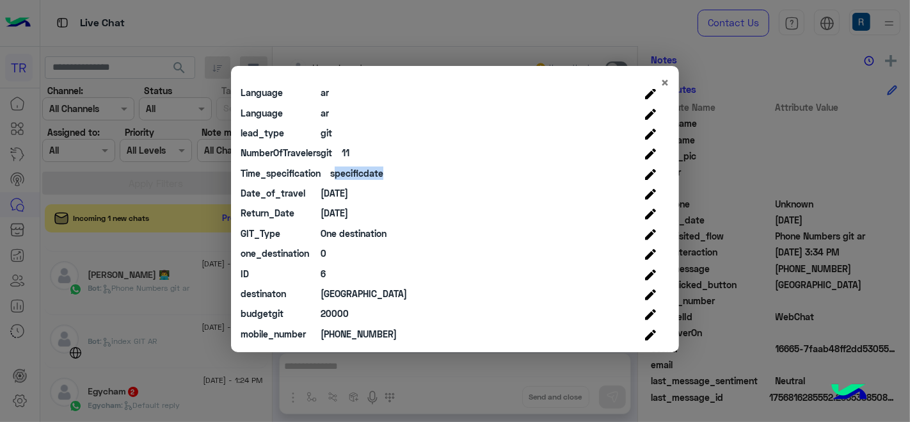
click at [351, 177] on div "specificdate" at bounding box center [356, 172] width 53 height 13
click at [348, 197] on div "[DATE]" at bounding box center [335, 192] width 28 height 13
click at [335, 217] on div "[DATE]" at bounding box center [335, 212] width 28 height 13
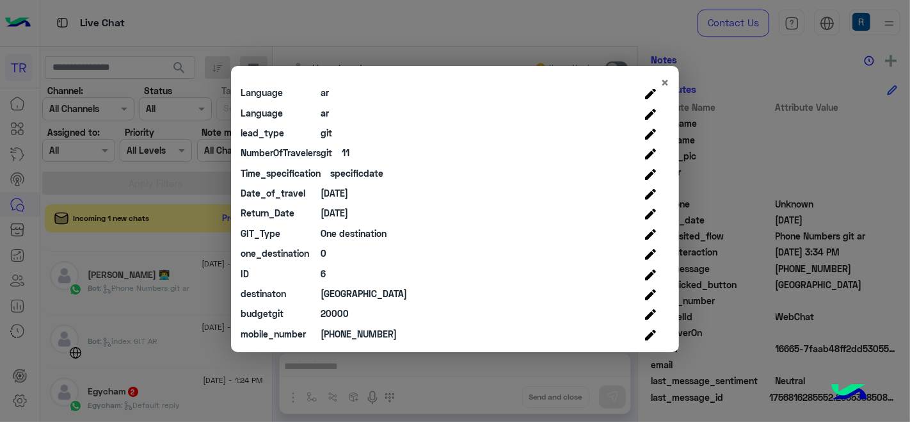
click at [335, 216] on div "[DATE]" at bounding box center [335, 212] width 28 height 13
click at [366, 327] on div "[PHONE_NUMBER]" at bounding box center [359, 333] width 76 height 13
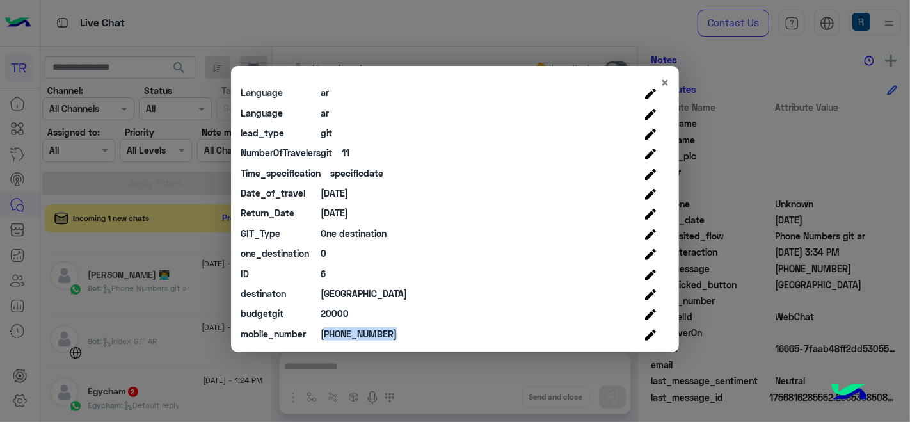
click at [366, 327] on div "[PHONE_NUMBER]" at bounding box center [359, 333] width 76 height 13
click at [364, 204] on div "Return_Date 2025-10-1" at bounding box center [450, 213] width 419 height 20
click at [348, 186] on div "[DATE]" at bounding box center [335, 192] width 28 height 13
click at [348, 187] on div "[DATE]" at bounding box center [335, 192] width 28 height 13
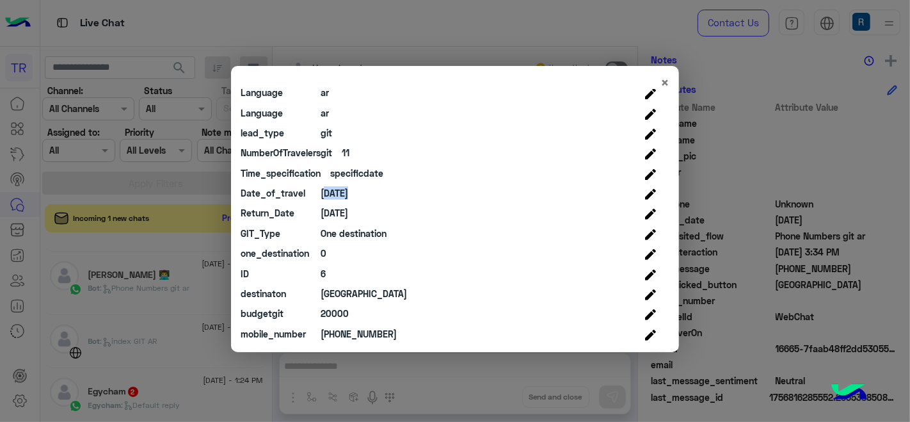
click at [348, 187] on div "[DATE]" at bounding box center [335, 192] width 28 height 13
click at [326, 292] on div "[GEOGRAPHIC_DATA]" at bounding box center [364, 293] width 86 height 13
click at [328, 292] on div "[GEOGRAPHIC_DATA]" at bounding box center [364, 293] width 86 height 13
click at [663, 87] on span "×" at bounding box center [665, 82] width 9 height 17
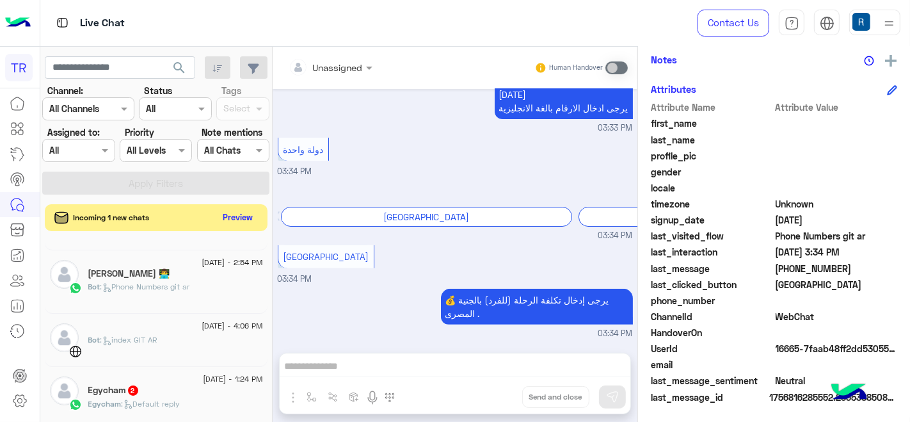
click at [245, 218] on button "Preview" at bounding box center [238, 217] width 40 height 17
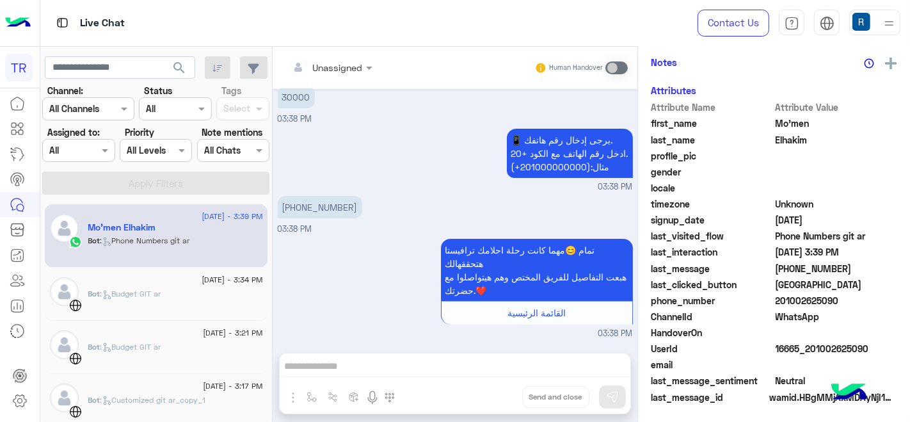
scroll to position [280, 0]
click at [887, 85] on icon at bounding box center [892, 90] width 10 height 10
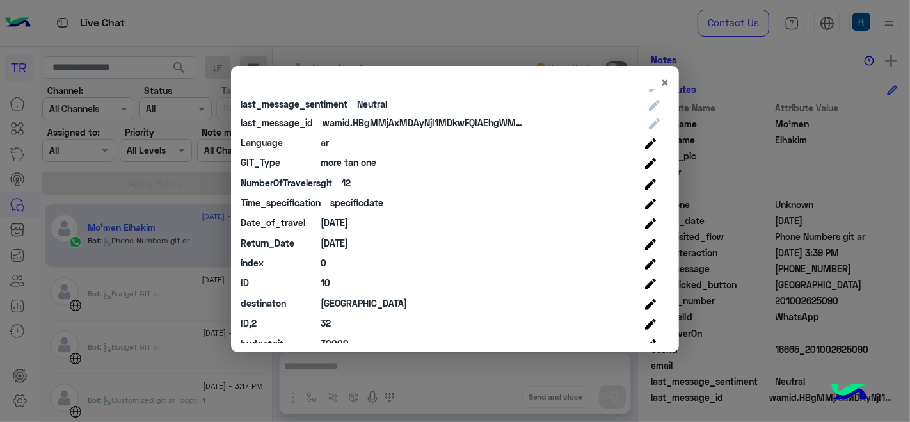
scroll to position [362, 0]
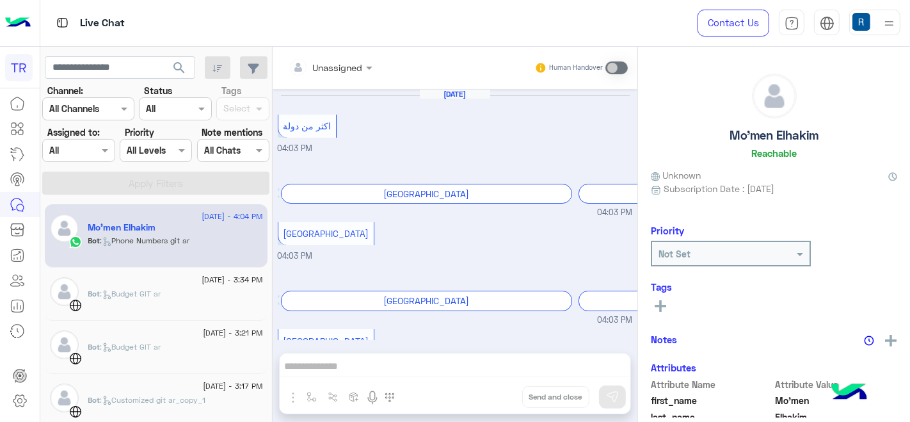
scroll to position [347, 0]
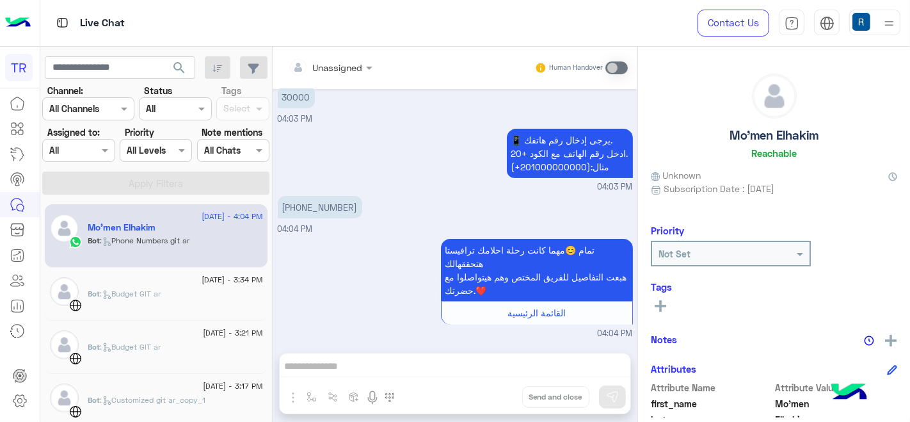
click at [890, 367] on icon at bounding box center [892, 370] width 10 height 10
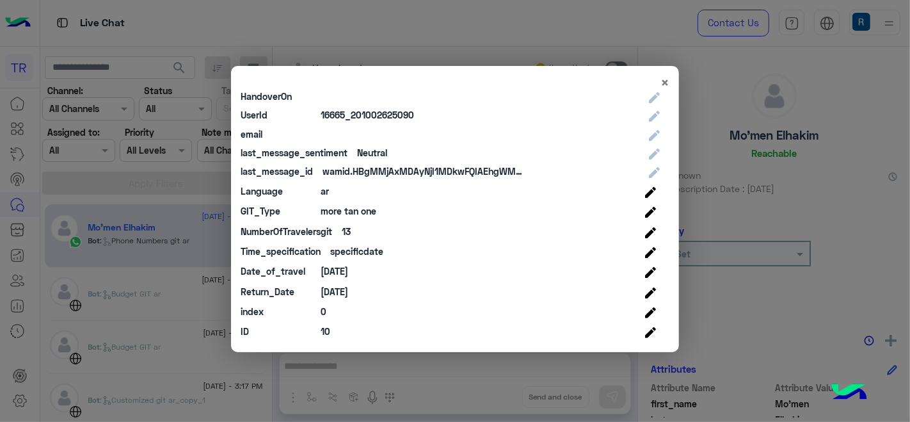
scroll to position [362, 0]
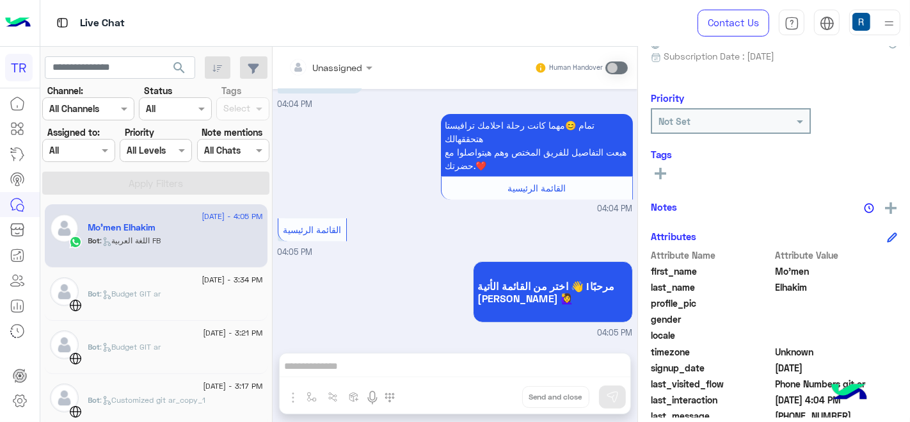
scroll to position [213, 0]
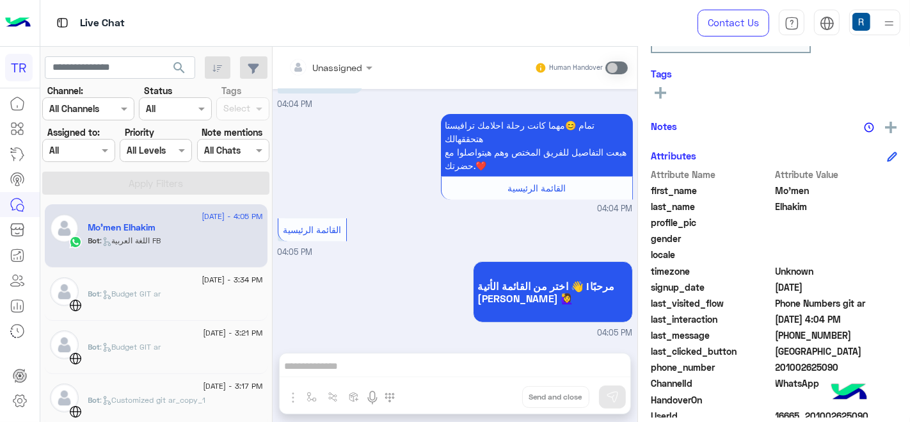
click at [878, 152] on div "Attributes" at bounding box center [774, 156] width 246 height 15
click at [890, 154] on icon at bounding box center [892, 157] width 10 height 10
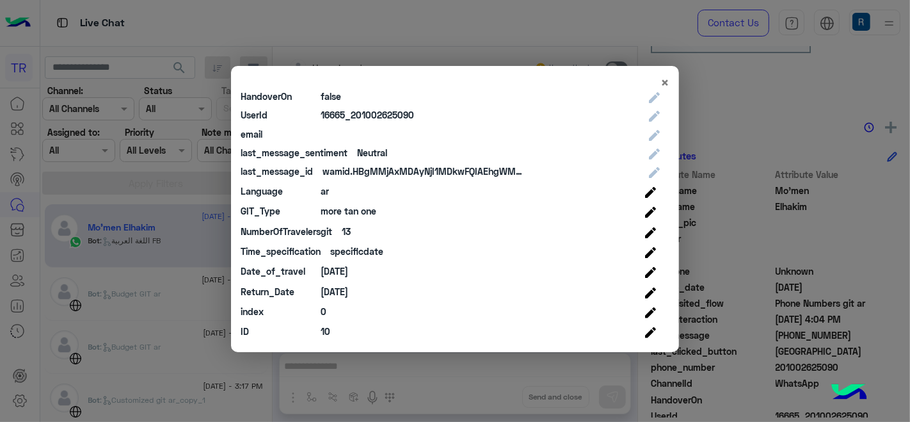
scroll to position [362, 0]
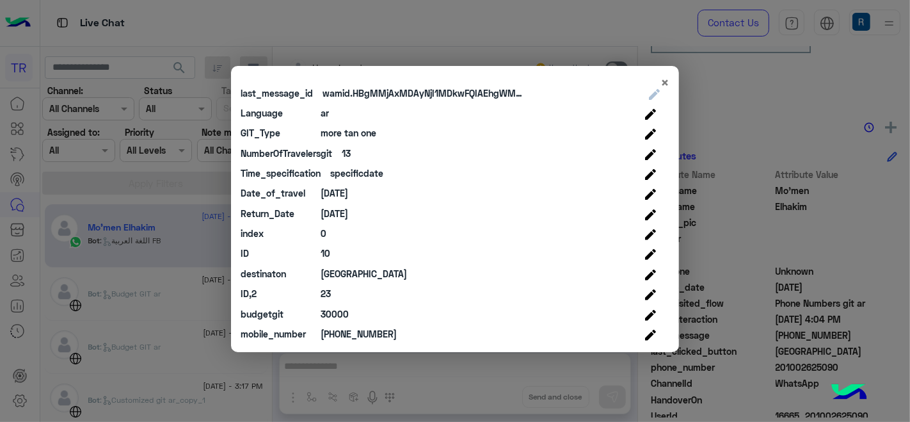
click at [355, 173] on div "specificdate" at bounding box center [356, 172] width 53 height 13
copy div "specificdate"
click at [332, 312] on div "30000" at bounding box center [335, 313] width 28 height 13
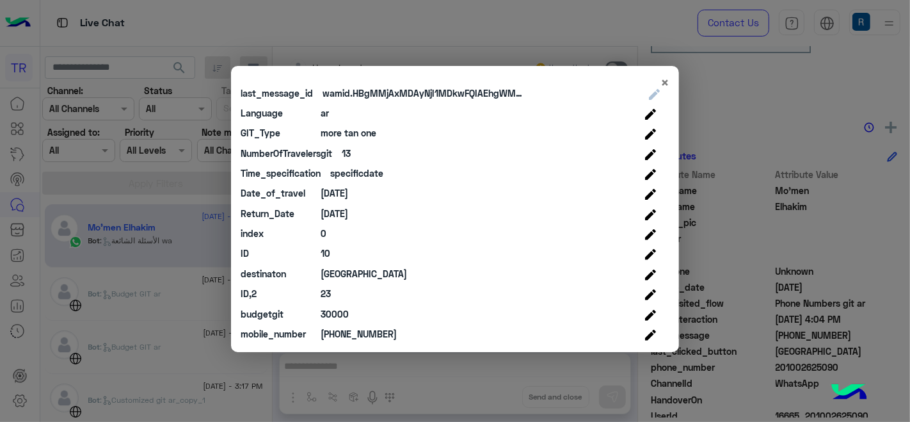
click at [332, 312] on div "30000" at bounding box center [335, 313] width 28 height 13
copy div "30000"
click at [351, 327] on div "[PHONE_NUMBER]" at bounding box center [359, 333] width 76 height 13
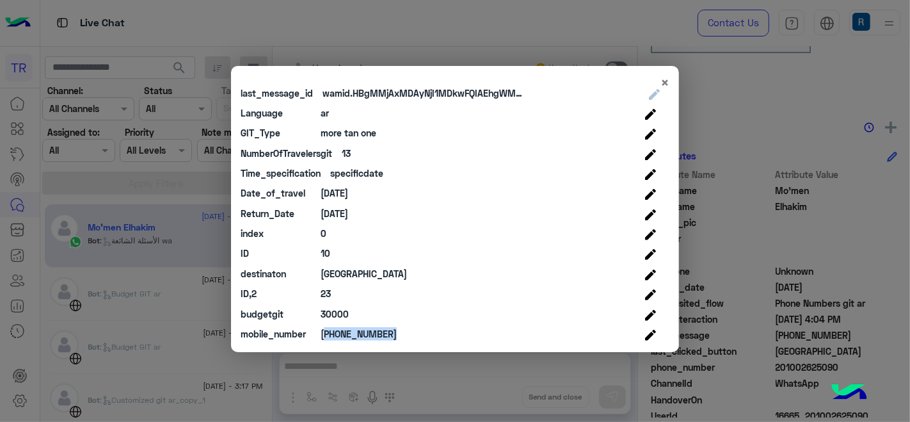
click at [351, 327] on div "[PHONE_NUMBER]" at bounding box center [359, 333] width 76 height 13
copy div "[PHONE_NUMBER]"
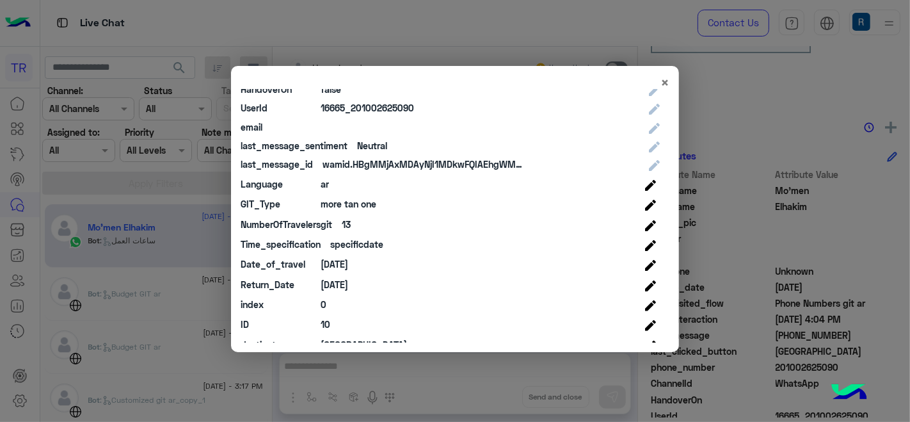
scroll to position [362, 0]
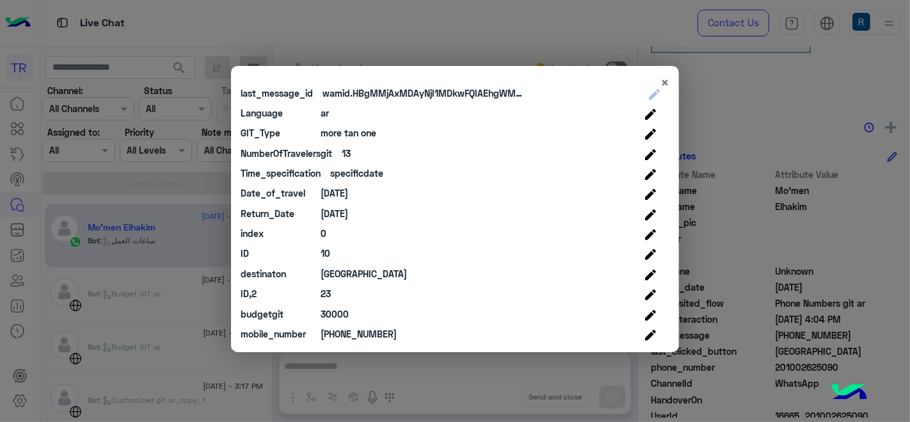
click at [321, 287] on div "23" at bounding box center [326, 293] width 10 height 13
click at [348, 209] on div "[DATE]" at bounding box center [335, 213] width 28 height 13
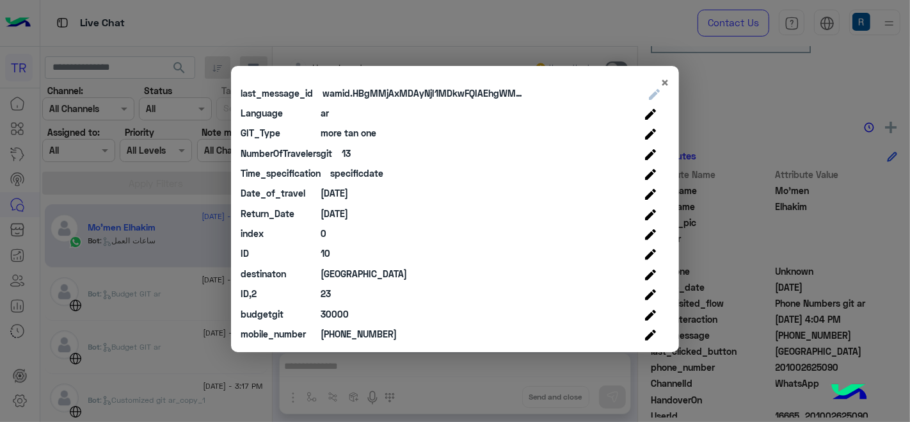
click at [348, 187] on div "[DATE]" at bounding box center [335, 192] width 28 height 13
copy div "[DATE]"
click at [348, 214] on div "[DATE]" at bounding box center [335, 213] width 28 height 13
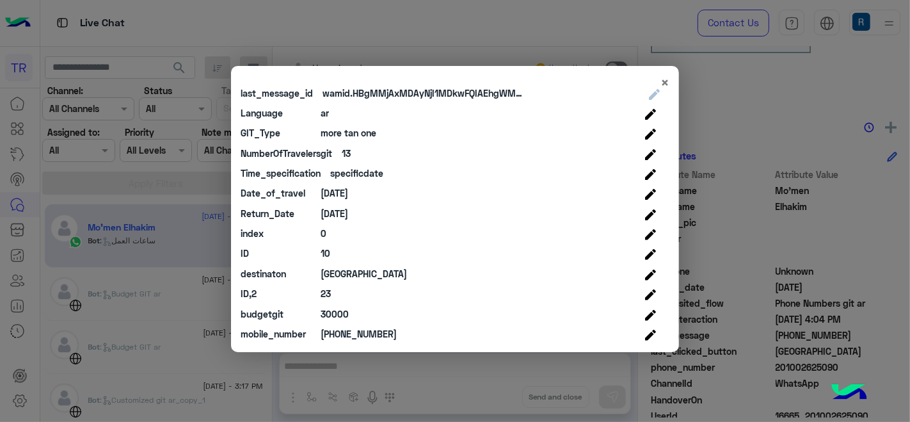
click at [348, 214] on div "[DATE]" at bounding box center [335, 213] width 28 height 13
copy div "[DATE]"
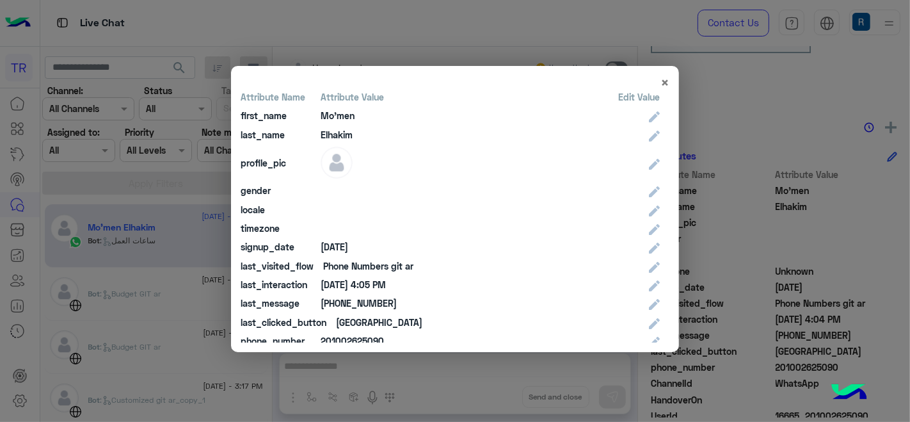
scroll to position [0, 0]
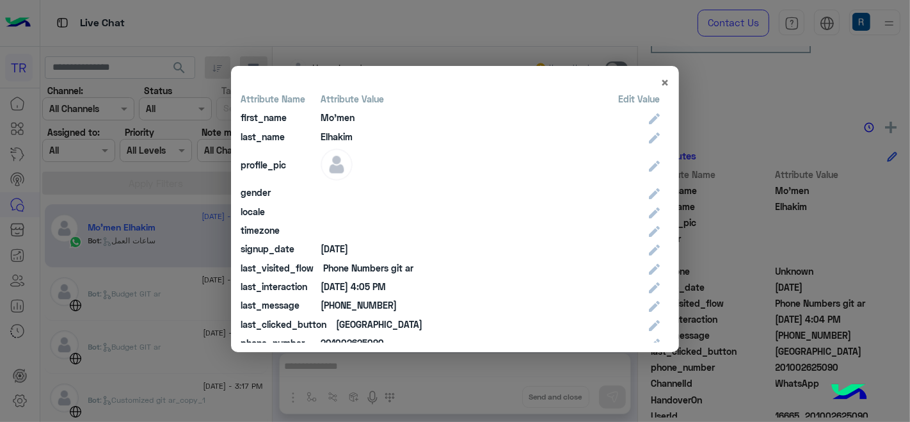
click at [346, 119] on div "Mo'men" at bounding box center [338, 117] width 34 height 13
copy div "Mo'men"
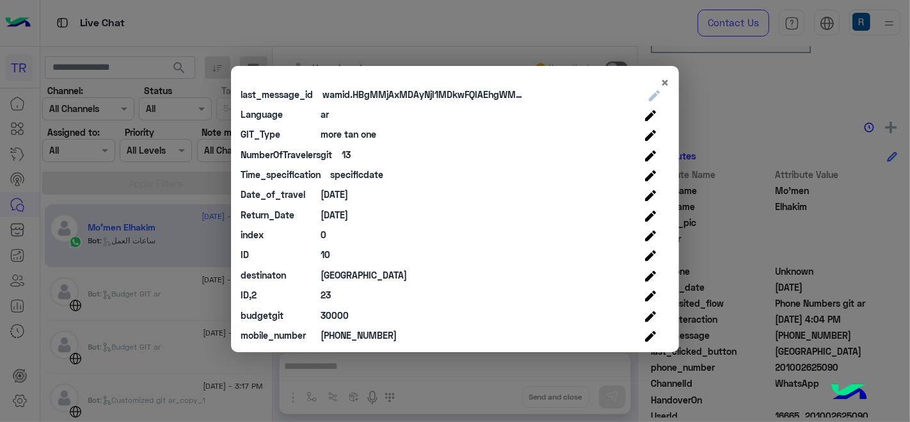
scroll to position [362, 0]
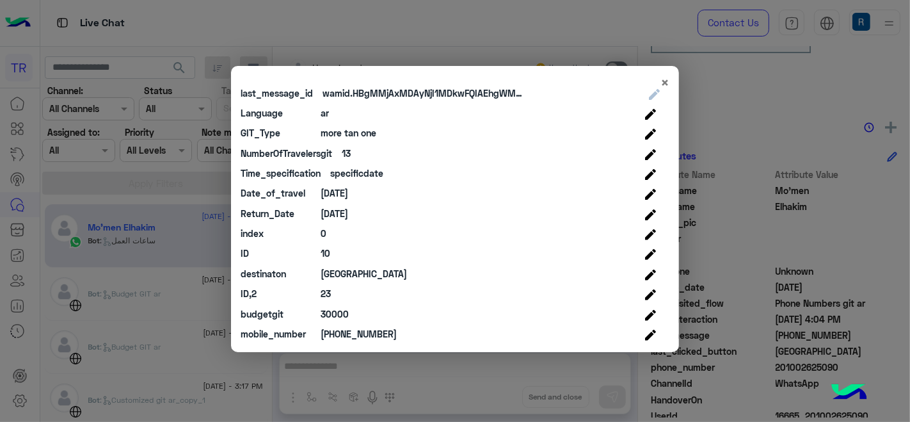
click at [342, 191] on div "[DATE]" at bounding box center [335, 192] width 28 height 13
copy div "[DATE]"
click at [344, 271] on div "[GEOGRAPHIC_DATA]" at bounding box center [364, 273] width 86 height 13
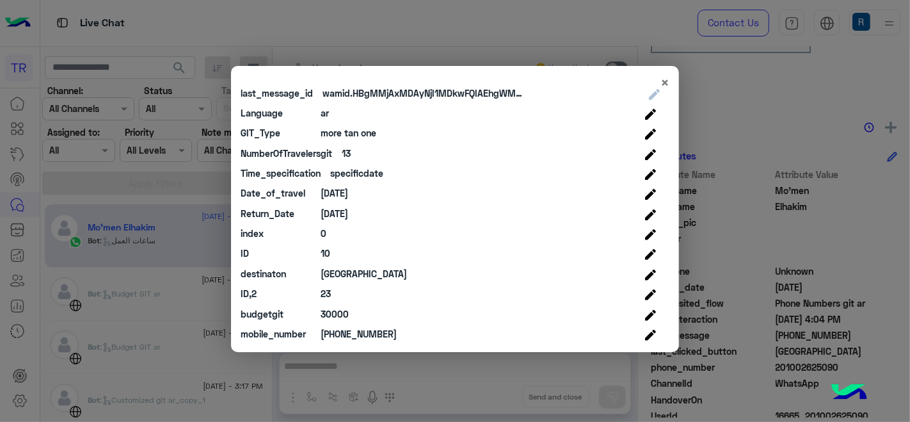
click at [344, 271] on div "[GEOGRAPHIC_DATA]" at bounding box center [364, 273] width 86 height 13
click at [345, 272] on div "[GEOGRAPHIC_DATA]" at bounding box center [364, 273] width 86 height 13
copy div "[GEOGRAPHIC_DATA]"
